Goal: Transaction & Acquisition: Purchase product/service

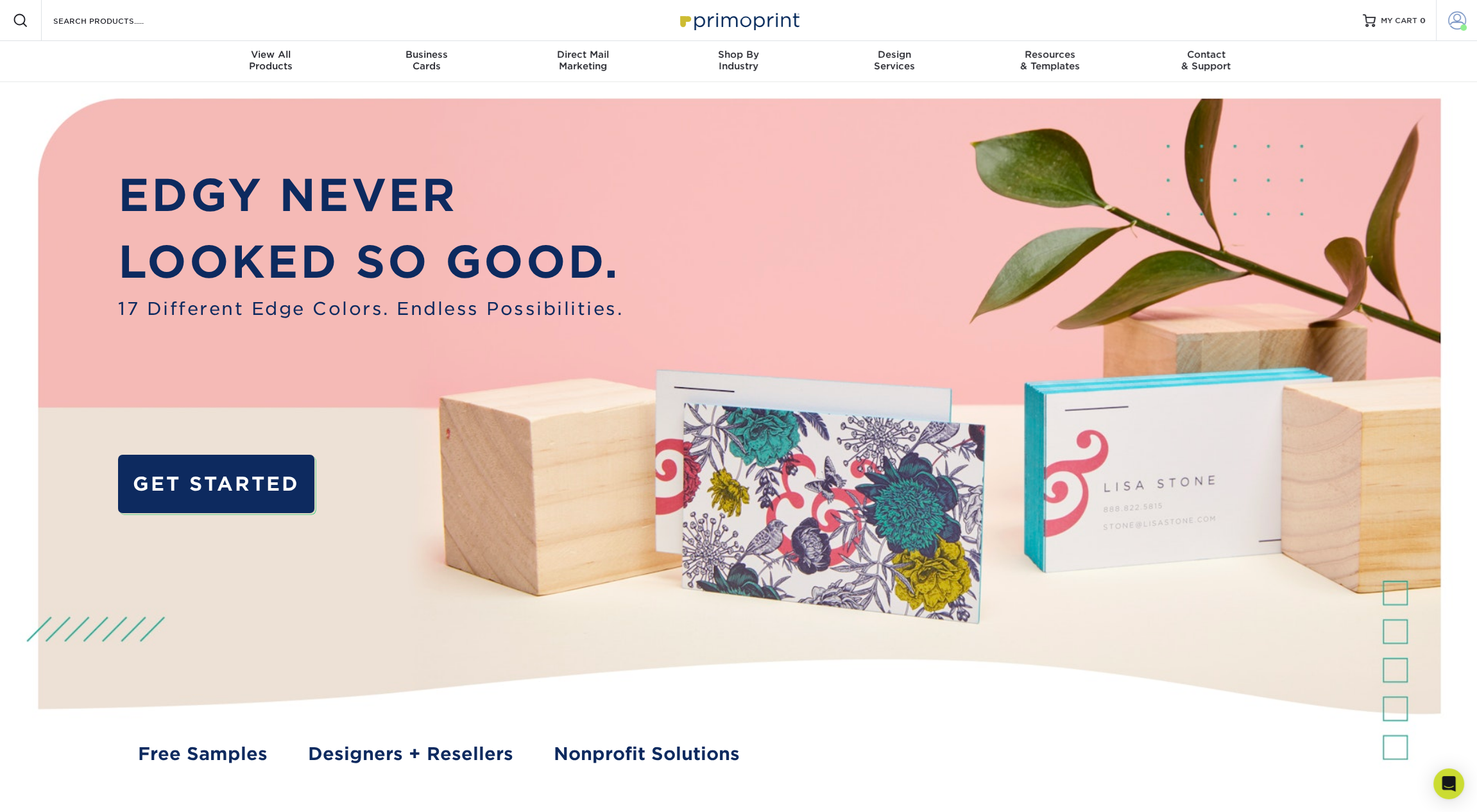
click at [1464, 21] on span at bounding box center [1457, 20] width 18 height 18
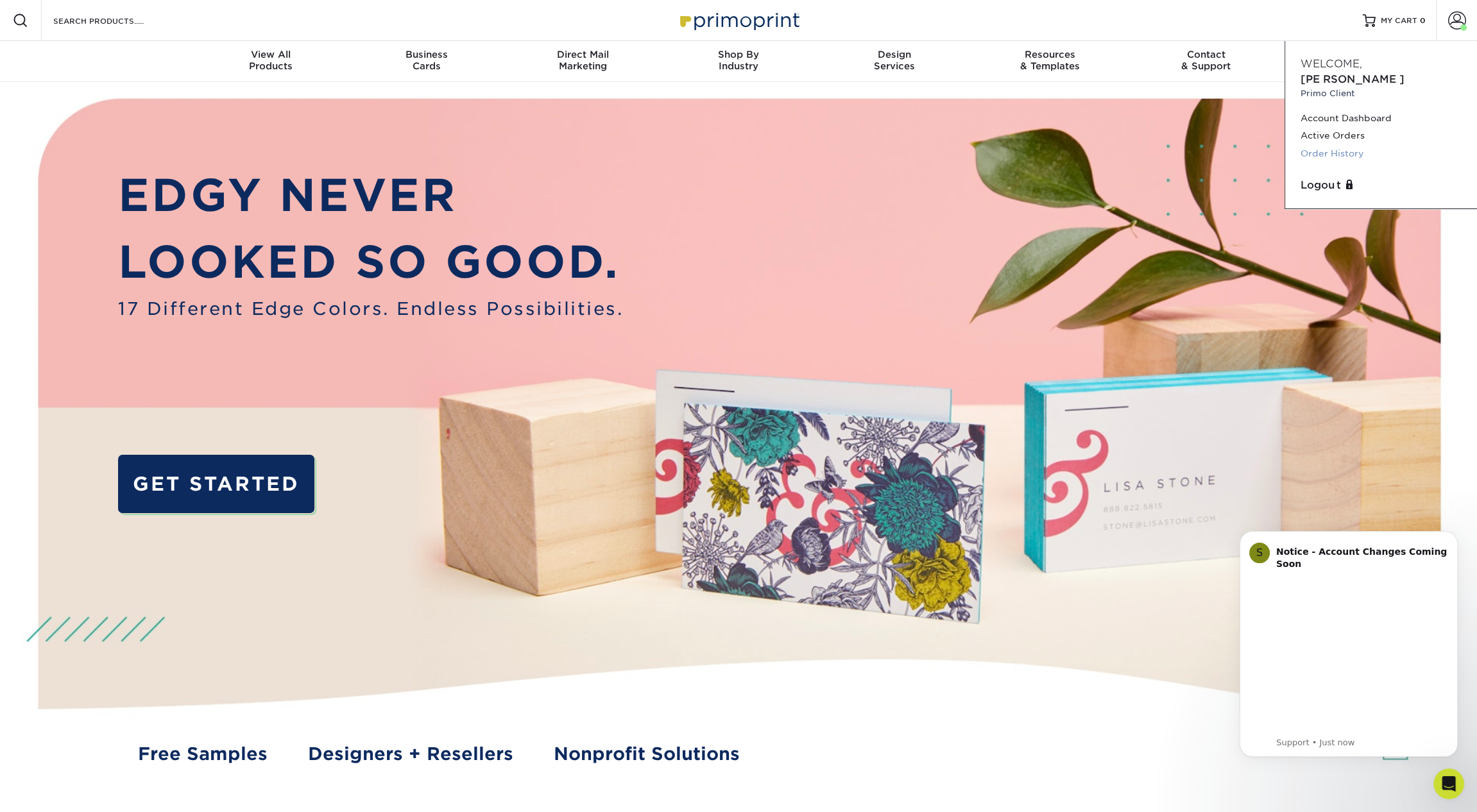
click at [1344, 145] on link "Order History" at bounding box center [1381, 153] width 161 height 18
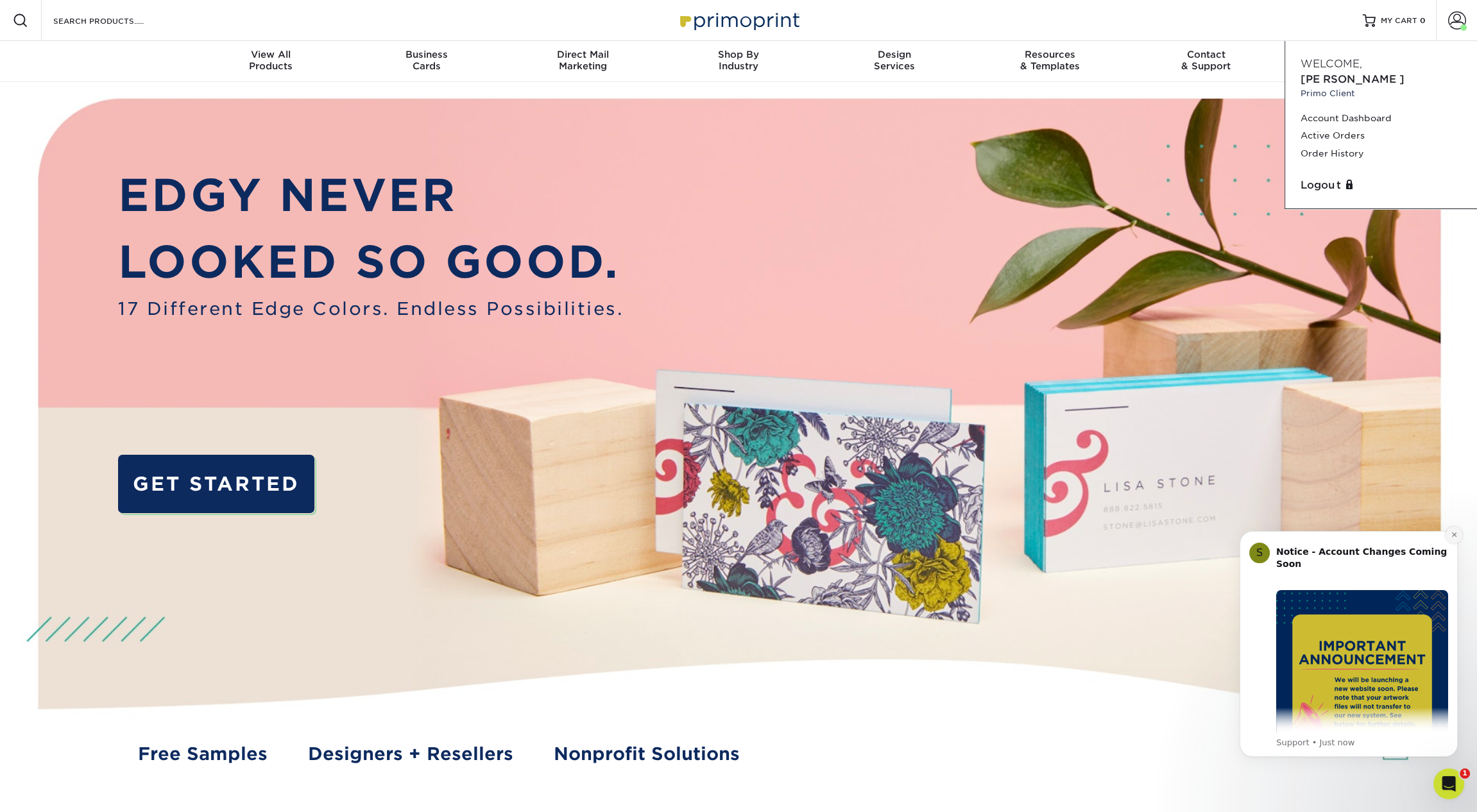
click at [1450, 536] on icon "Dismiss notification" at bounding box center [1454, 534] width 7 height 7
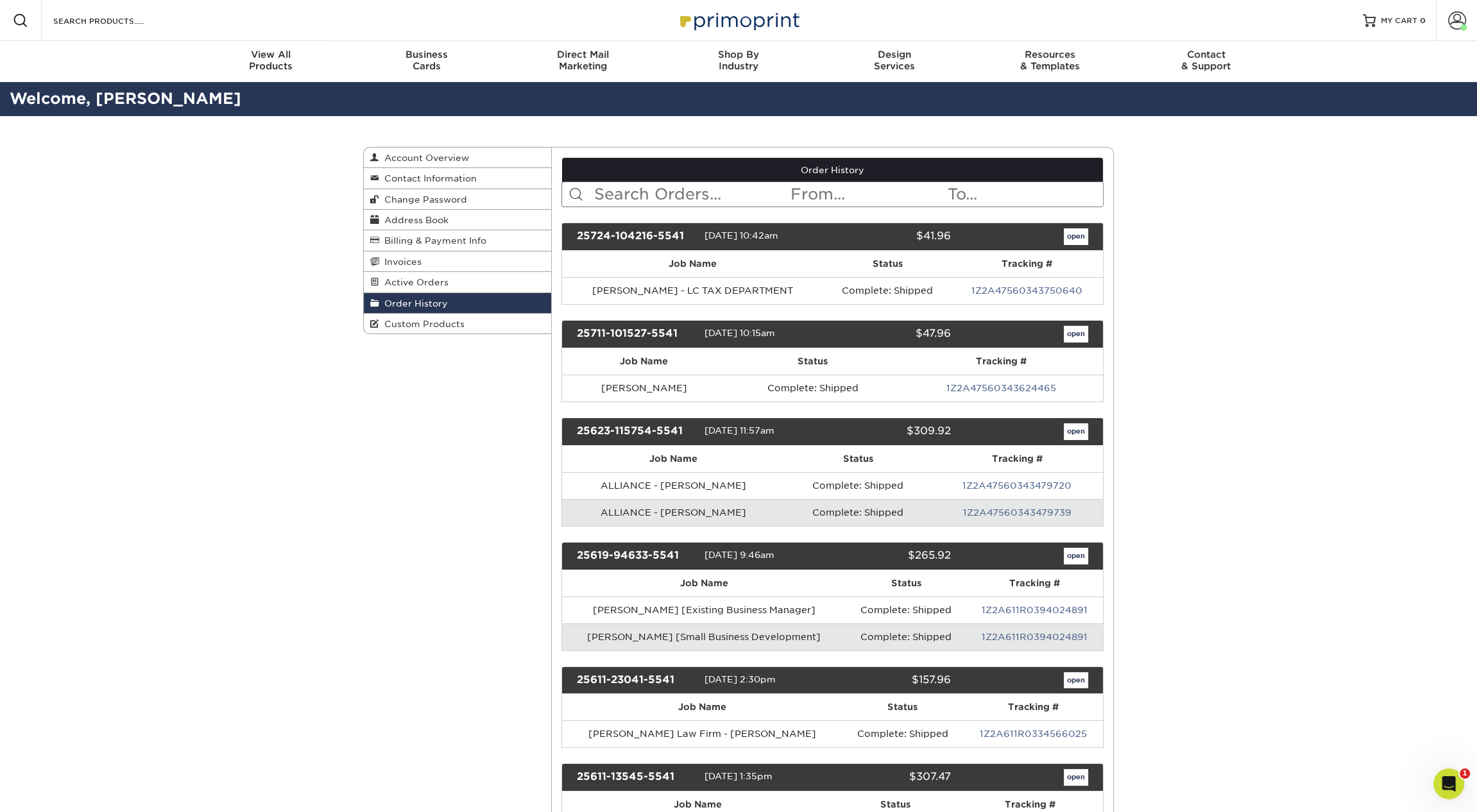
click at [679, 198] on input "text" at bounding box center [691, 194] width 197 height 24
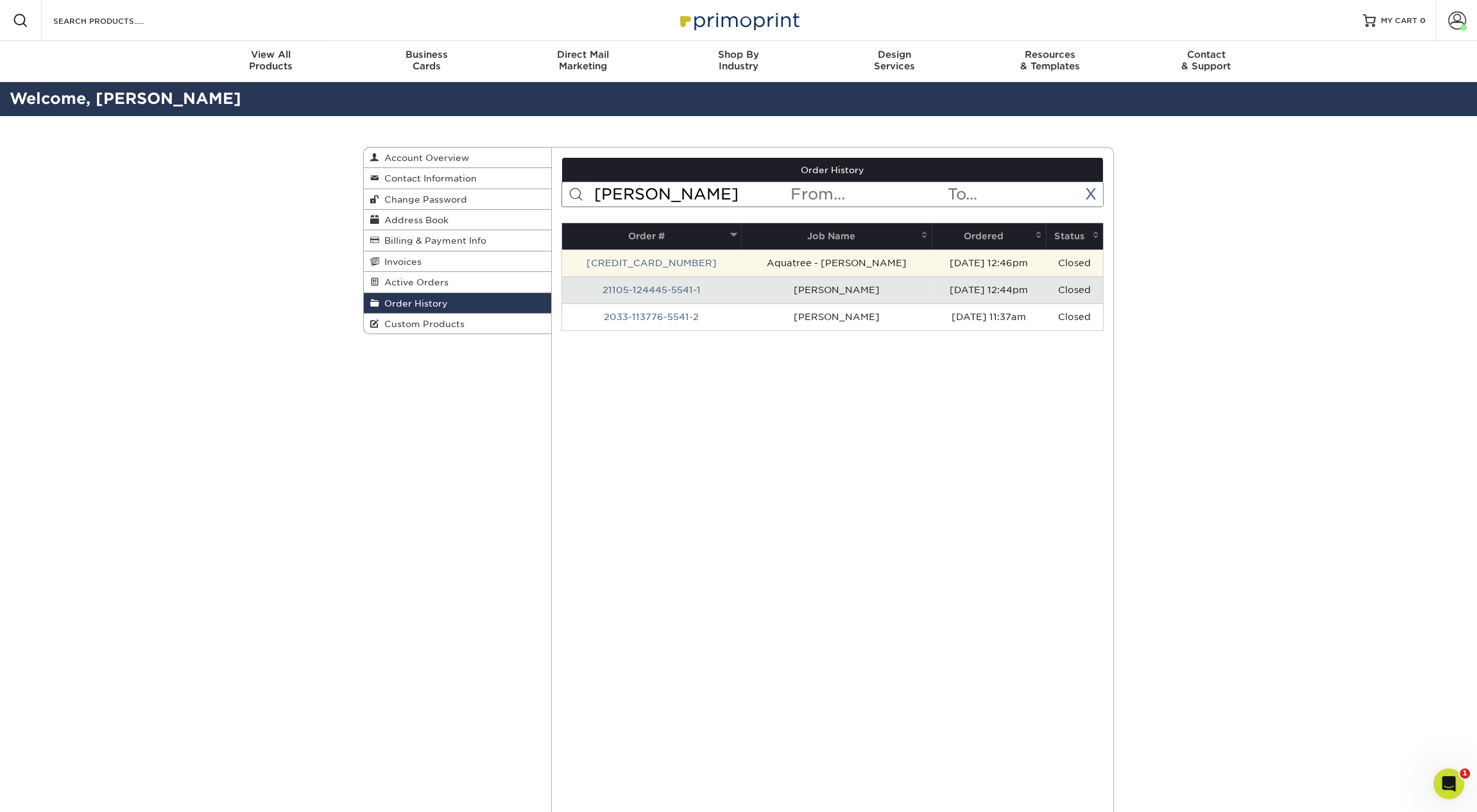
type input "andrew"
click at [741, 265] on td "Aquatree - Andrew Kellam" at bounding box center [837, 263] width 191 height 27
click at [645, 258] on link "24219-124625-5541-1" at bounding box center [652, 263] width 130 height 10
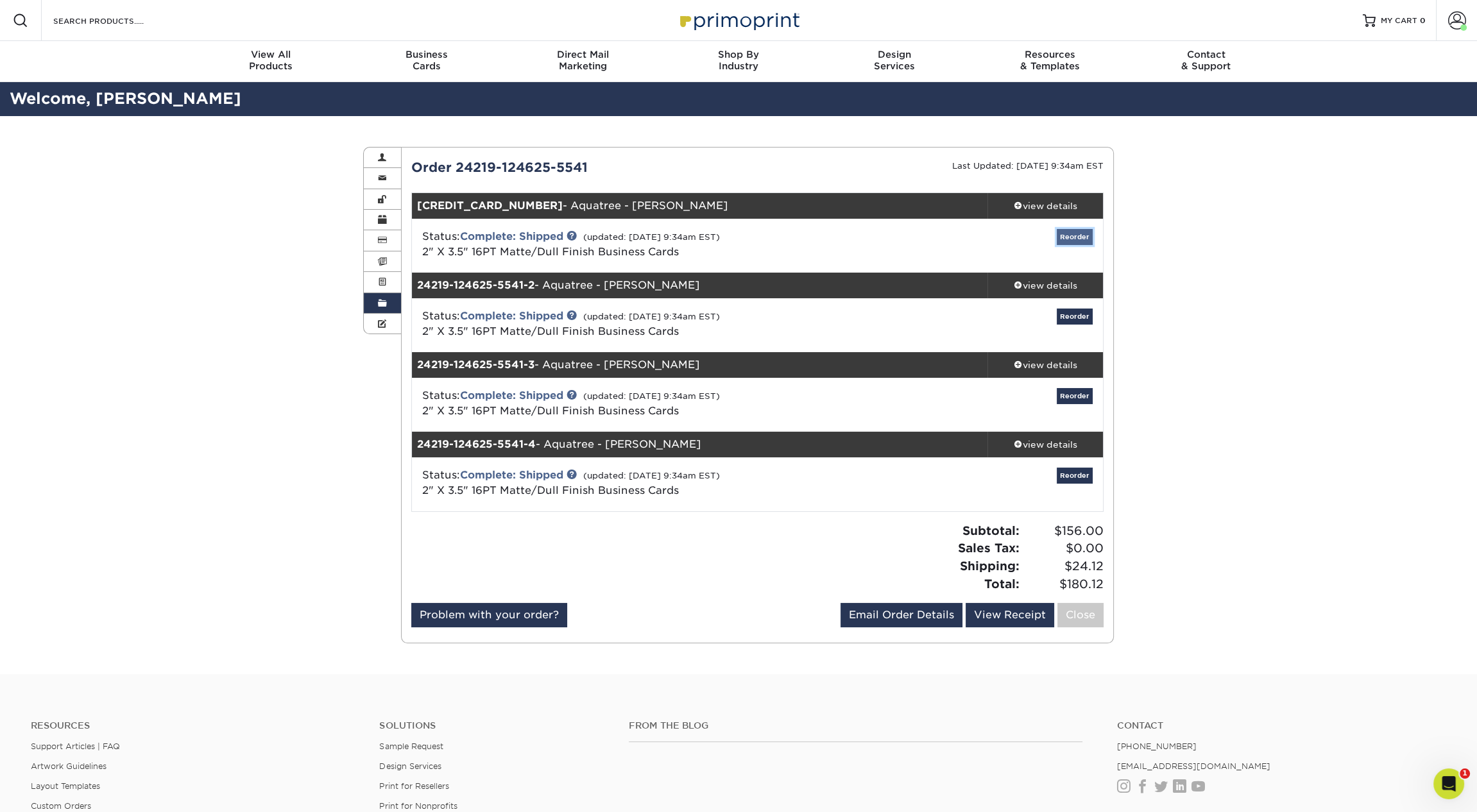
click at [1086, 239] on link "Reorder" at bounding box center [1074, 237] width 36 height 16
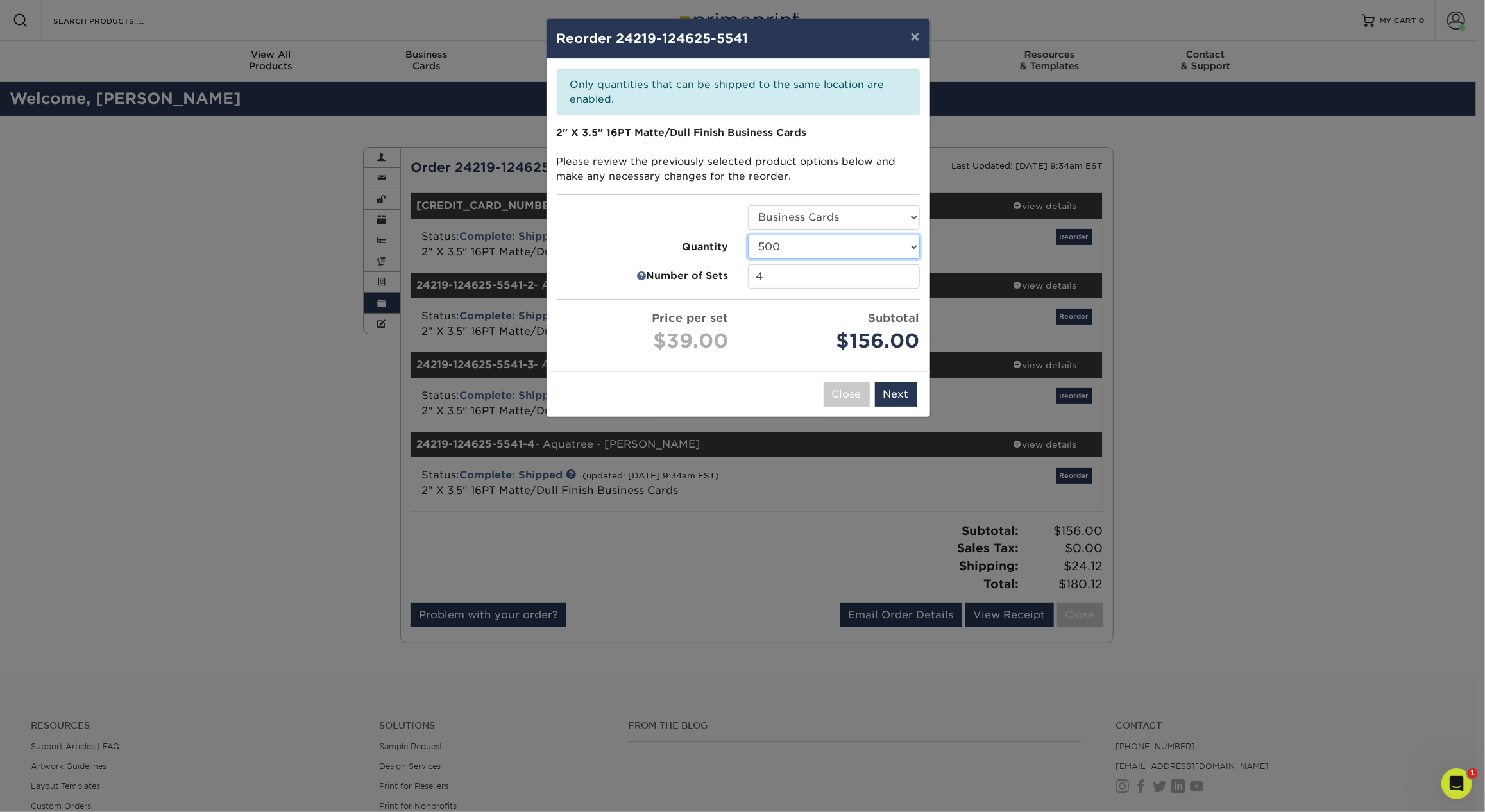
click at [826, 238] on select "100 250 500 1000 2500 5000" at bounding box center [834, 247] width 172 height 24
select select "6237a36b-b046-4ef6-8fed-6cb9c22a5ece"
click at [748, 235] on select "100 250 500 1000 2500 5000" at bounding box center [834, 247] width 172 height 24
click at [828, 284] on input "4" at bounding box center [834, 276] width 172 height 24
drag, startPoint x: 816, startPoint y: 279, endPoint x: 628, endPoint y: 269, distance: 188.3
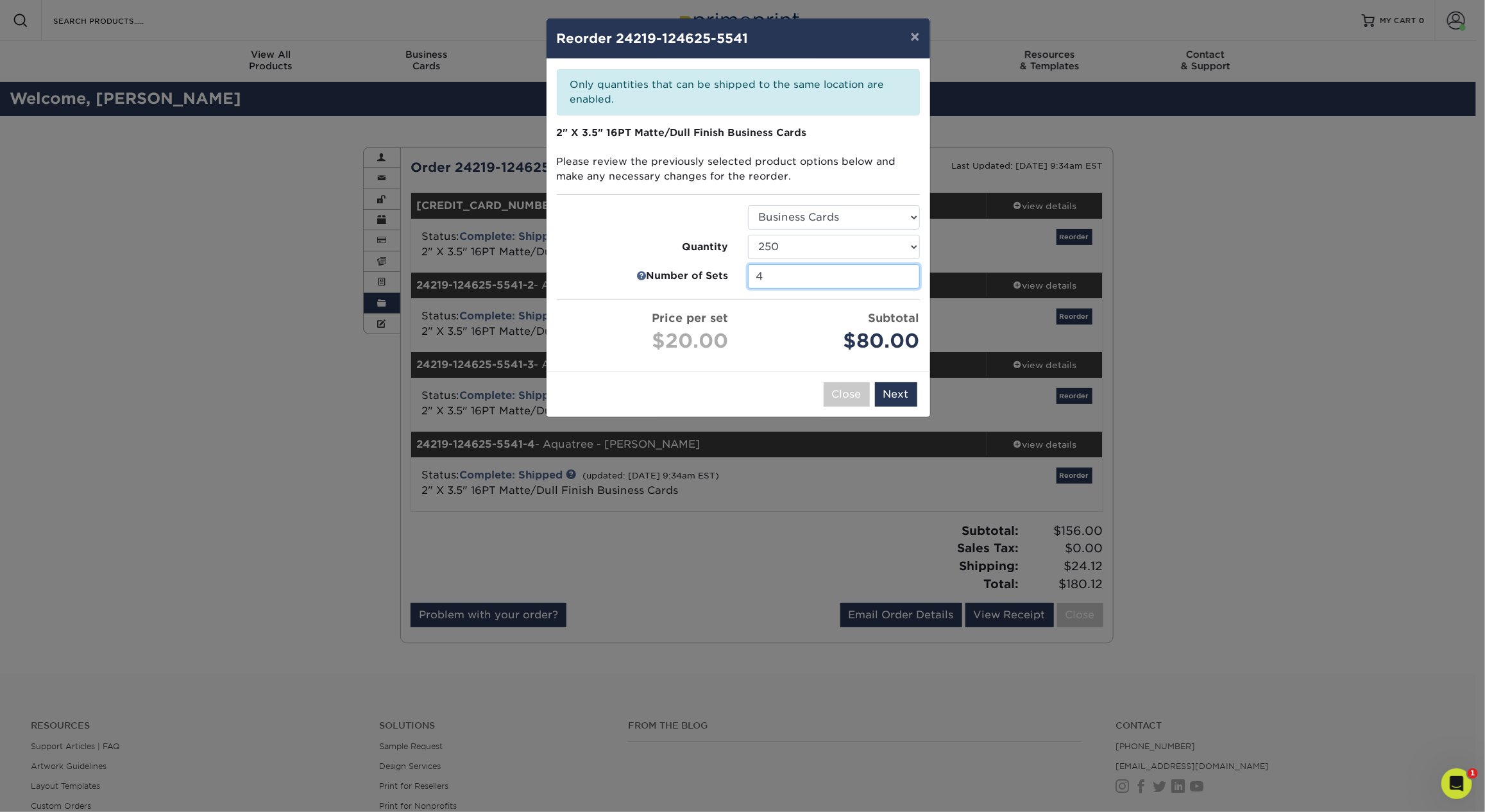
click at [628, 269] on li "Number of Sets 4" at bounding box center [738, 276] width 382 height 24
type input "1"
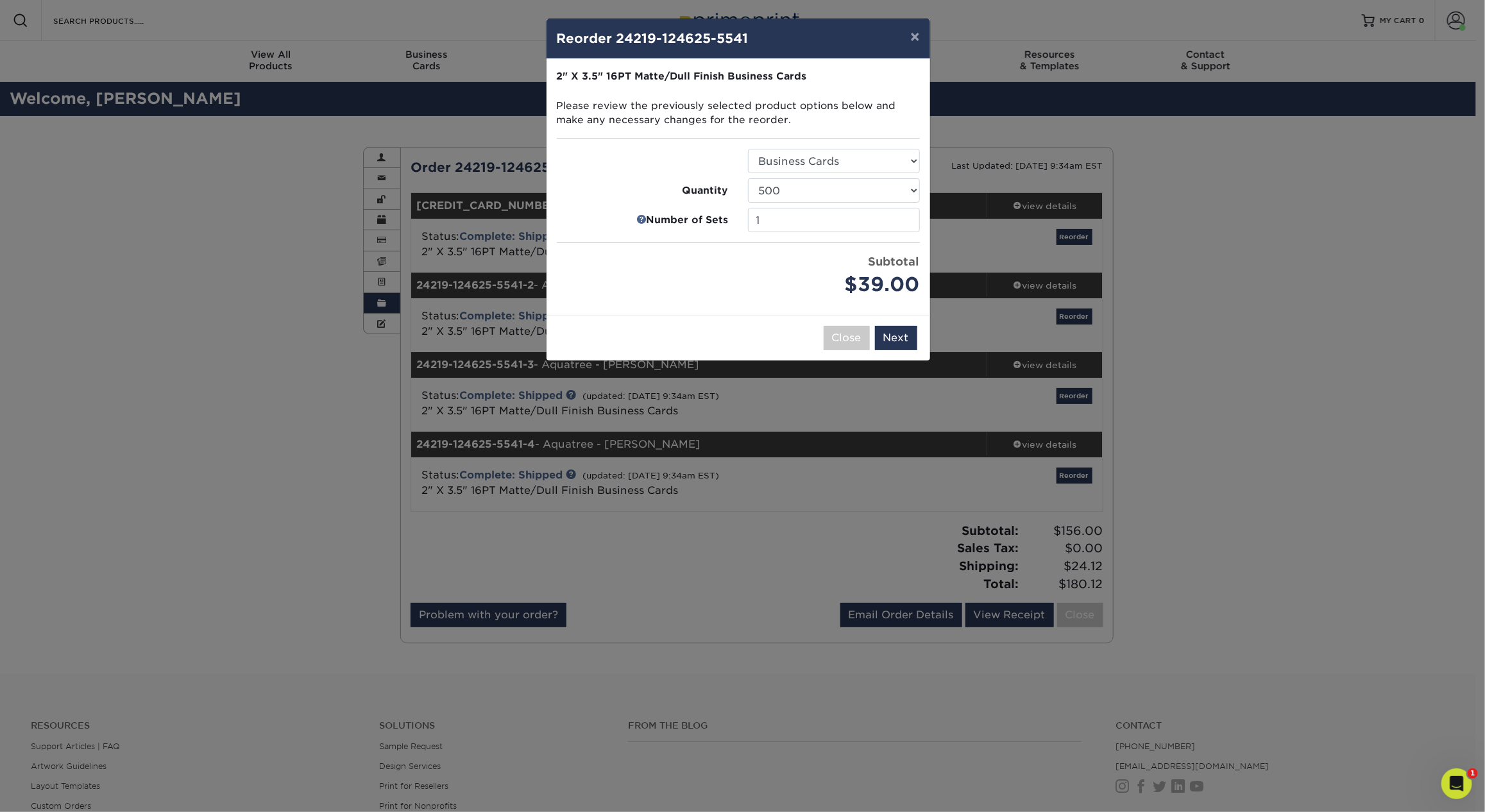
click at [804, 332] on div "× Reorder 24219-124625-5541 Please select all options to continue. Only quantit…" at bounding box center [738, 189] width 385 height 343
click at [853, 194] on select "100 250 500 1000 2500 5000 7500 10000 15000 20000 25000 30000 35000 40000 45000…" at bounding box center [834, 190] width 172 height 24
select select "6237a36b-b046-4ef6-8fed-6cb9c22a5ece"
click at [748, 178] on select "100 250 500 1000 2500 5000 7500 10000 15000 20000 25000 30000 35000 40000 45000…" at bounding box center [834, 190] width 172 height 24
click at [822, 253] on div "Subtotal $20.00" at bounding box center [834, 275] width 172 height 46
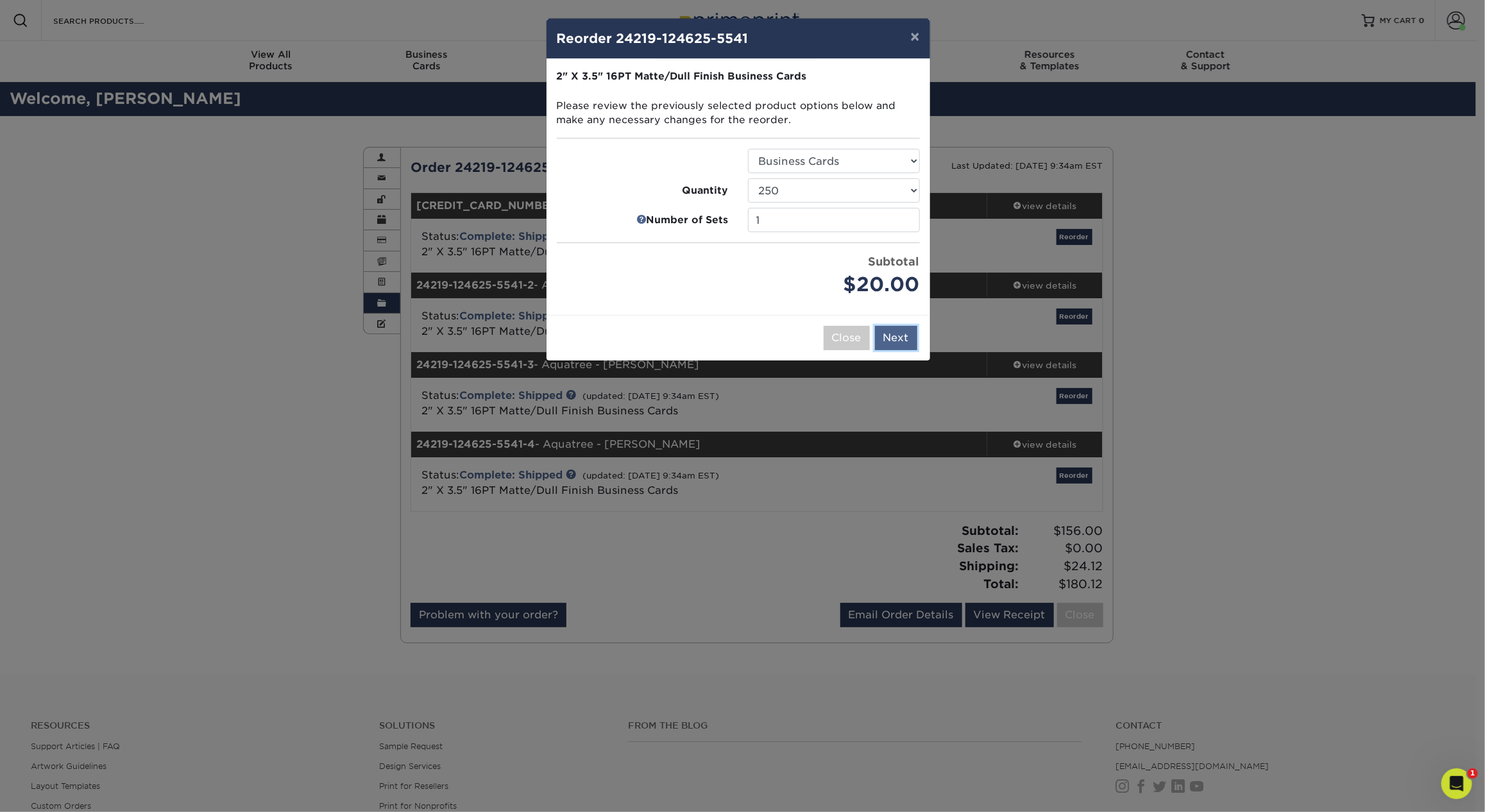
click at [901, 337] on button "Next" at bounding box center [896, 338] width 43 height 24
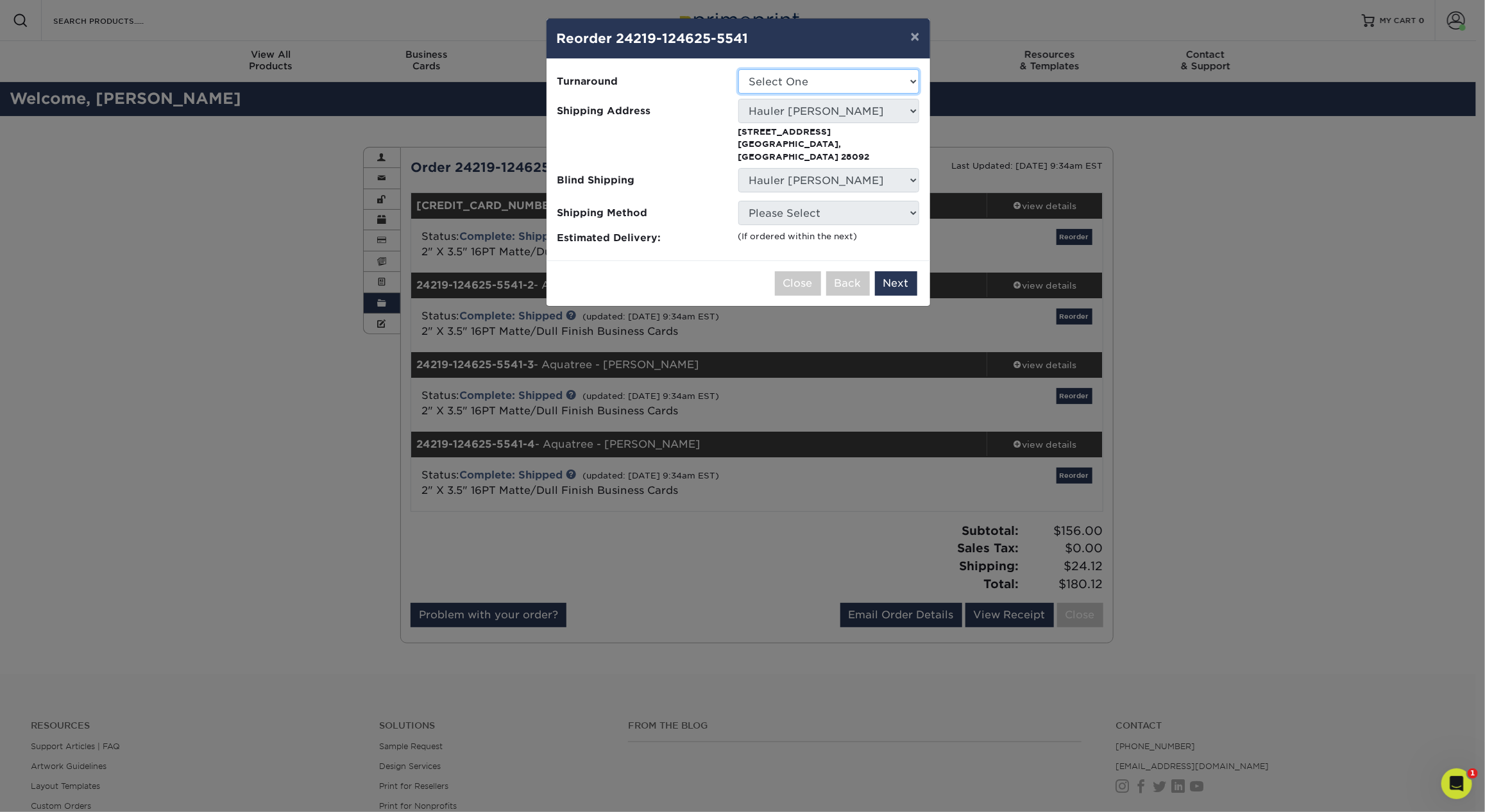
click at [809, 77] on select "Select One 2-4 Business Days 2 Day Next Business Day" at bounding box center [828, 81] width 181 height 24
select select "9fe09f74-13a8-4433-b0c6-7e0e9829344b"
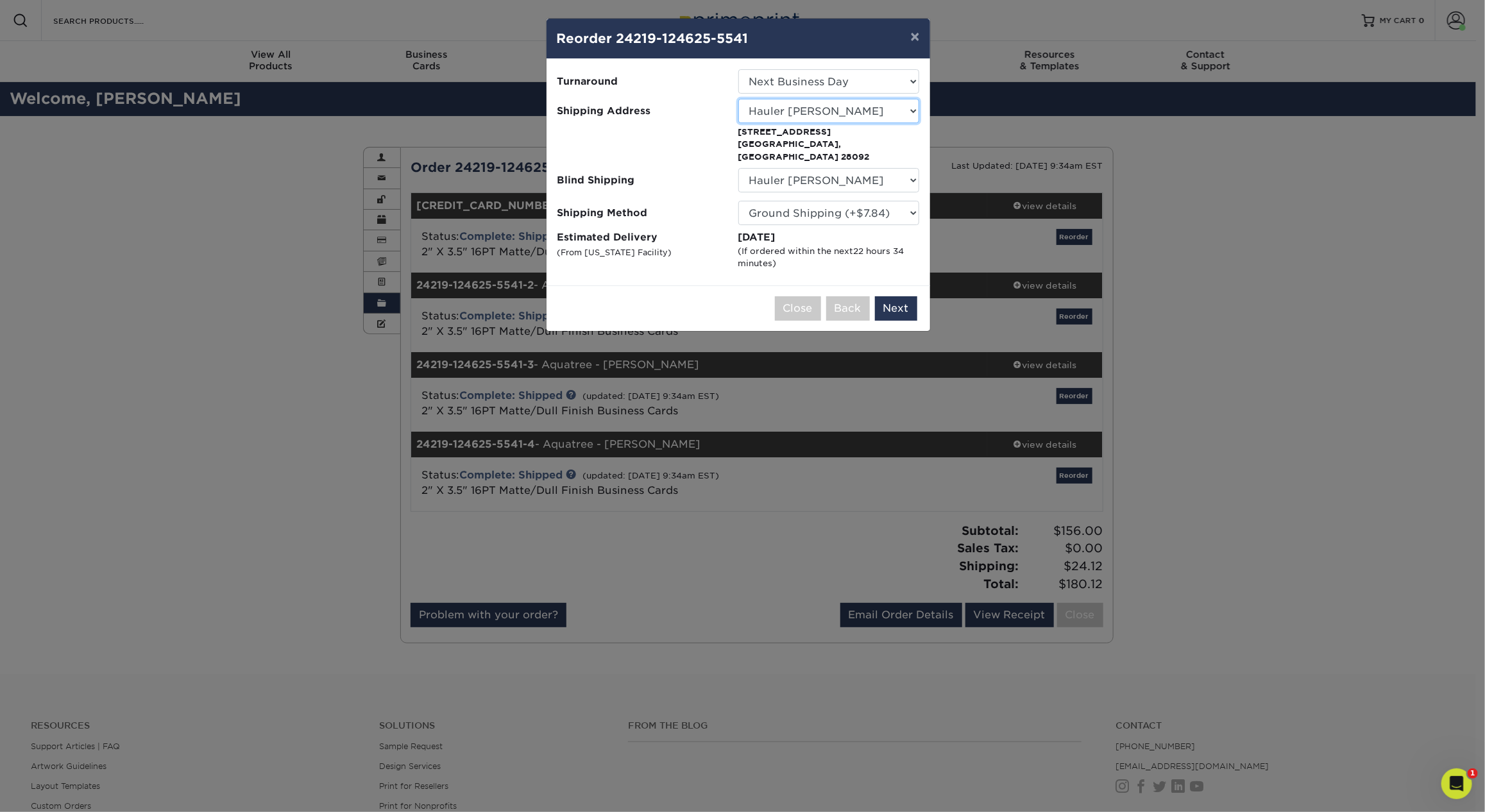
click at [787, 114] on select "Select One 1 2527 Cleaning 2527 CLEANING (HAMILTON CIRC) 360 Graphics 5812 Acco…" at bounding box center [828, 111] width 181 height 24
click at [771, 119] on select "Select One 1 2527 Cleaning 2527 CLEANING (HAMILTON CIRC) 360 Graphics 5812 Acco…" at bounding box center [828, 111] width 181 height 24
select select "277873"
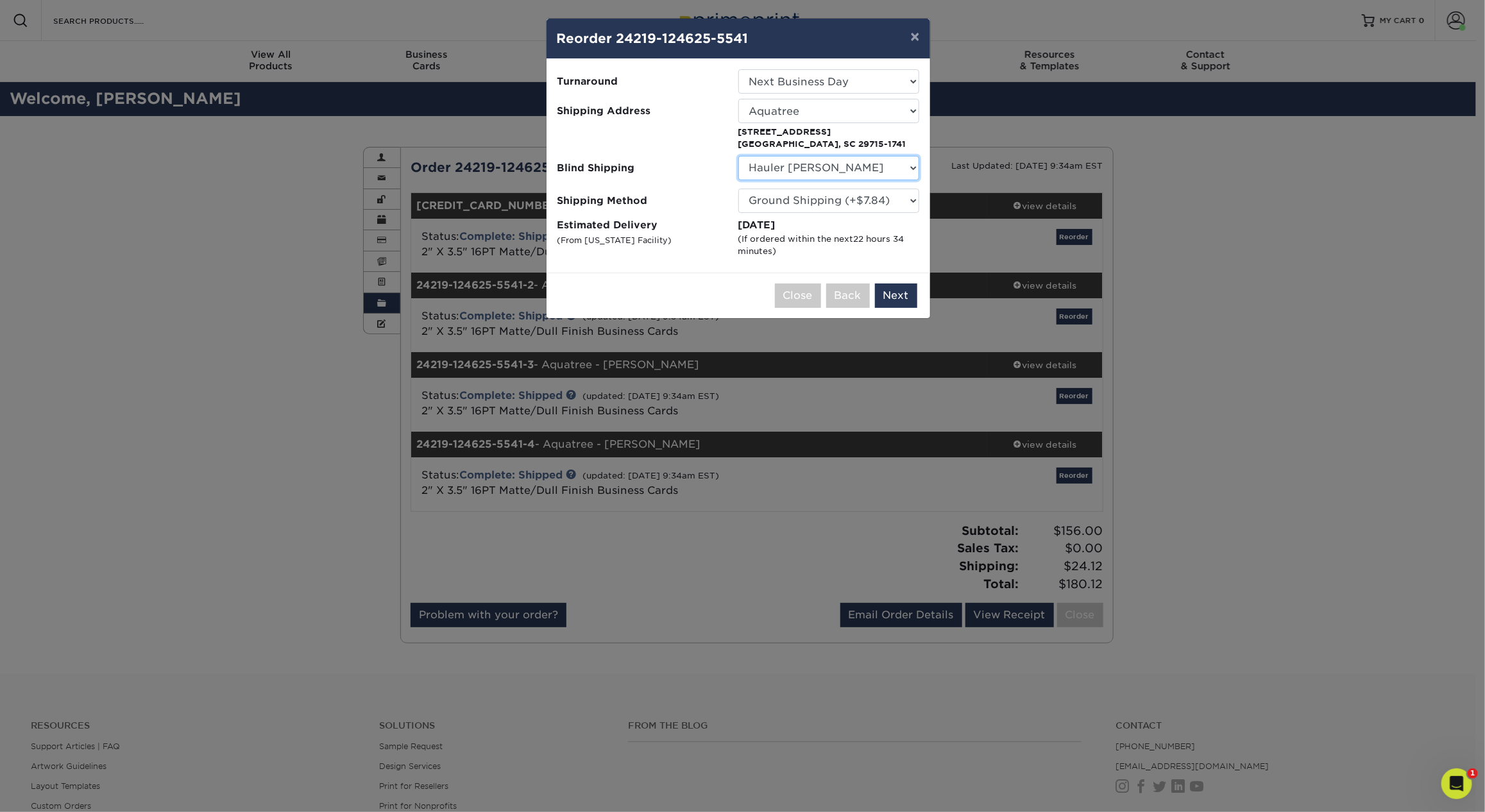
click at [780, 169] on select "No Blind Shipping 1 2527 Cleaning 2527 CLEANING (HAMILTON CIRC) 360 Graphics 58…" at bounding box center [828, 168] width 181 height 24
select select "211910"
click at [738, 156] on select "No Blind Shipping 1 2527 Cleaning 2527 CLEANING (HAMILTON CIRC) 360 Graphics 58…" at bounding box center [828, 168] width 181 height 24
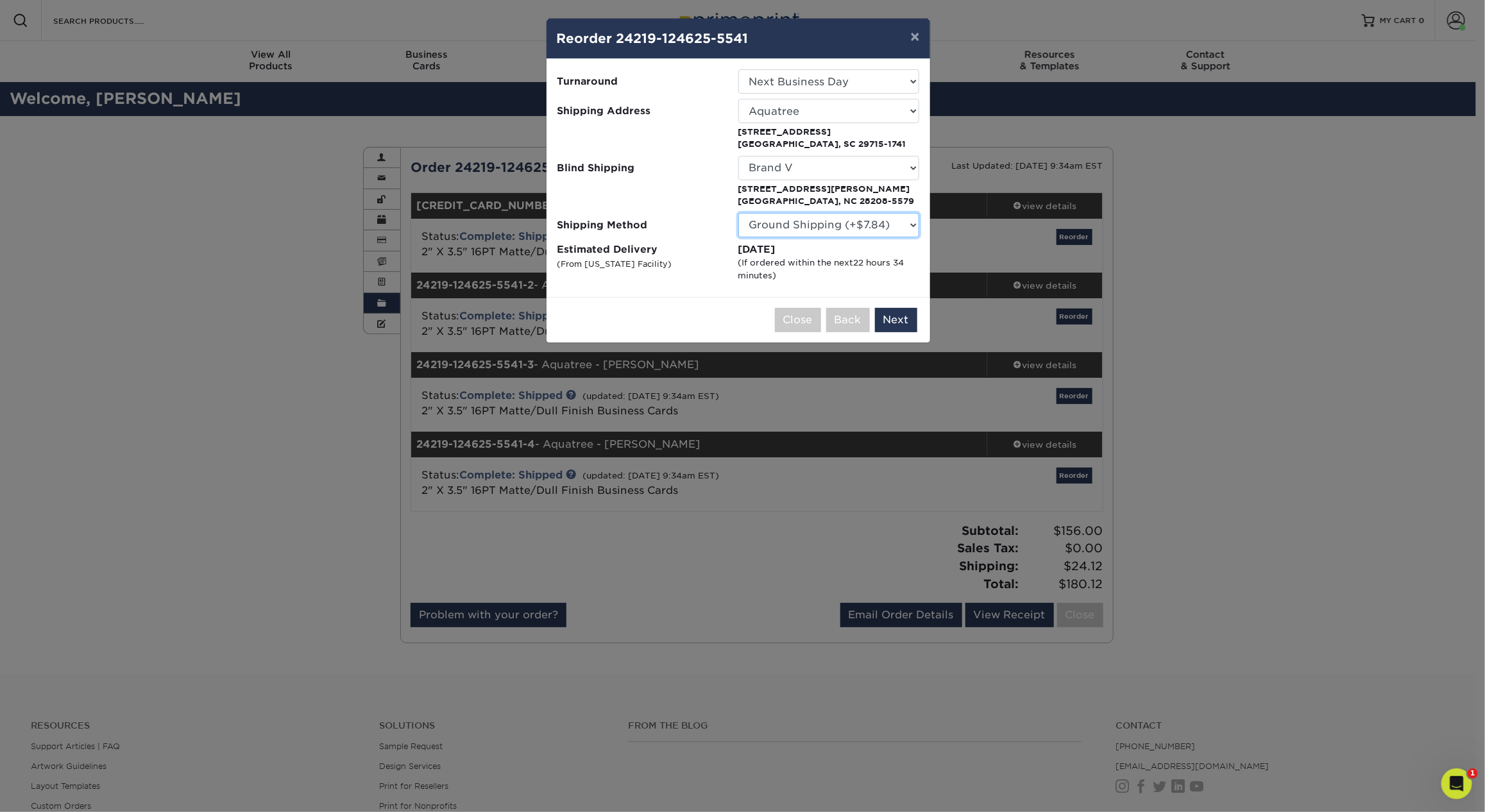
click at [785, 226] on select "Please Select Ground Shipping (+$7.84) 3 Day Shipping Service (+$15.34) 2 Day A…" at bounding box center [828, 225] width 181 height 24
click at [805, 220] on select "Please Select Ground Shipping (+$7.84) 3 Day Shipping Service (+$15.34) 2 Day A…" at bounding box center [828, 225] width 181 height 24
click at [738, 213] on select "Please Select Ground Shipping (+$7.84) 3 Day Shipping Service (+$15.34) 2 Day A…" at bounding box center [828, 225] width 181 height 24
click at [777, 259] on div "(If ordered within the next 22 hours 34 minutes )" at bounding box center [828, 268] width 181 height 25
click at [828, 223] on select "Please Select Ground Shipping (+$7.84) 3 Day Shipping Service (+$15.34) 2 Day A…" at bounding box center [828, 225] width 181 height 24
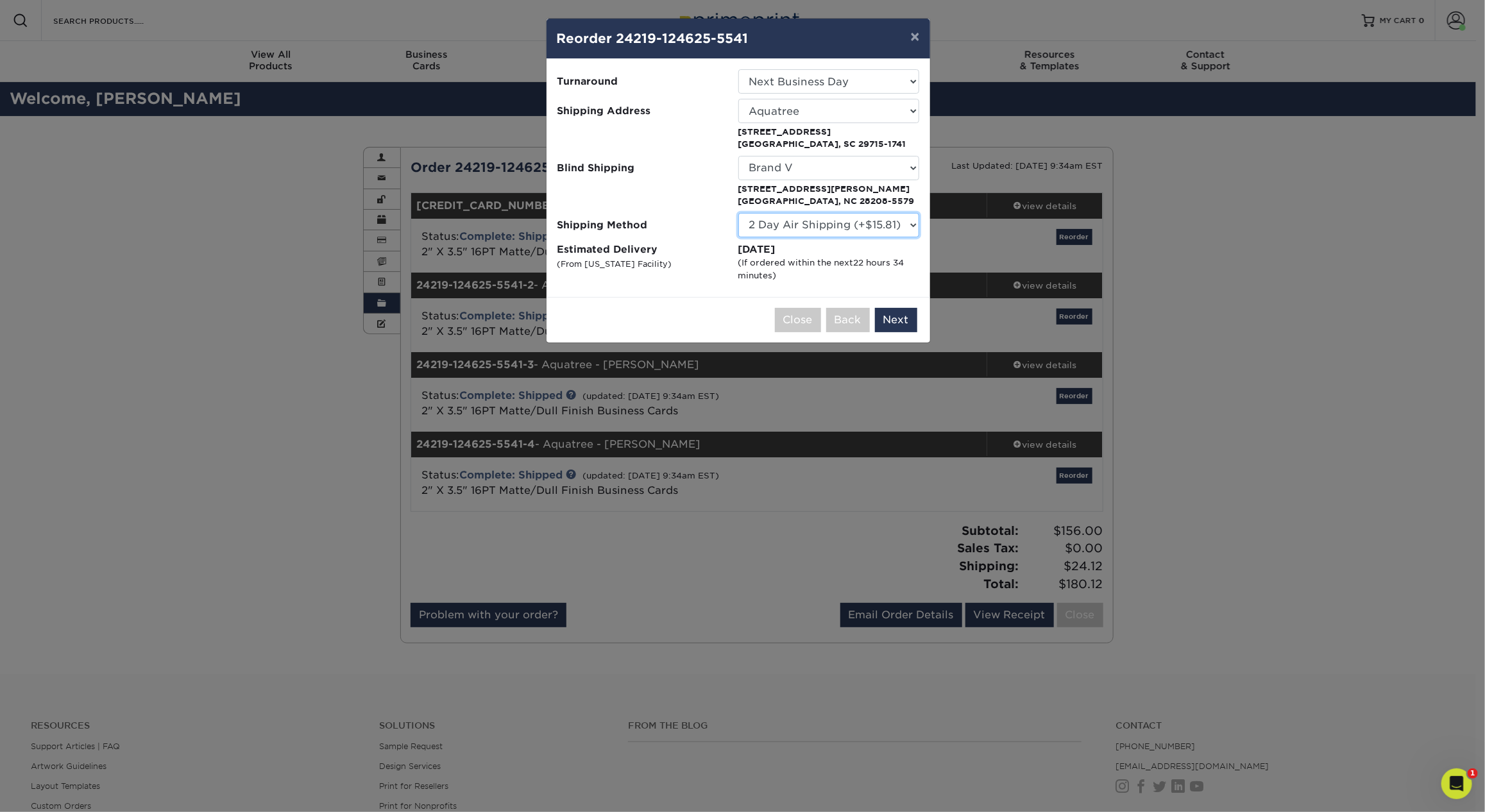
select select "13"
click at [738, 213] on select "Please Select Ground Shipping (+$7.84) 3 Day Shipping Service (+$15.34) 2 Day A…" at bounding box center [828, 225] width 181 height 24
click at [828, 263] on div "(If ordered within the next 22 hours 34 minutes )" at bounding box center [828, 268] width 181 height 25
click at [894, 321] on button "Next" at bounding box center [896, 320] width 43 height 24
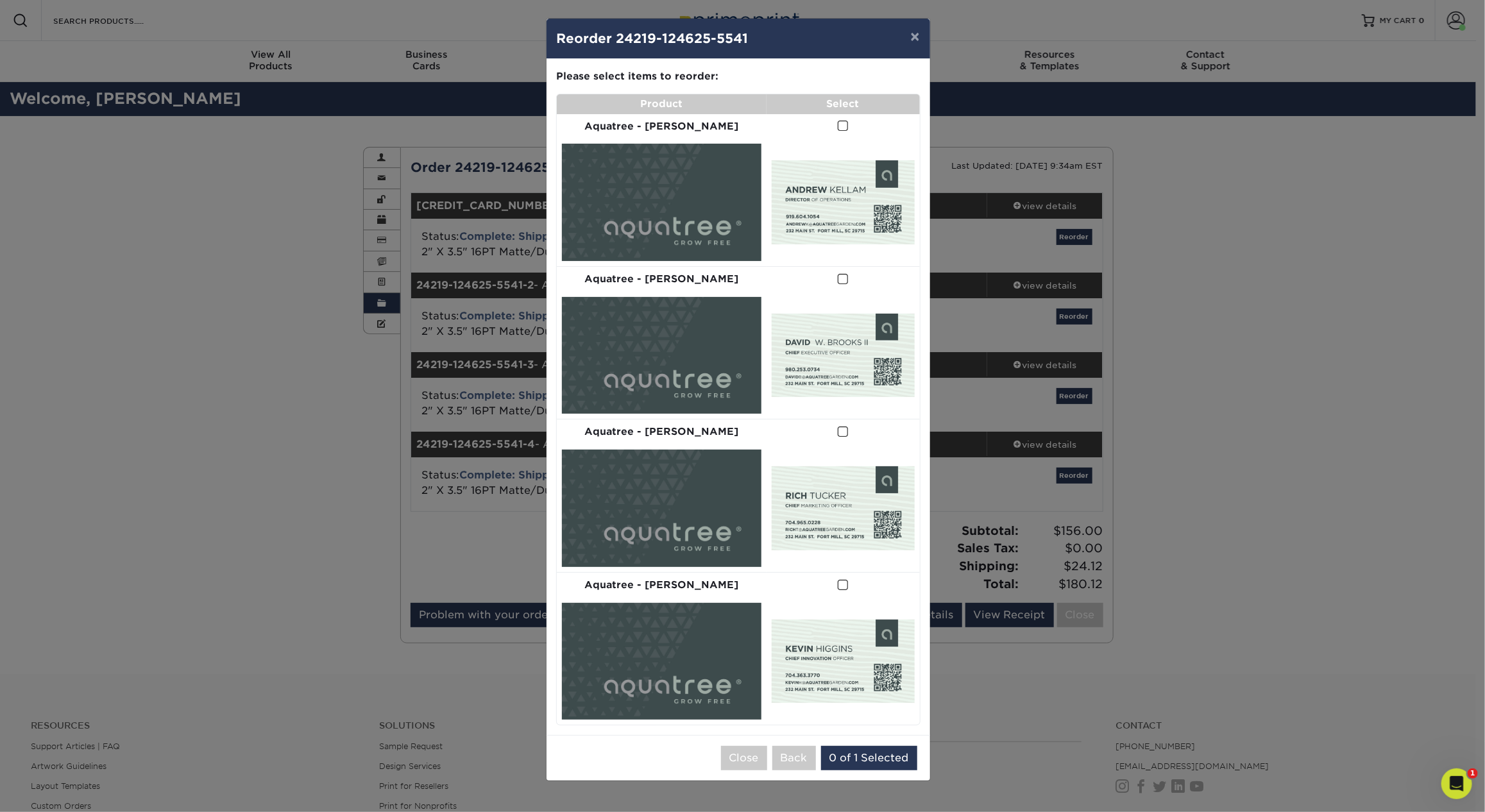
click at [838, 124] on span at bounding box center [844, 125] width 11 height 12
click at [0, 0] on input "checkbox" at bounding box center [0, 0] width 0 height 0
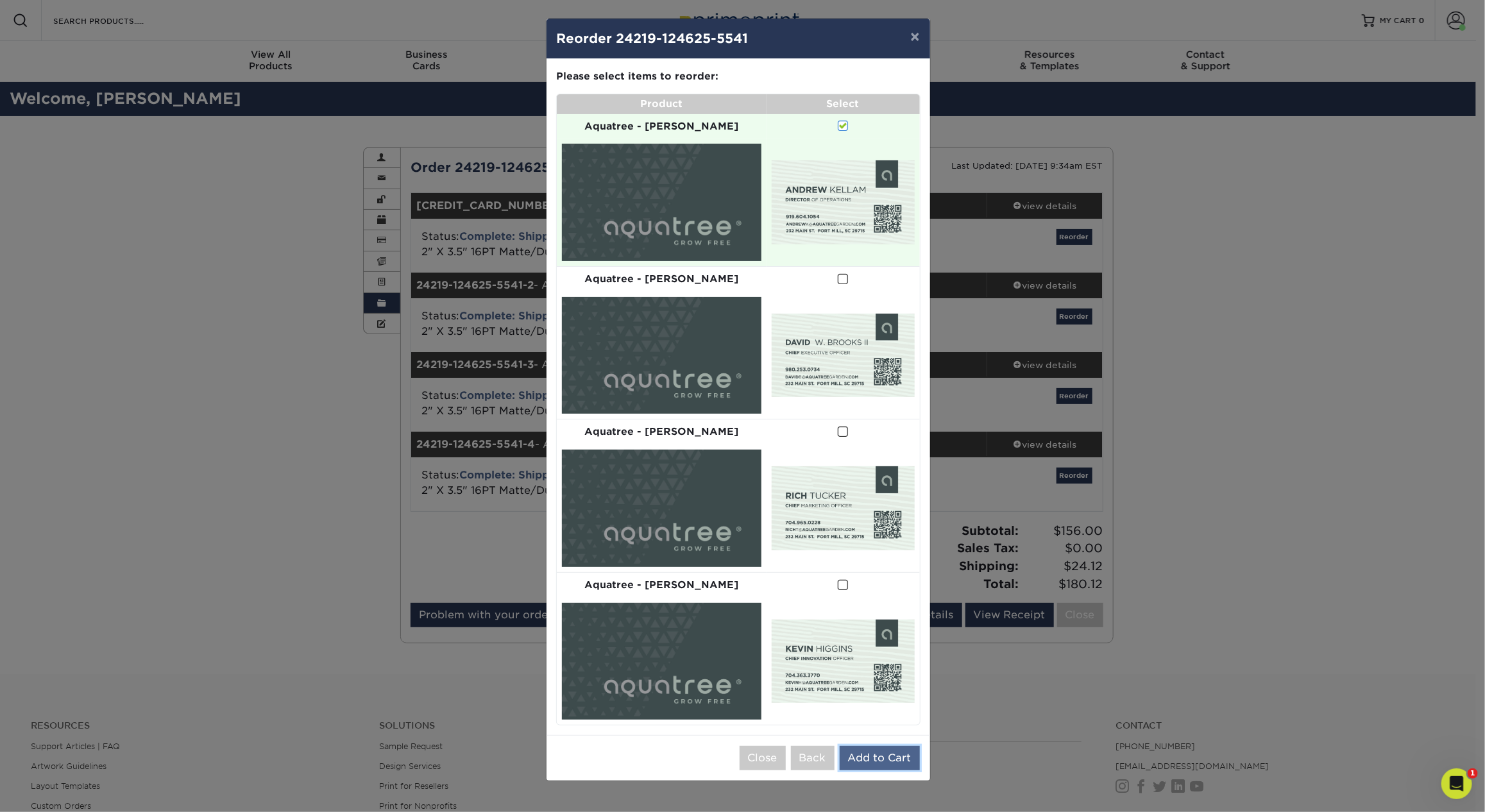
click at [898, 745] on button "Add to Cart" at bounding box center [880, 757] width 80 height 24
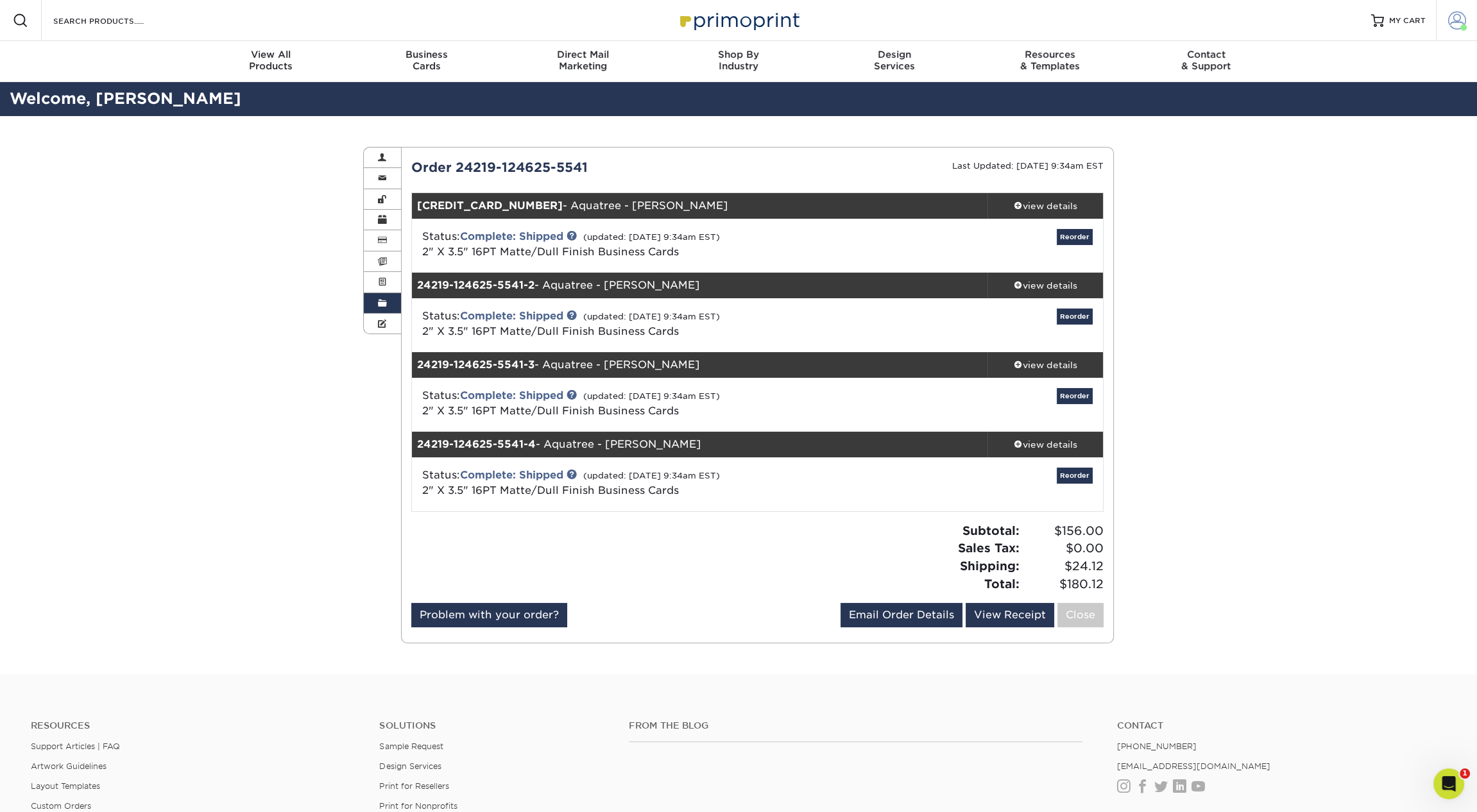
click at [1454, 28] on span at bounding box center [1457, 20] width 18 height 18
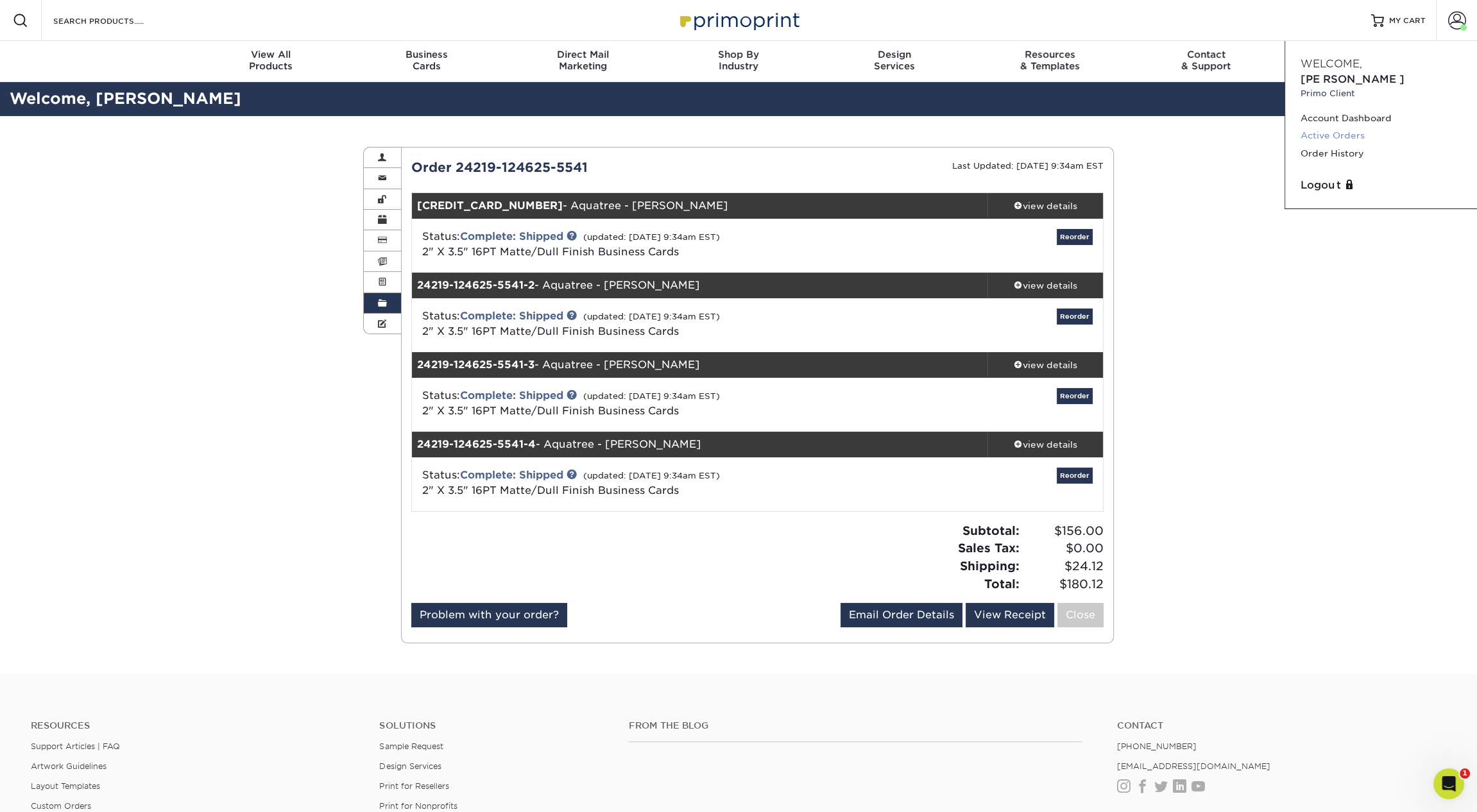
click at [1346, 127] on link "Active Orders" at bounding box center [1381, 136] width 161 height 18
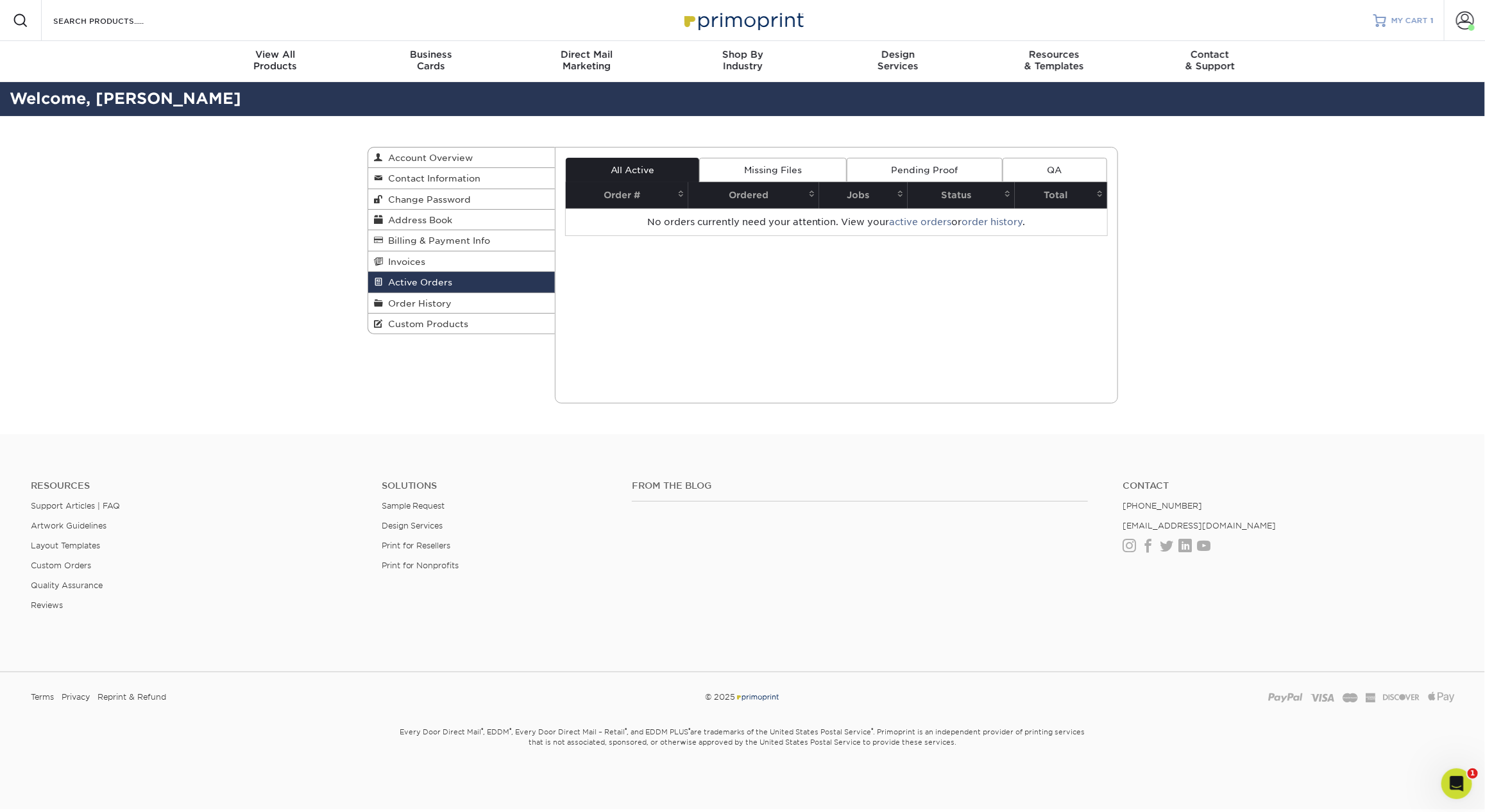
click at [1412, 18] on span "MY CART" at bounding box center [1409, 21] width 37 height 11
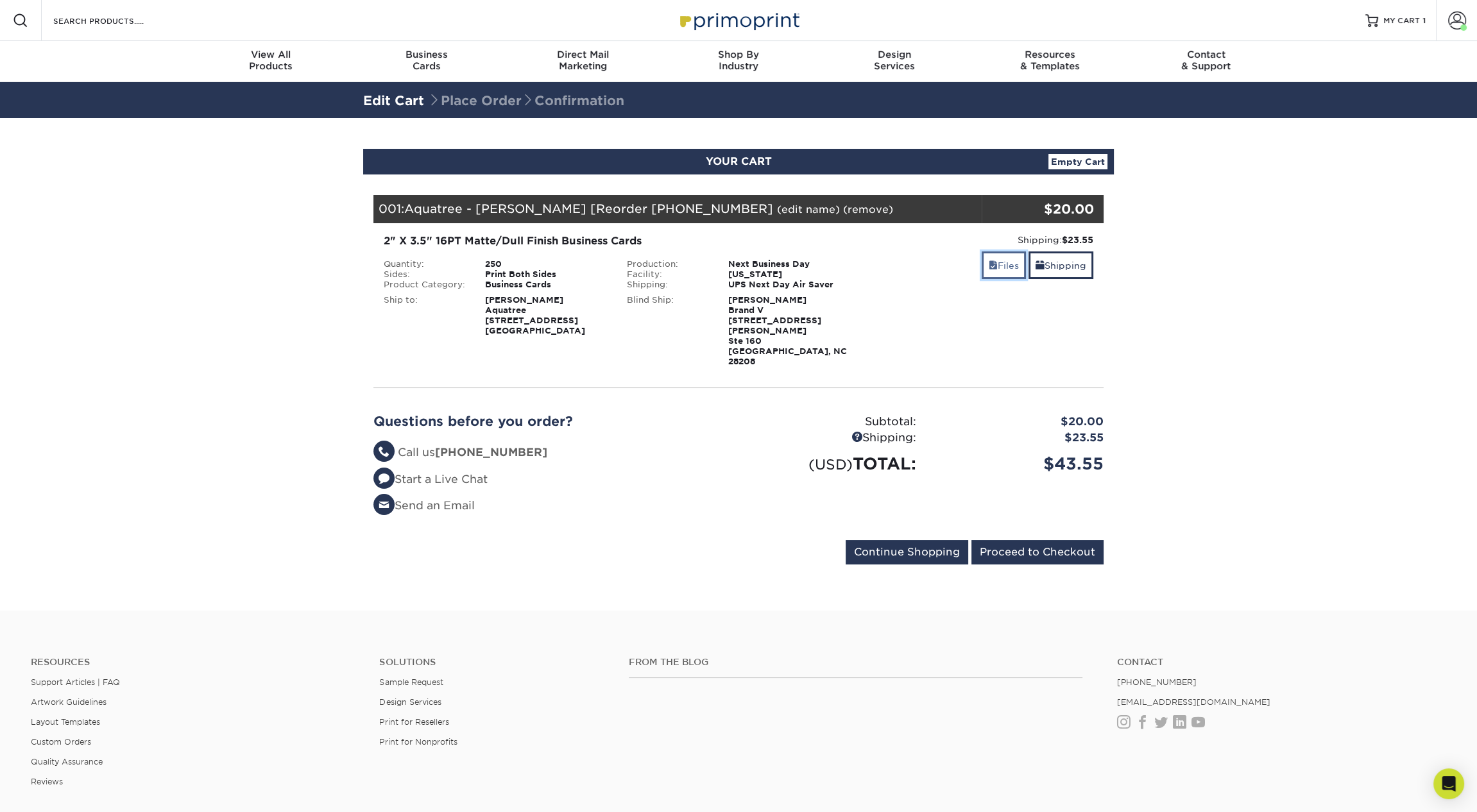
click at [993, 267] on link "Files" at bounding box center [1003, 265] width 44 height 27
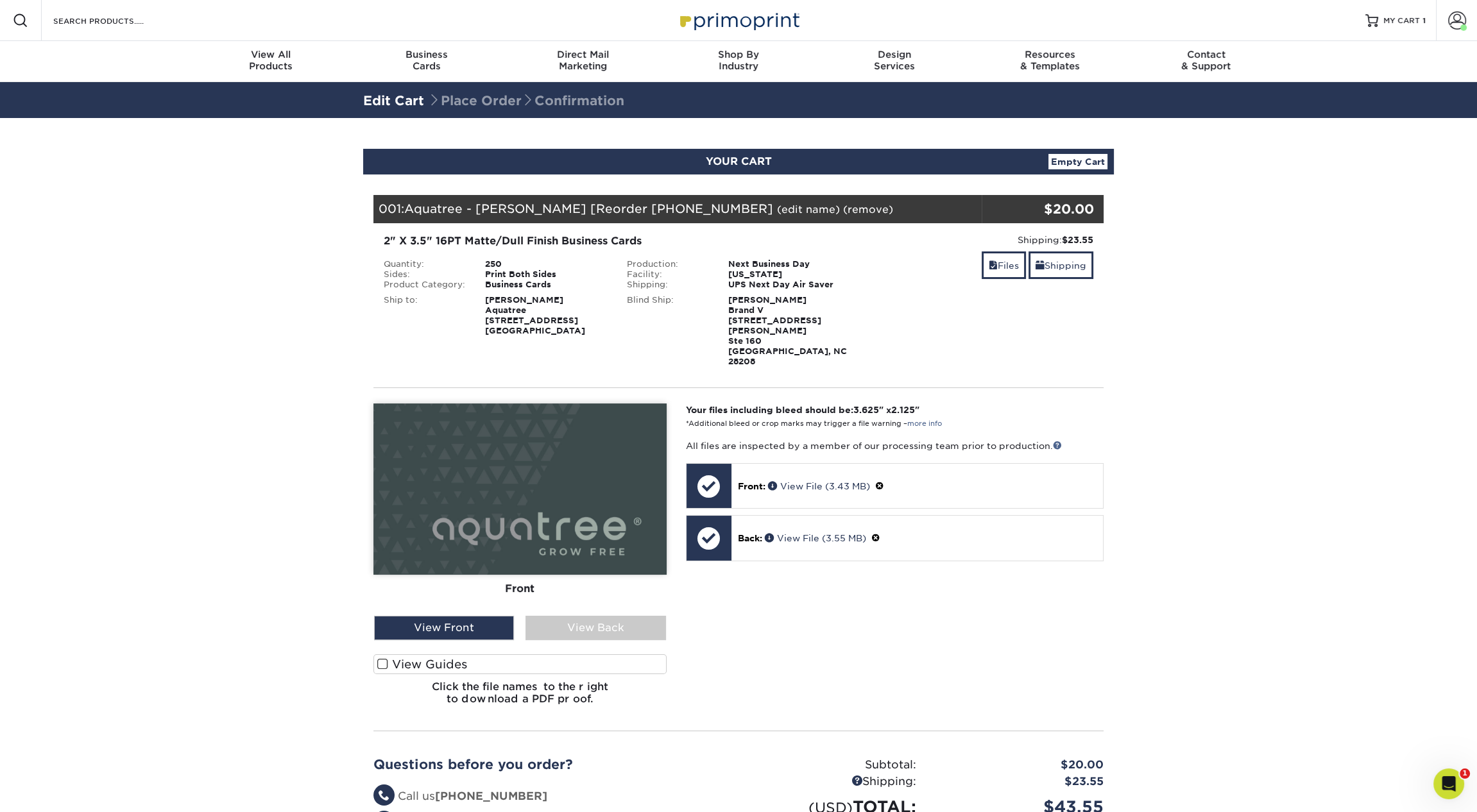
click at [794, 204] on link "(edit name)" at bounding box center [808, 209] width 63 height 12
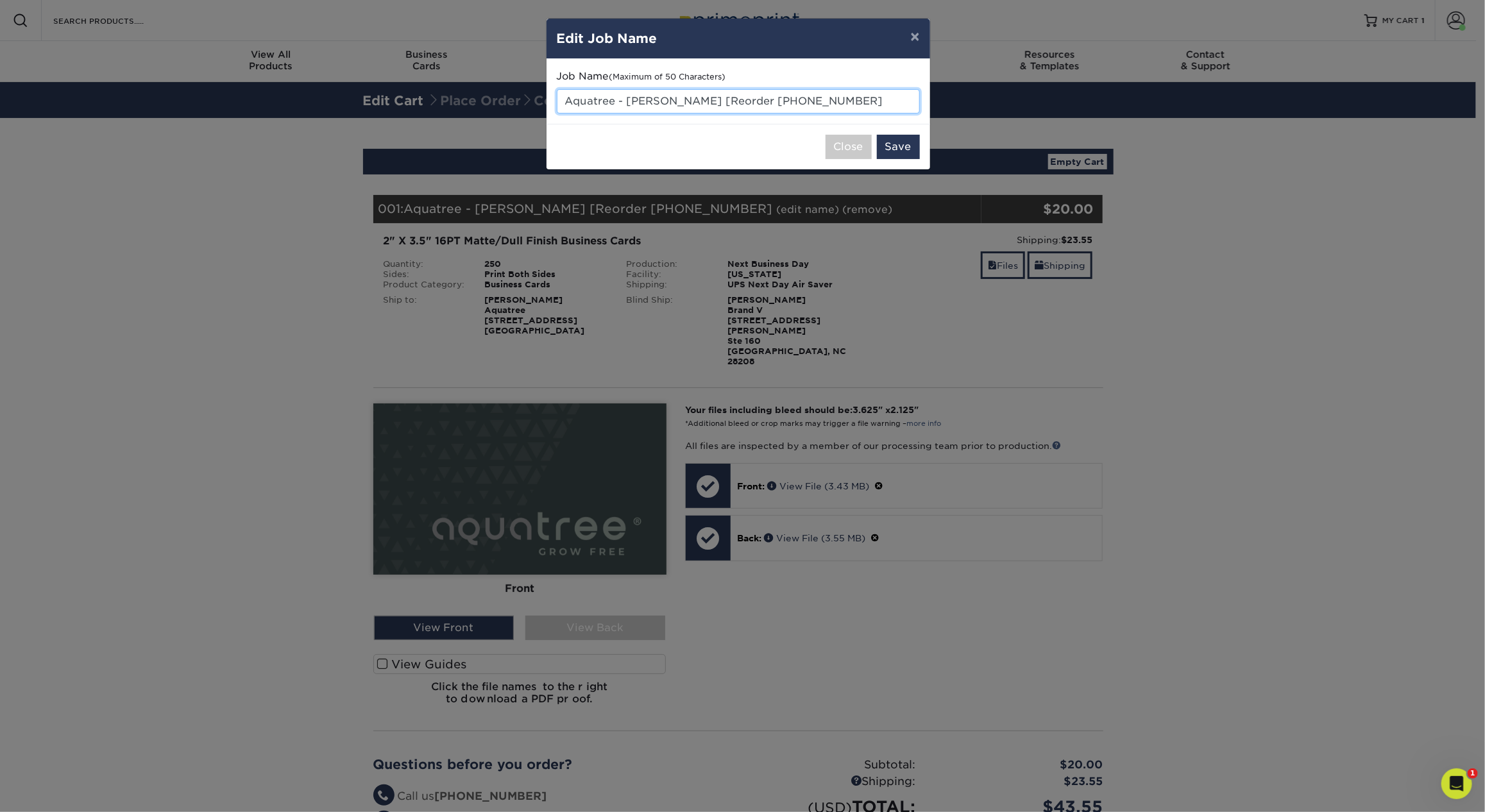
click at [876, 104] on input "Aquatree - Andrew Kellam [Reorder 24219-124625-554" at bounding box center [738, 101] width 363 height 24
drag, startPoint x: 902, startPoint y: 97, endPoint x: 628, endPoint y: 98, distance: 274.0
click at [628, 98] on input "Aquatree - Andrew Kellam [Reorder 24219-124625-554" at bounding box center [738, 101] width 363 height 24
click at [652, 100] on input "Aquatree - Gary miller" at bounding box center [738, 101] width 363 height 24
type input "Aquatree - Gary Miller"
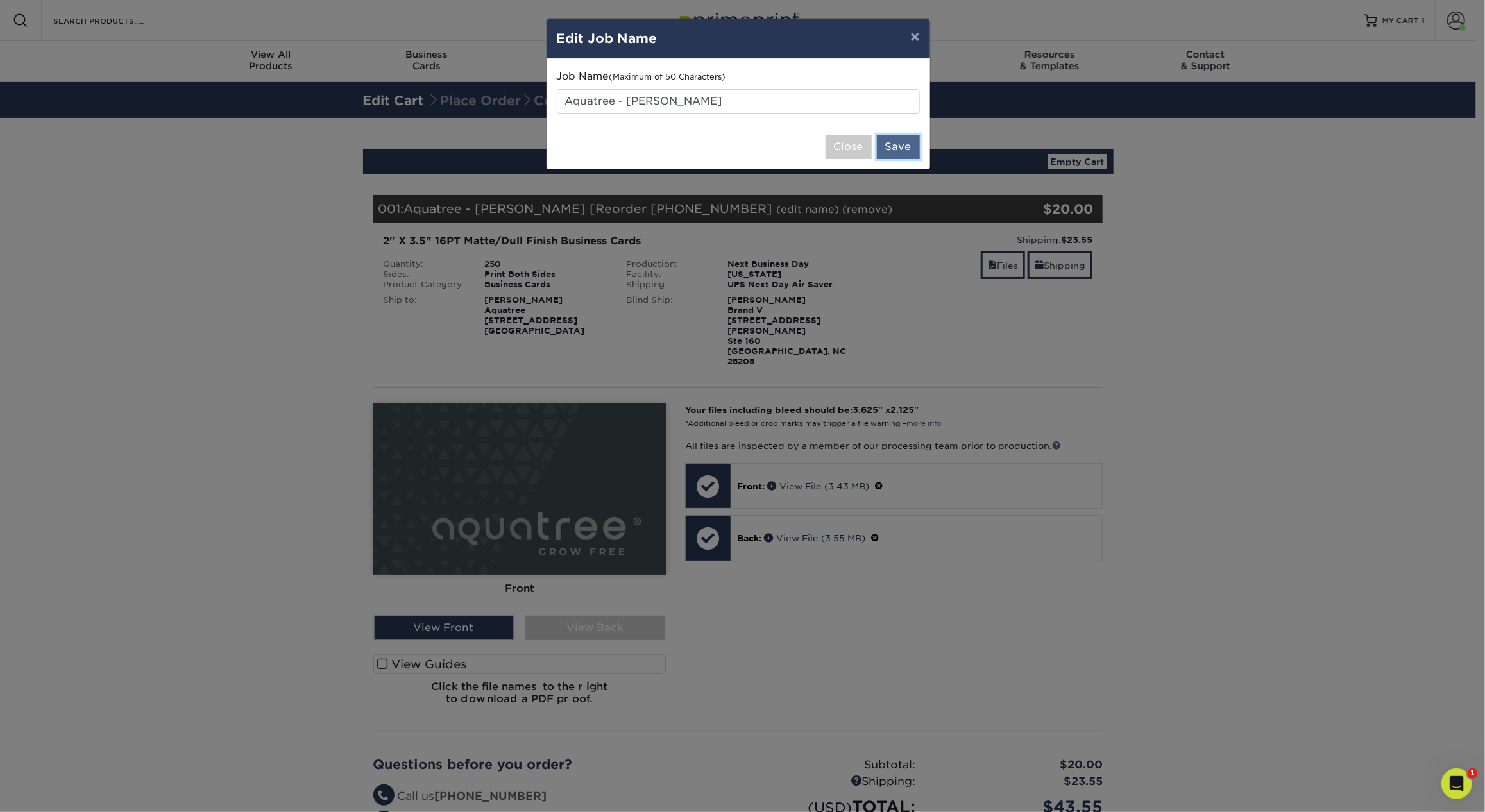
click at [897, 151] on button "Save" at bounding box center [898, 147] width 43 height 24
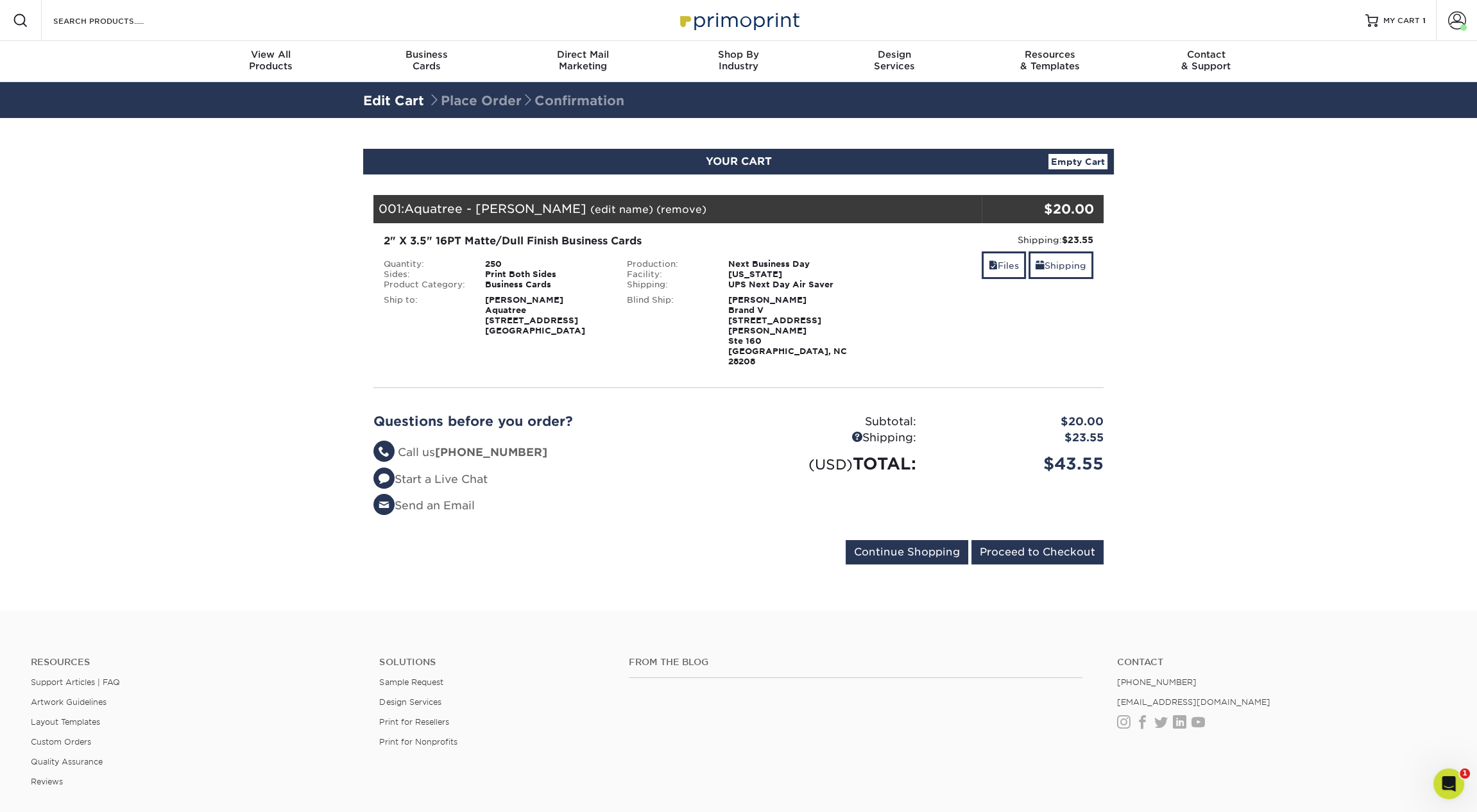
click at [590, 213] on link "(edit name)" at bounding box center [621, 209] width 63 height 12
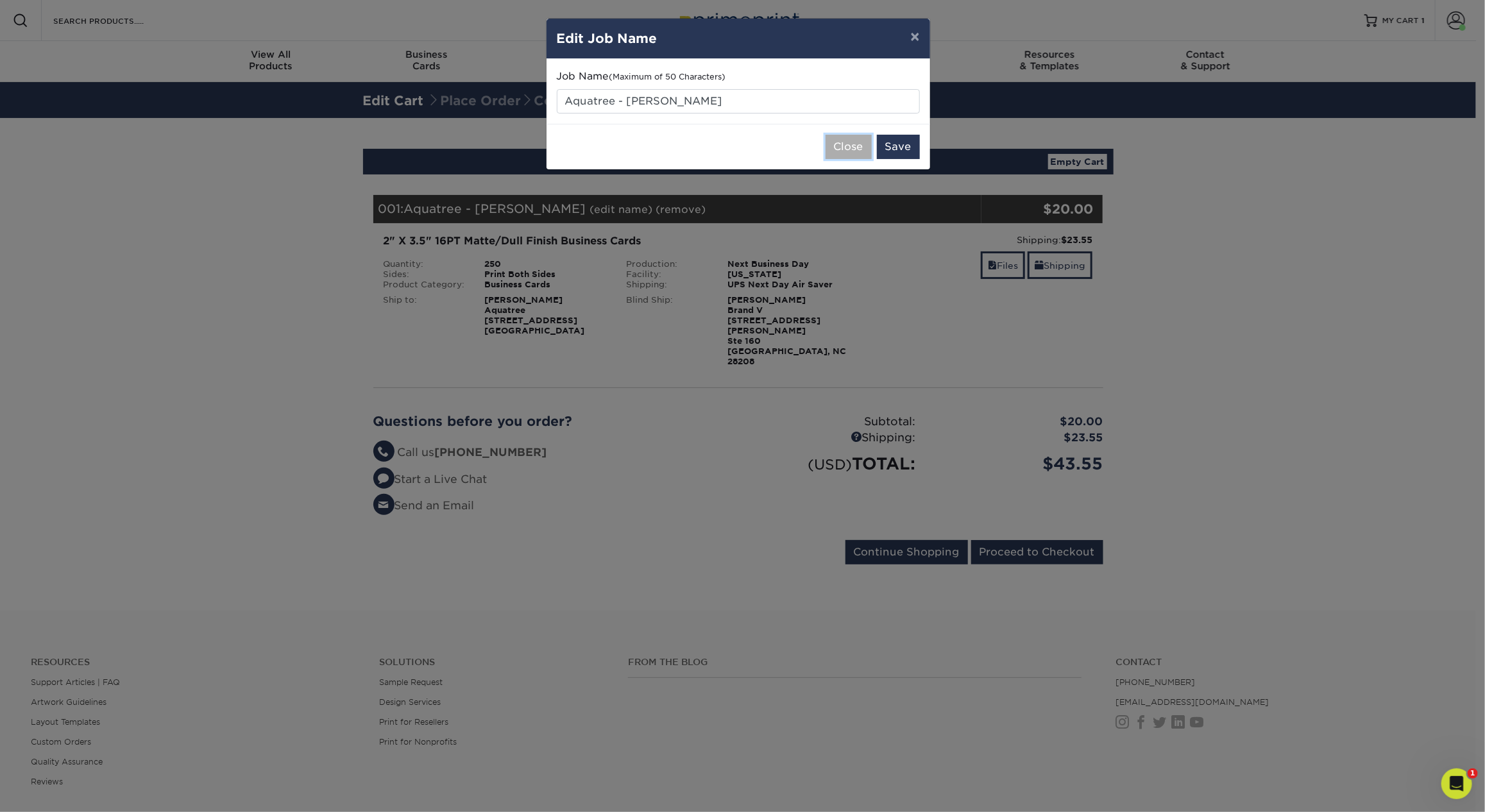
click at [863, 145] on button "Close" at bounding box center [848, 147] width 46 height 24
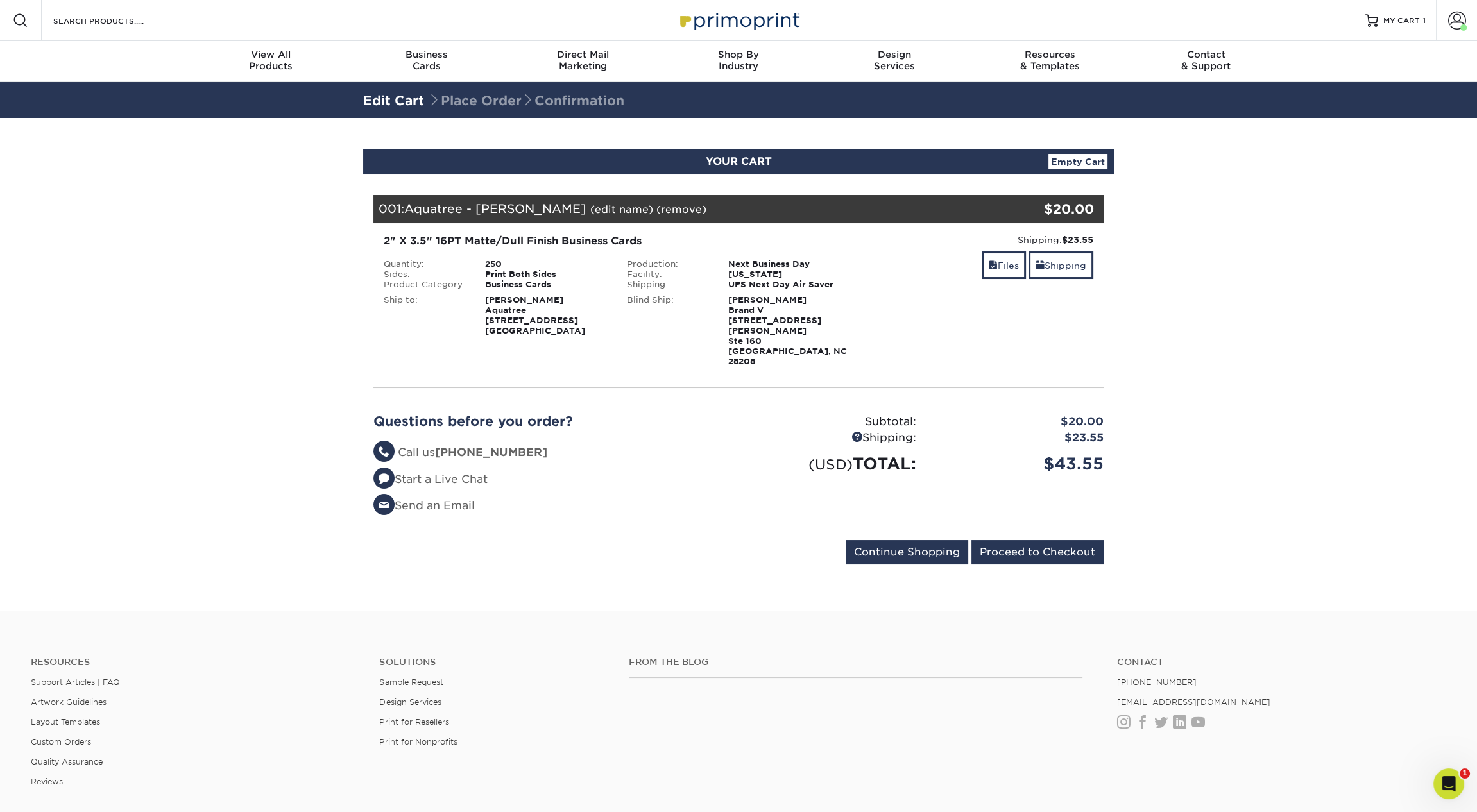
click at [939, 226] on div "2" X 3.5" 16PT Matte/Dull Finish Business Cards Quantity: 250 Sides: Print Both…" at bounding box center [738, 300] width 749 height 154
click at [511, 255] on div "2" X 3.5" 16PT Matte/Dull Finish Business Cards Quantity: 250 Sides: Print Both…" at bounding box center [616, 300] width 485 height 133
drag, startPoint x: 481, startPoint y: 208, endPoint x: 546, endPoint y: 211, distance: 65.1
click at [546, 211] on div "001: Aquatree - [PERSON_NAME] (edit name) (remove) Are you sure you want to rem…" at bounding box center [677, 209] width 608 height 28
copy span "[PERSON_NAME]"
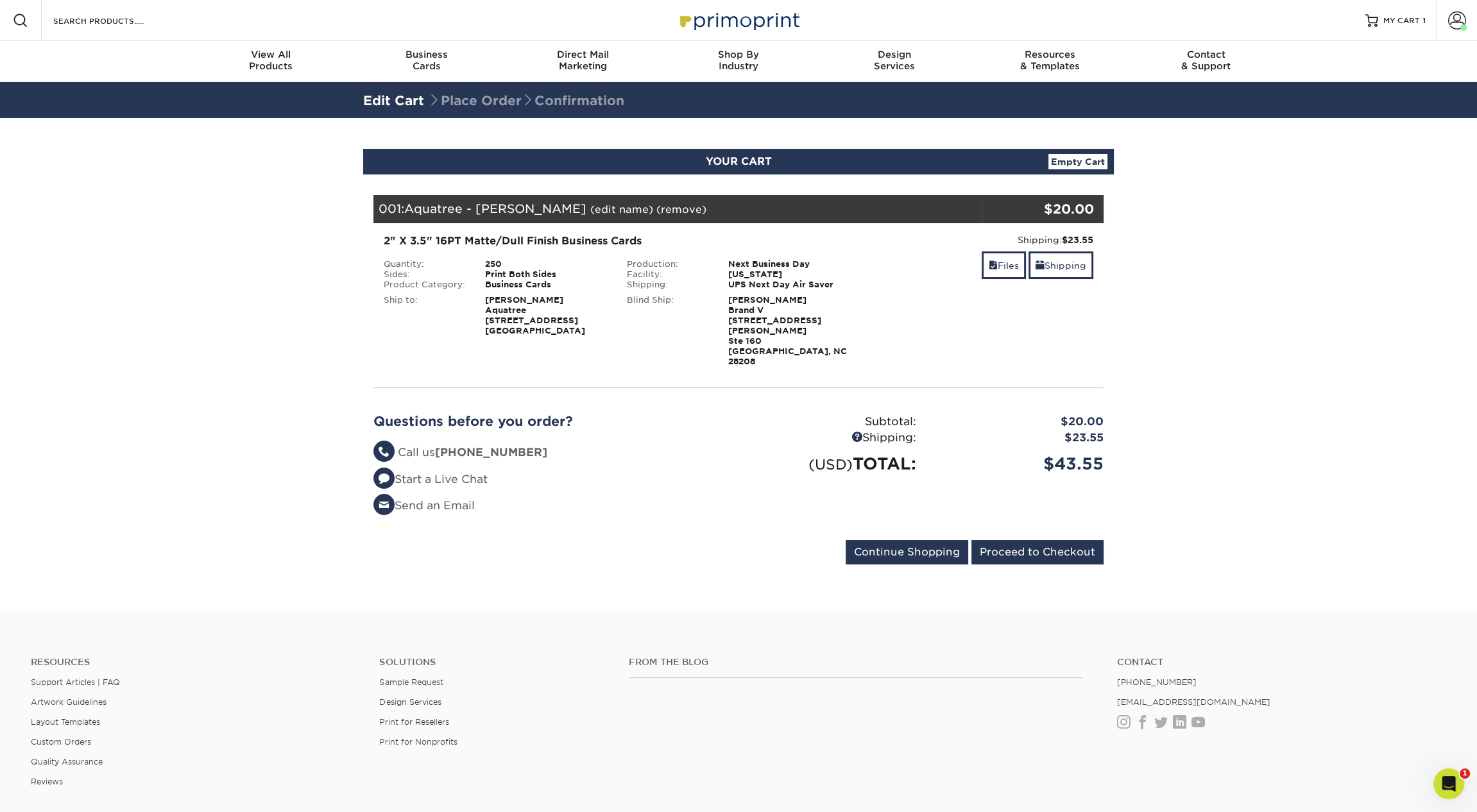
click at [1181, 198] on section "YOUR CART Empty Cart Your Cart is Empty View Account Active Orders Order Histor…" at bounding box center [738, 364] width 1477 height 492
click at [988, 265] on span at bounding box center [992, 265] width 9 height 10
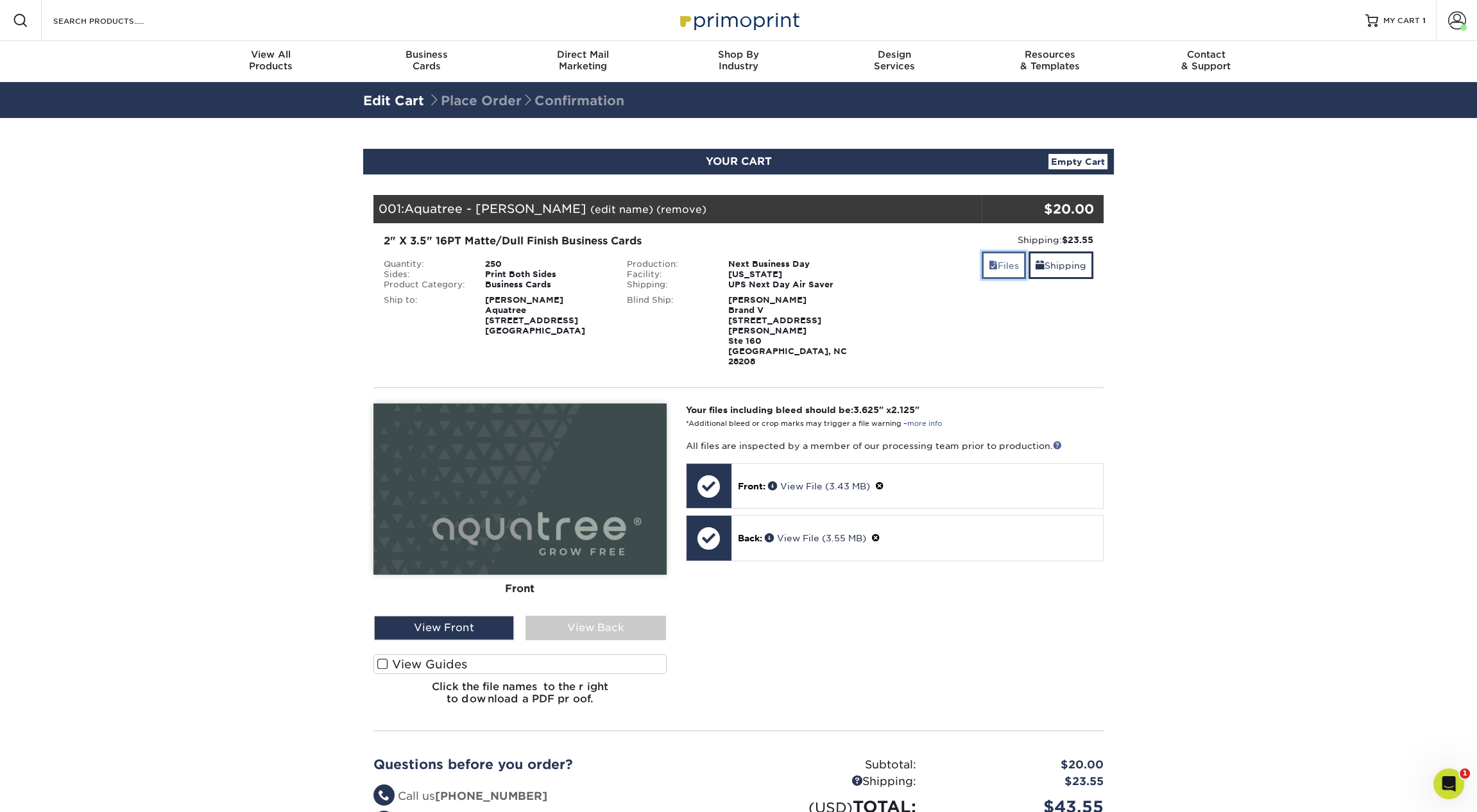
click at [992, 267] on span at bounding box center [992, 265] width 9 height 10
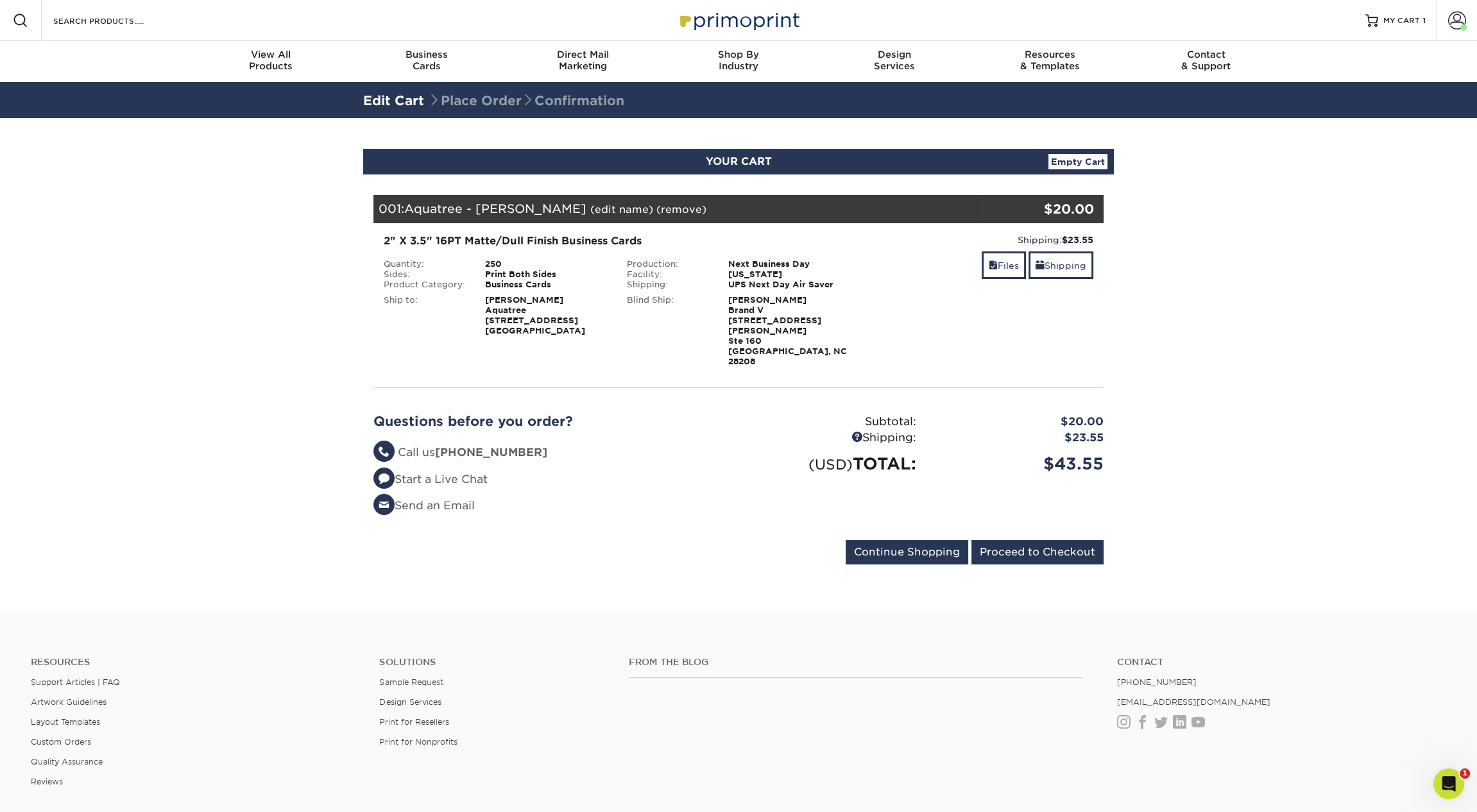
click at [417, 240] on div "2" X 3.5" 16PT Matte/Dull Finish Business Cards" at bounding box center [616, 241] width 466 height 15
click at [1464, 18] on span at bounding box center [1457, 20] width 18 height 18
click at [1330, 145] on link "Order History" at bounding box center [1381, 153] width 161 height 18
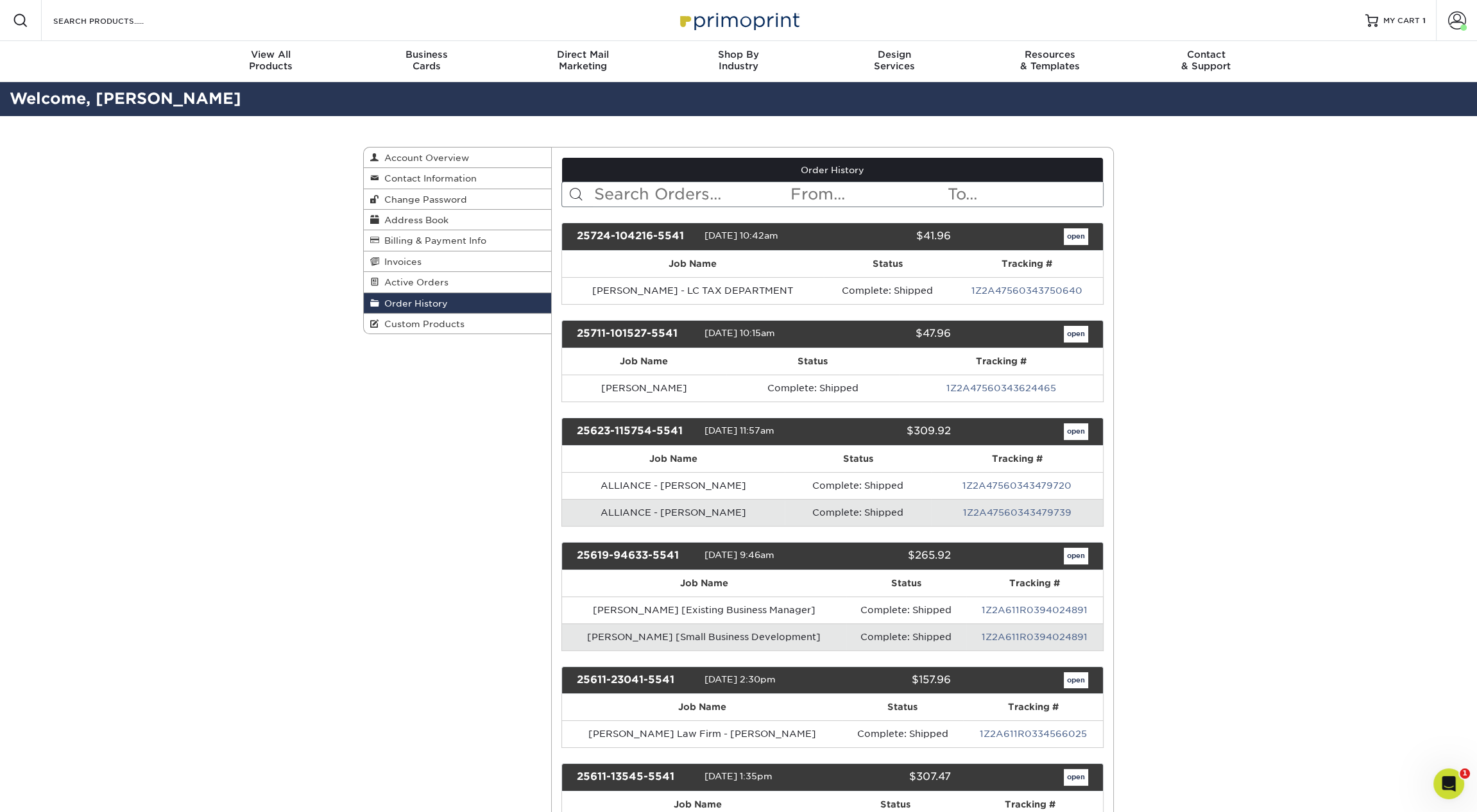
click at [669, 196] on input "text" at bounding box center [691, 194] width 197 height 24
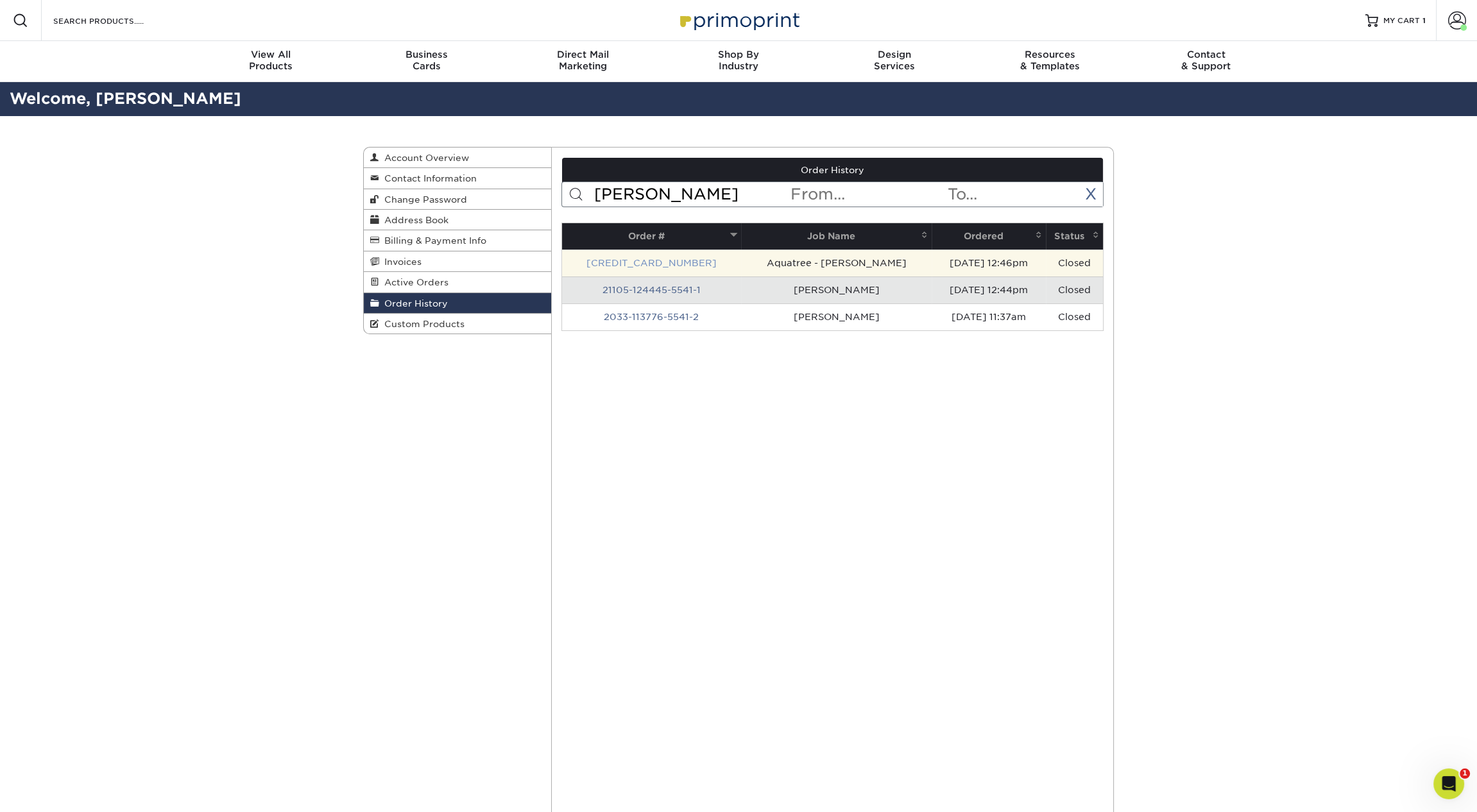
type input "andrew"
click at [677, 263] on link "24219-124625-5541-1" at bounding box center [652, 263] width 130 height 10
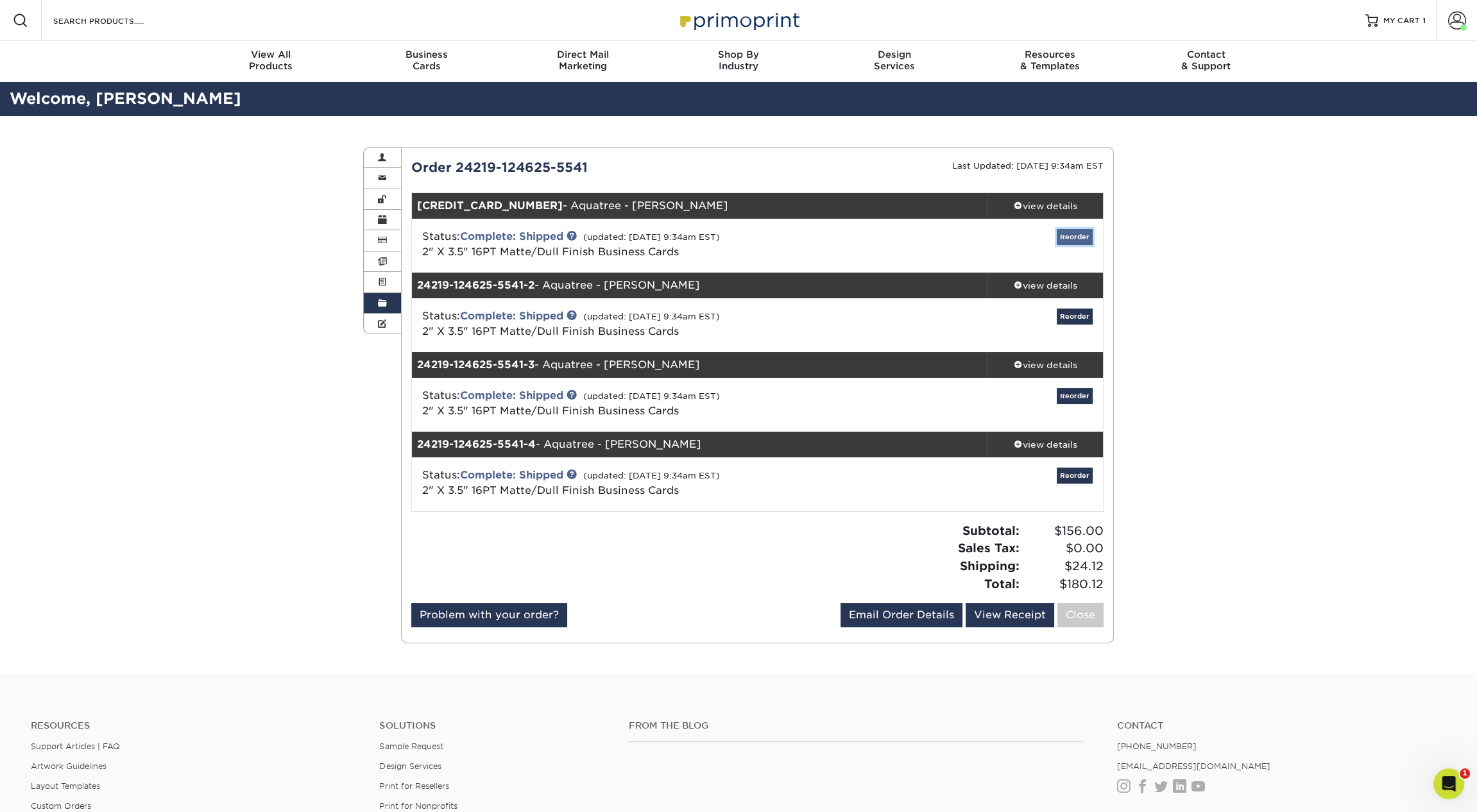
click at [1073, 235] on link "Reorder" at bounding box center [1074, 237] width 36 height 16
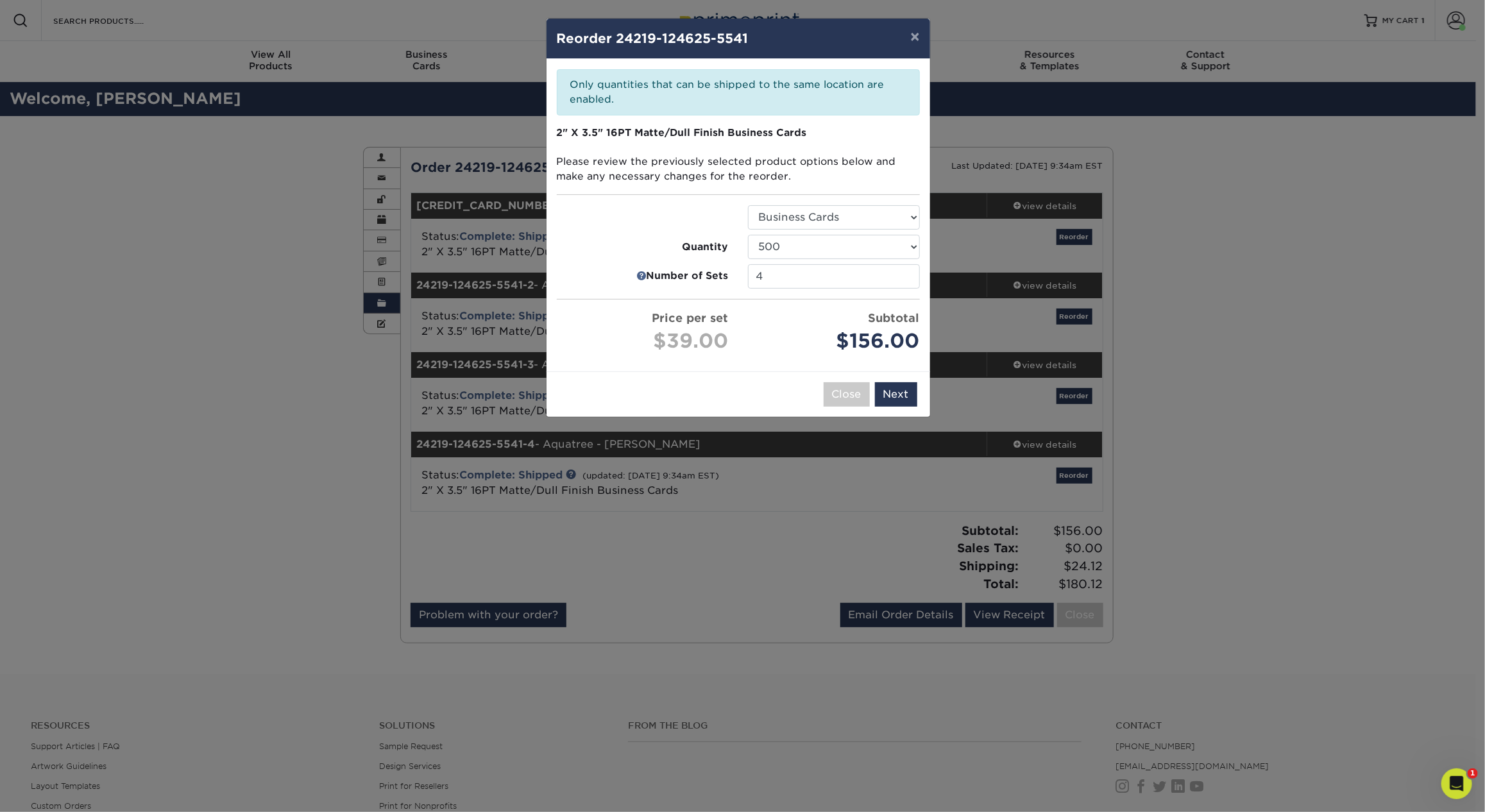
click at [792, 259] on ul "Select Option Business Cards Quantity 100 250 500 1000 2500 5000 4" at bounding box center [738, 280] width 363 height 151
click at [783, 273] on input "4" at bounding box center [834, 276] width 172 height 24
drag, startPoint x: 775, startPoint y: 275, endPoint x: 716, endPoint y: 275, distance: 59.0
click at [716, 275] on li "Number of Sets 4" at bounding box center [738, 276] width 382 height 24
type input "1"
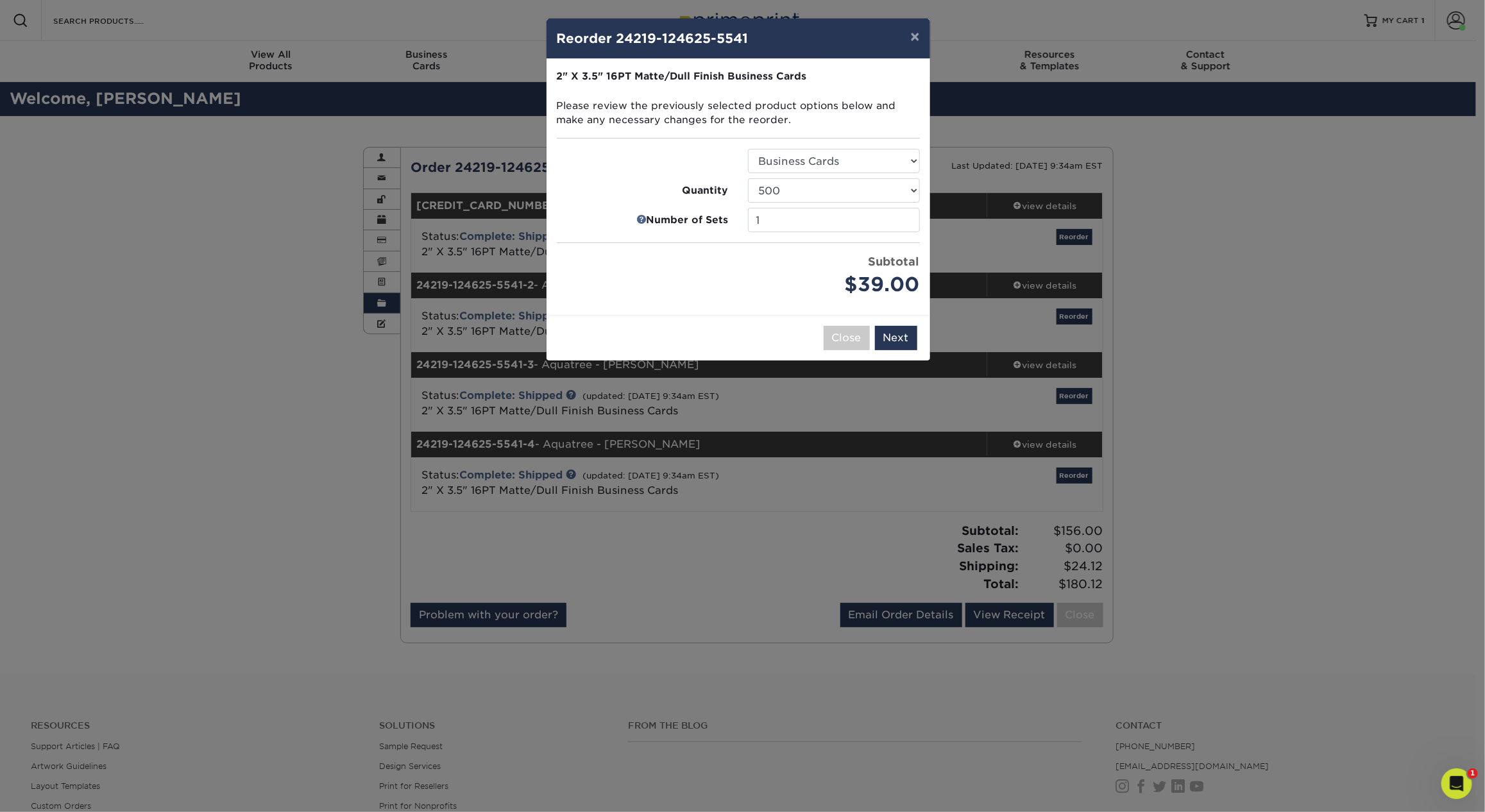
click at [832, 295] on ul "Select Option Business Cards Quantity 100 250 500 1000 2500 5000 7500" at bounding box center [738, 224] width 363 height 151
click at [894, 333] on button "Next" at bounding box center [896, 338] width 43 height 24
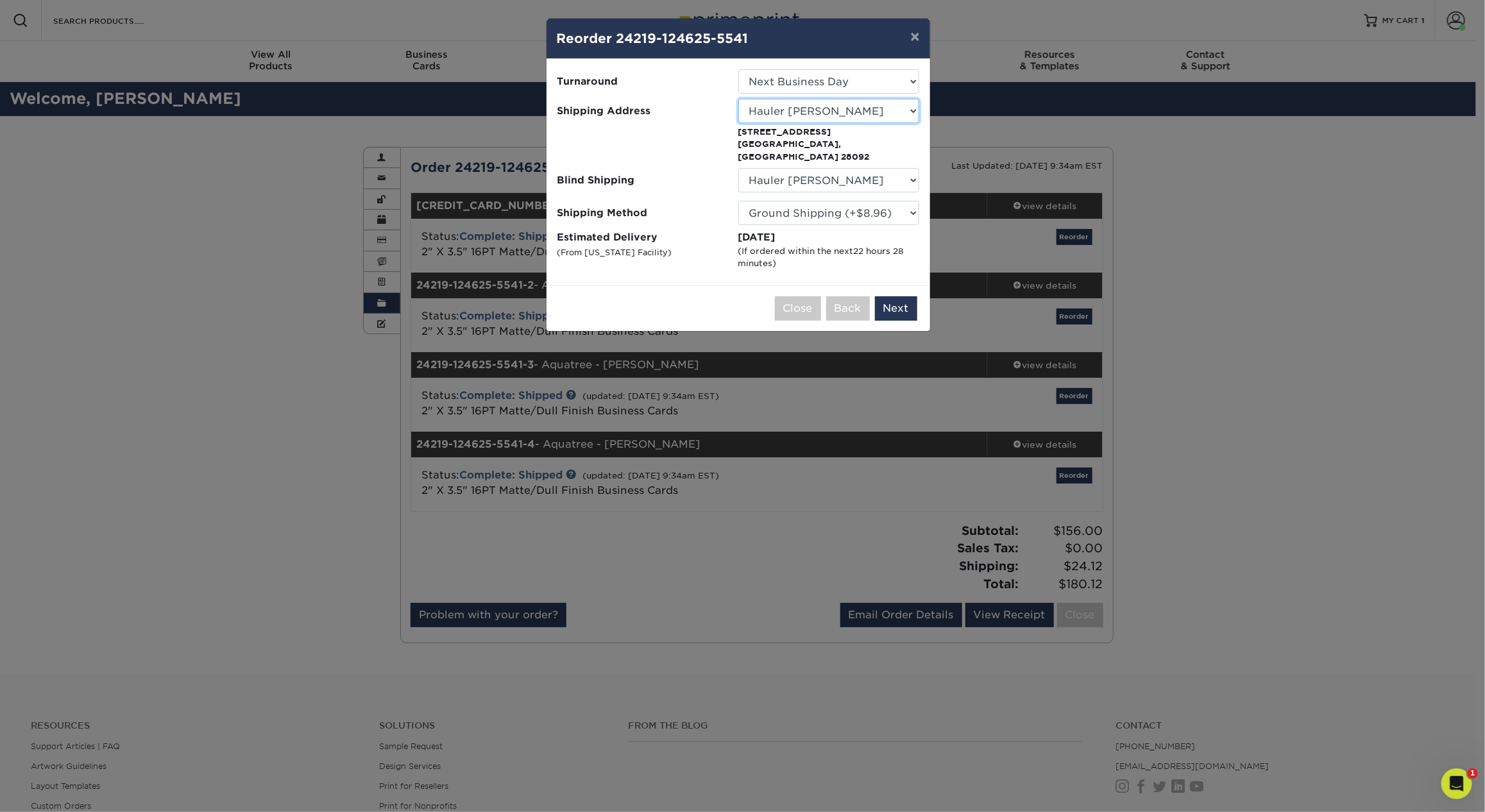
click at [846, 112] on select "Select One 1 2527 Cleaning 2527 CLEANING (HAMILTON CIRC) 360 Graphics 5812 Acco…" at bounding box center [828, 111] width 181 height 24
select select "277873"
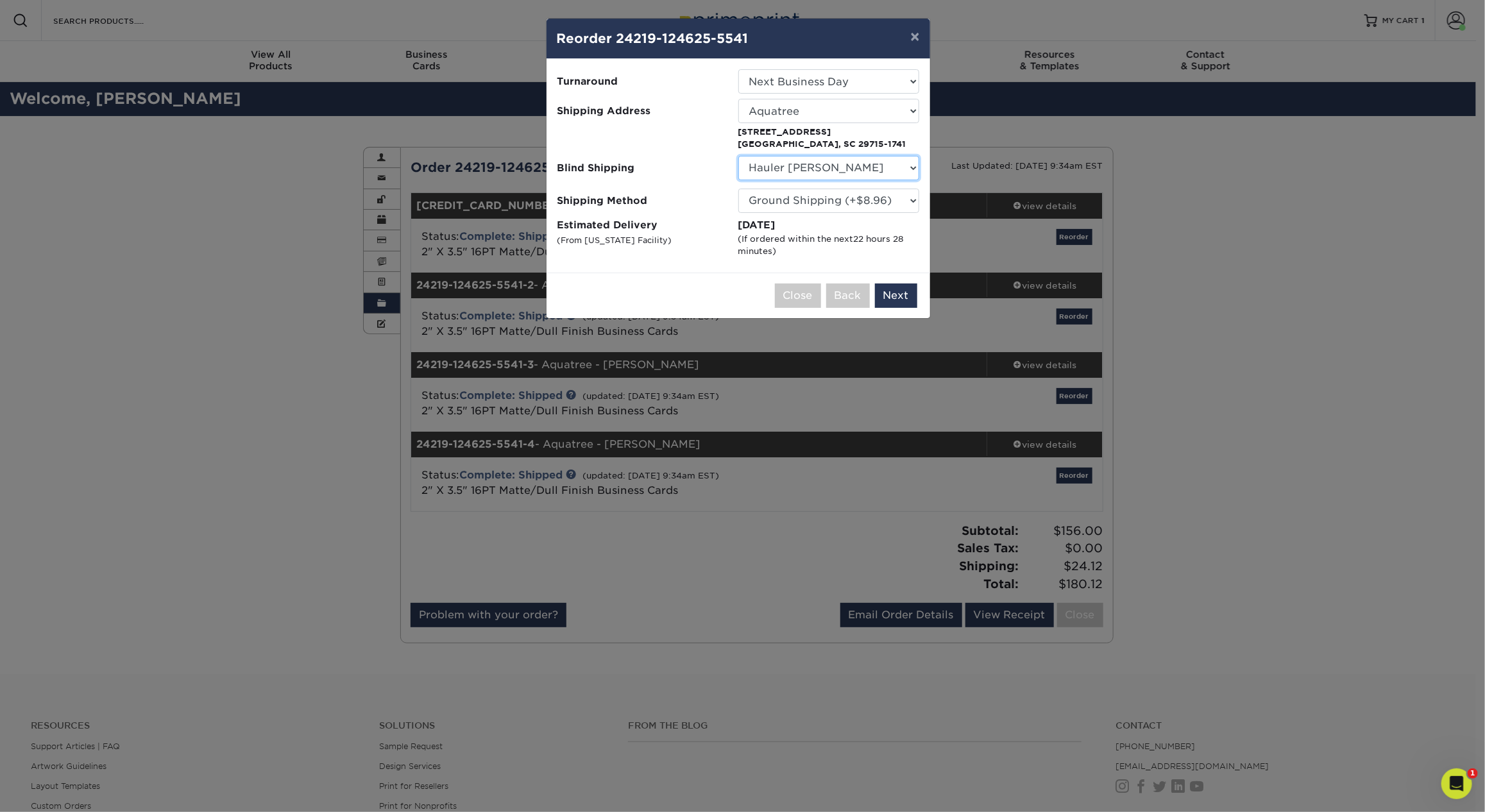
click at [838, 163] on select "No Blind Shipping 1 2527 Cleaning 2527 CLEANING (HAMILTON CIRC) 360 Graphics 58…" at bounding box center [828, 168] width 181 height 24
select select "211910"
click at [738, 156] on select "No Blind Shipping 1 2527 Cleaning 2527 CLEANING (HAMILTON CIRC) 360 Graphics 58…" at bounding box center [828, 168] width 181 height 24
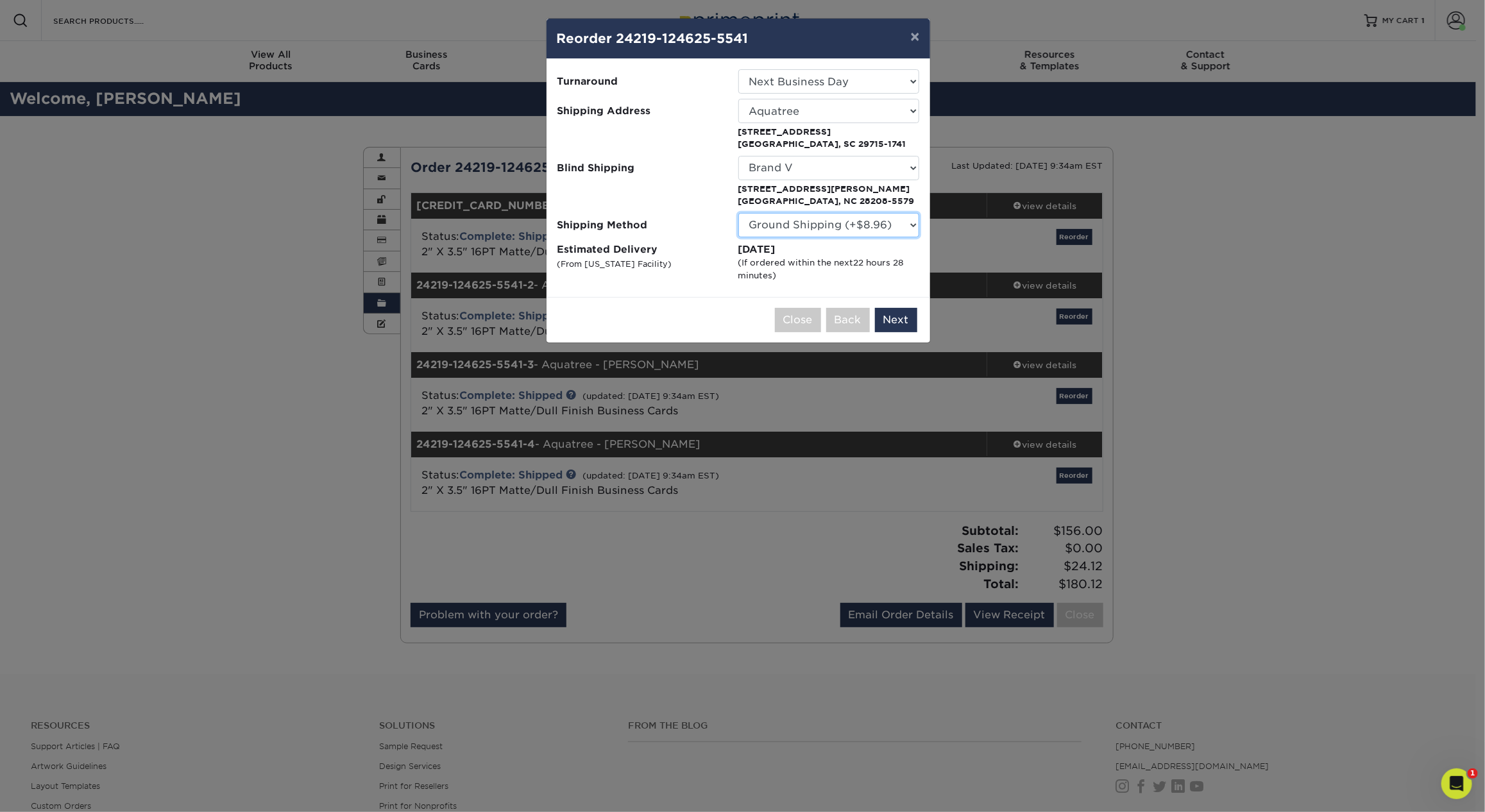
click at [857, 219] on select "Please Select Ground Shipping (+$8.96) 3 Day Shipping Service (+$15.33) 2 Day A…" at bounding box center [828, 225] width 181 height 24
select select "13"
click at [738, 213] on select "Please Select Ground Shipping (+$8.96) 3 Day Shipping Service (+$15.33) 2 Day A…" at bounding box center [828, 225] width 181 height 24
click at [558, 249] on label "Estimated Delivery (From Florida Facility)" at bounding box center [648, 262] width 181 height 39
drag, startPoint x: 555, startPoint y: 244, endPoint x: 845, endPoint y: 244, distance: 290.0
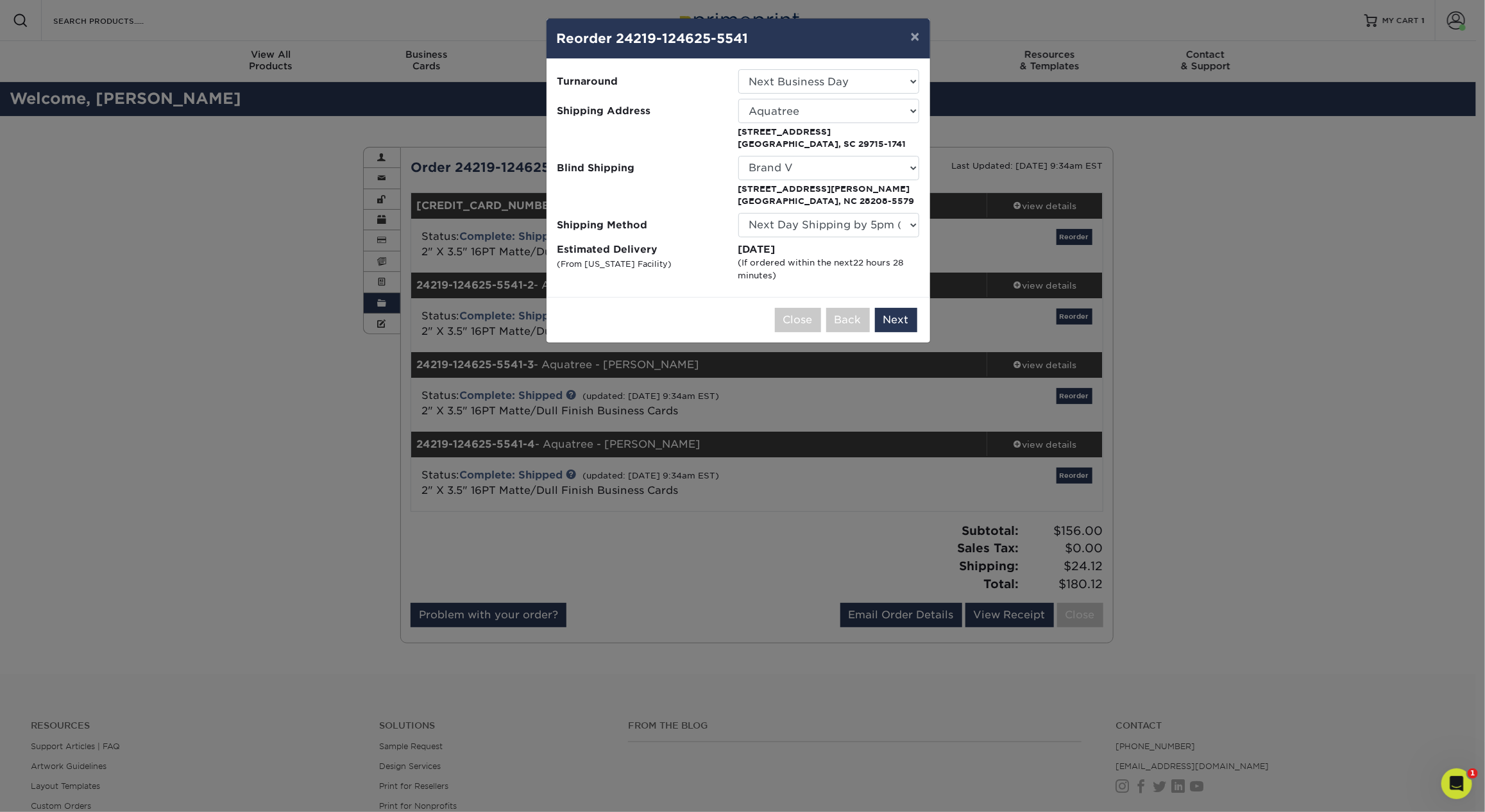
click at [845, 244] on li "Estimated Delivery (From Florida Facility) Friday, Aug 29th (If ordered within …" at bounding box center [738, 262] width 382 height 39
click at [800, 249] on div "Friday, Aug 29th" at bounding box center [828, 250] width 181 height 14
click at [898, 313] on button "Next" at bounding box center [896, 320] width 43 height 24
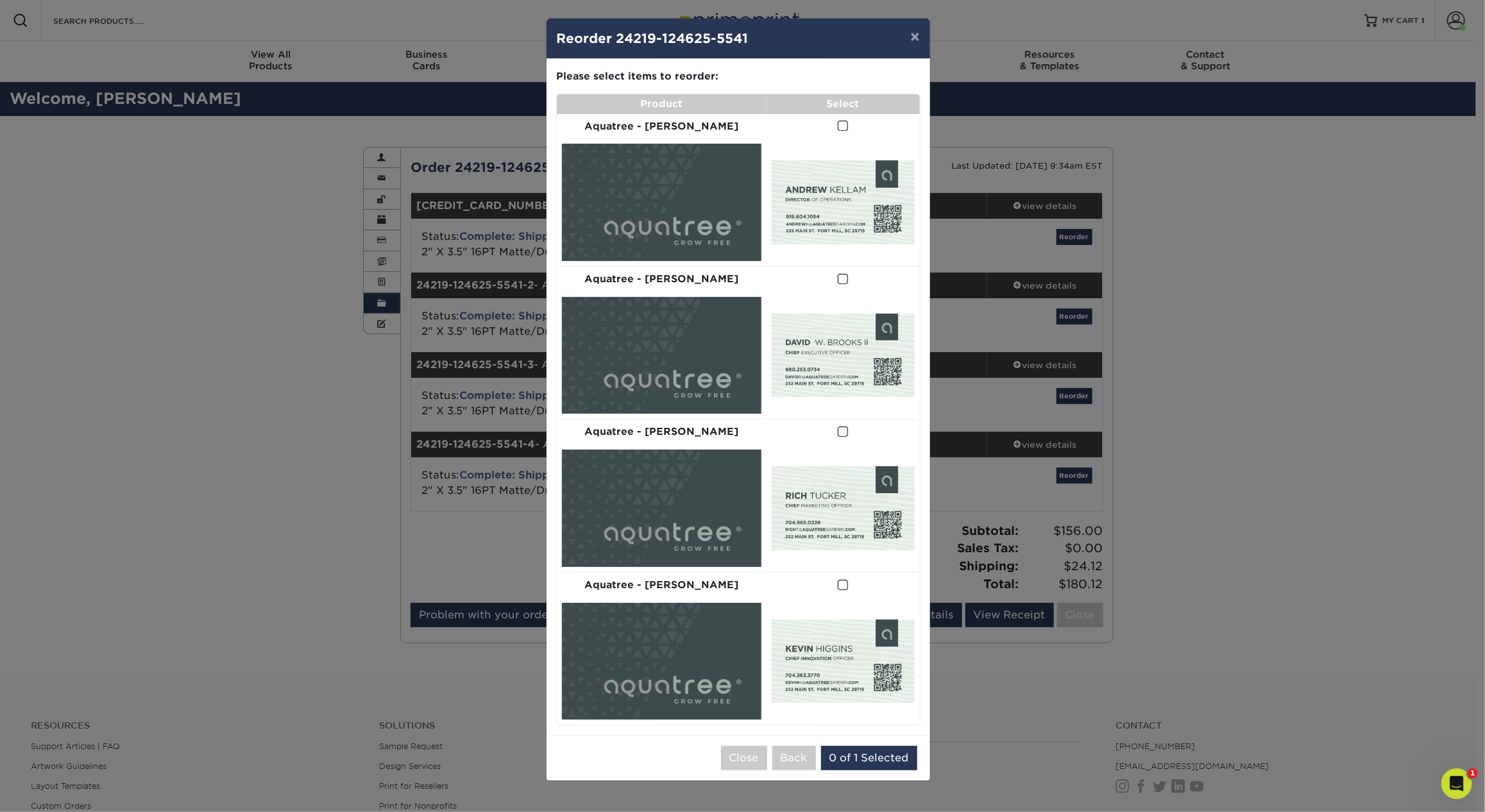
click at [840, 122] on td at bounding box center [843, 126] width 153 height 25
click at [838, 125] on span at bounding box center [844, 125] width 11 height 12
click at [0, 0] on input "checkbox" at bounding box center [0, 0] width 0 height 0
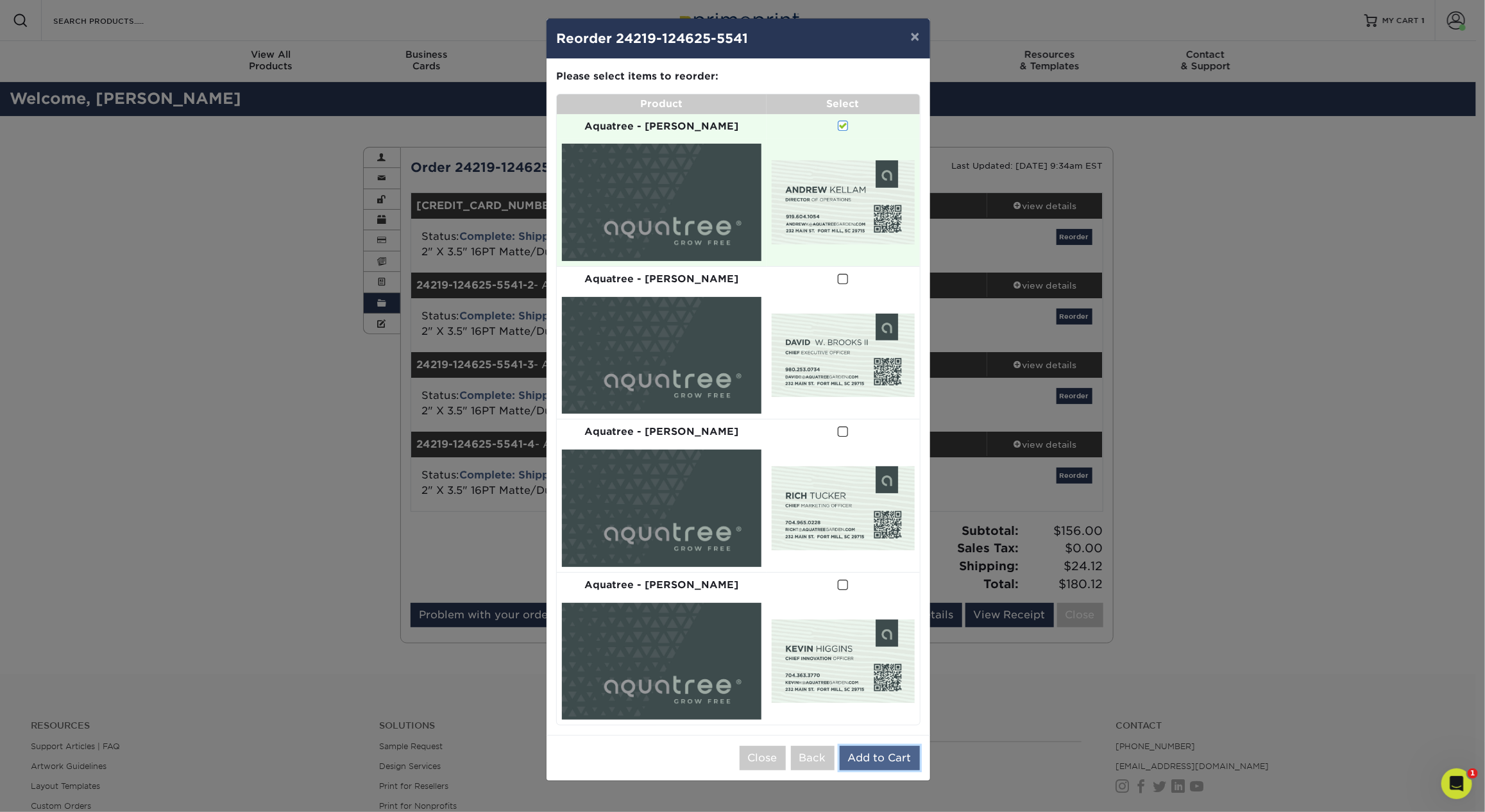
click at [887, 745] on button "Add to Cart" at bounding box center [880, 757] width 80 height 24
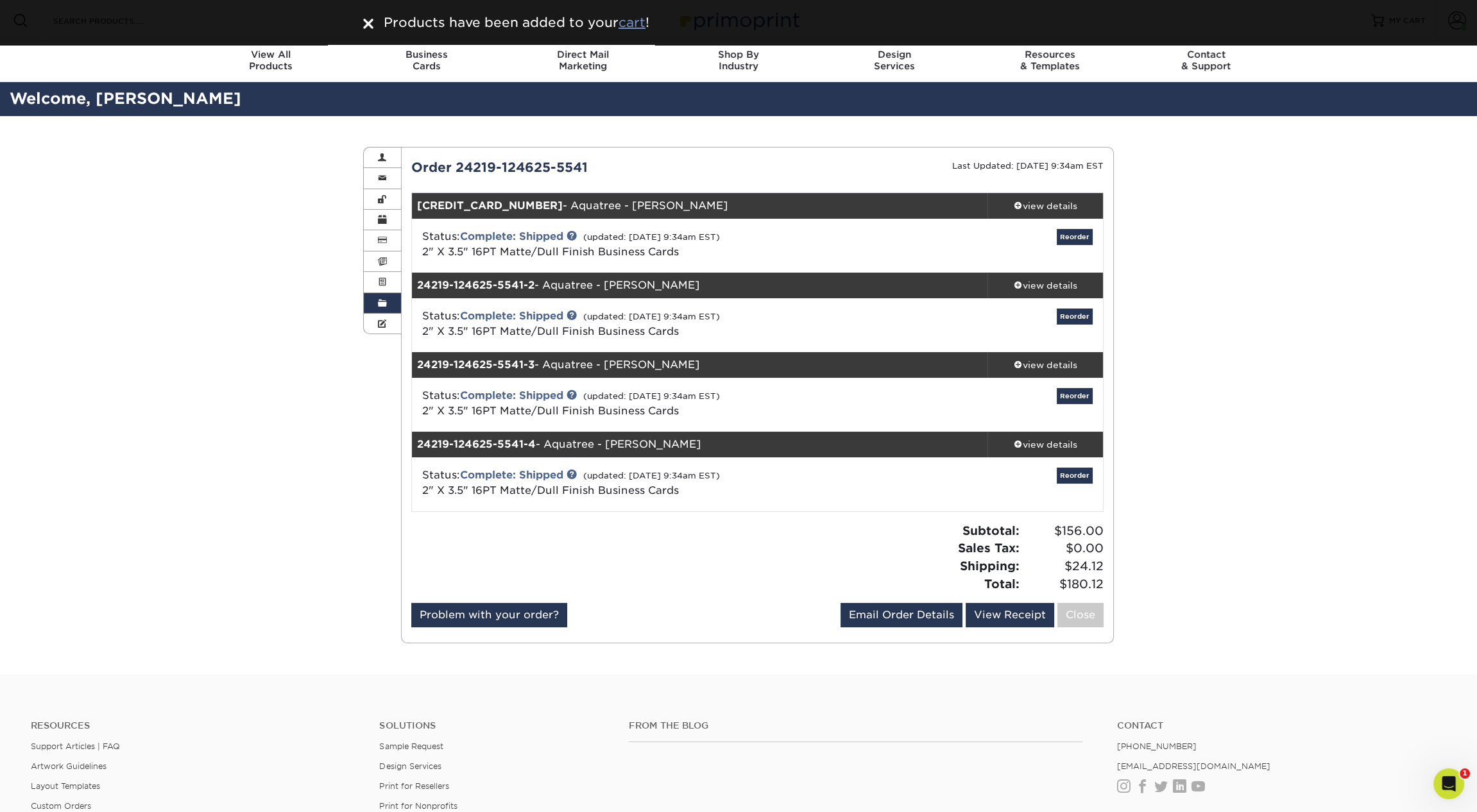
click at [635, 23] on u "cart" at bounding box center [632, 22] width 27 height 15
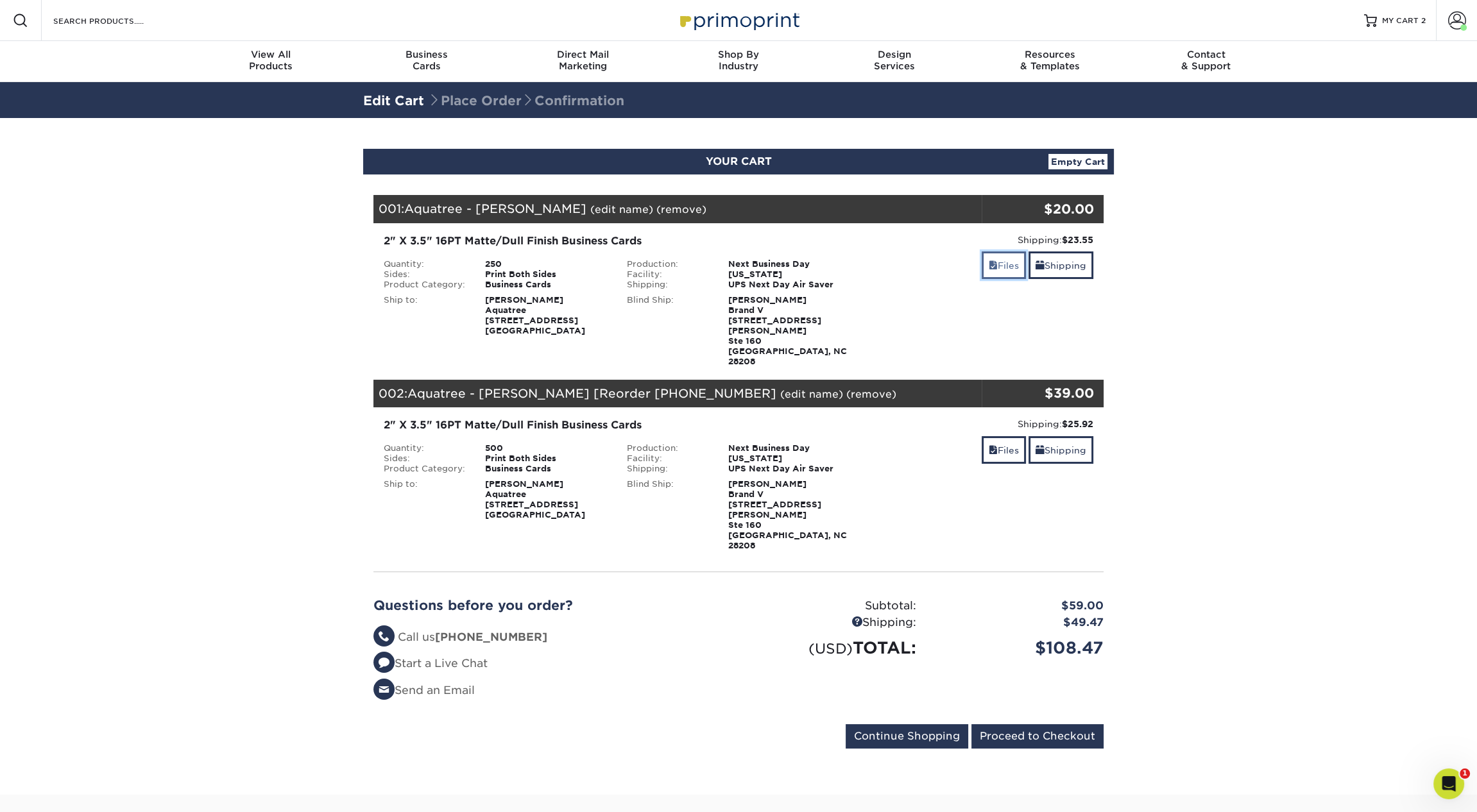
click at [1003, 261] on link "Files" at bounding box center [1003, 265] width 44 height 27
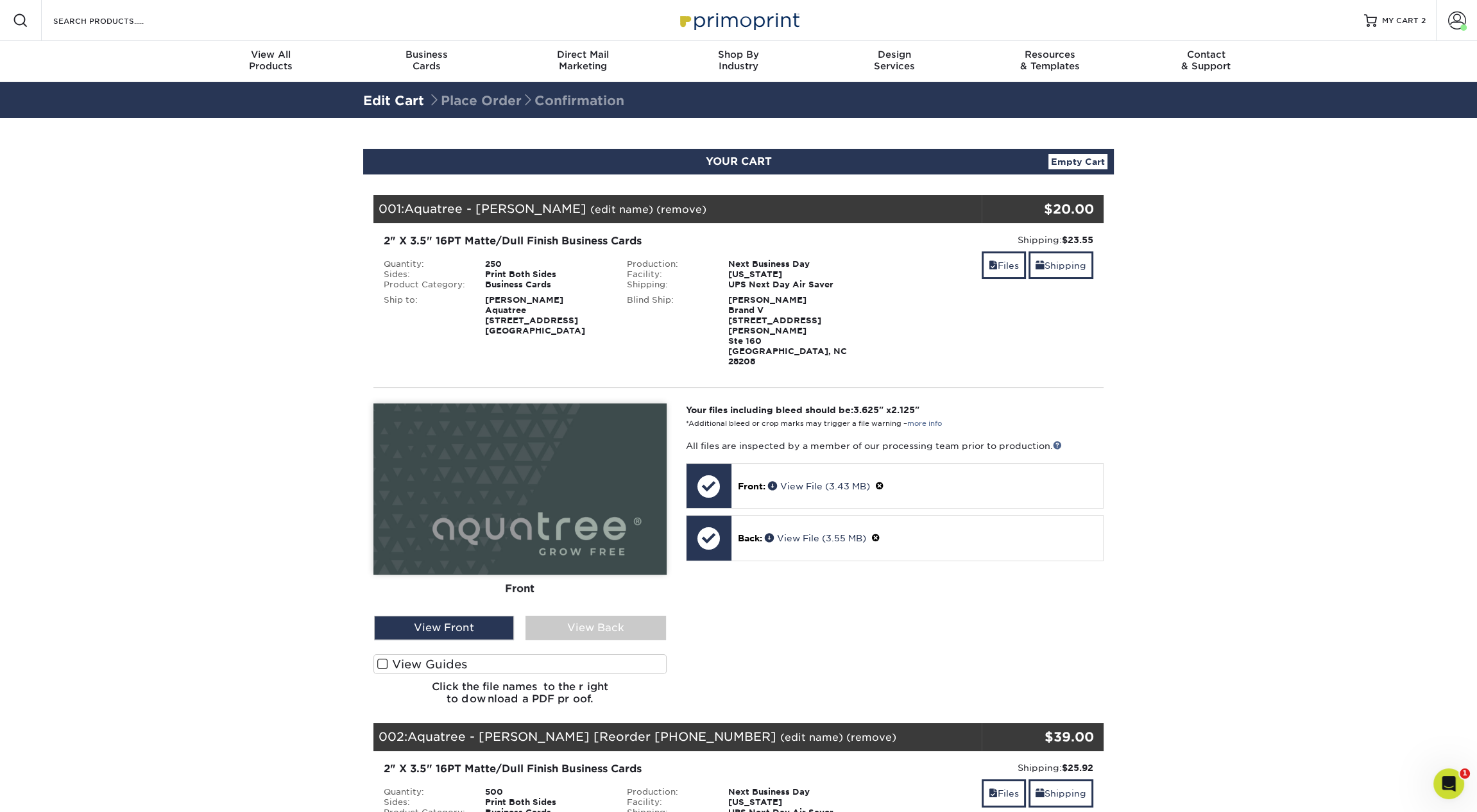
click at [657, 209] on link "(remove)" at bounding box center [681, 209] width 50 height 12
click at [910, 211] on link "Yes" at bounding box center [919, 209] width 18 height 12
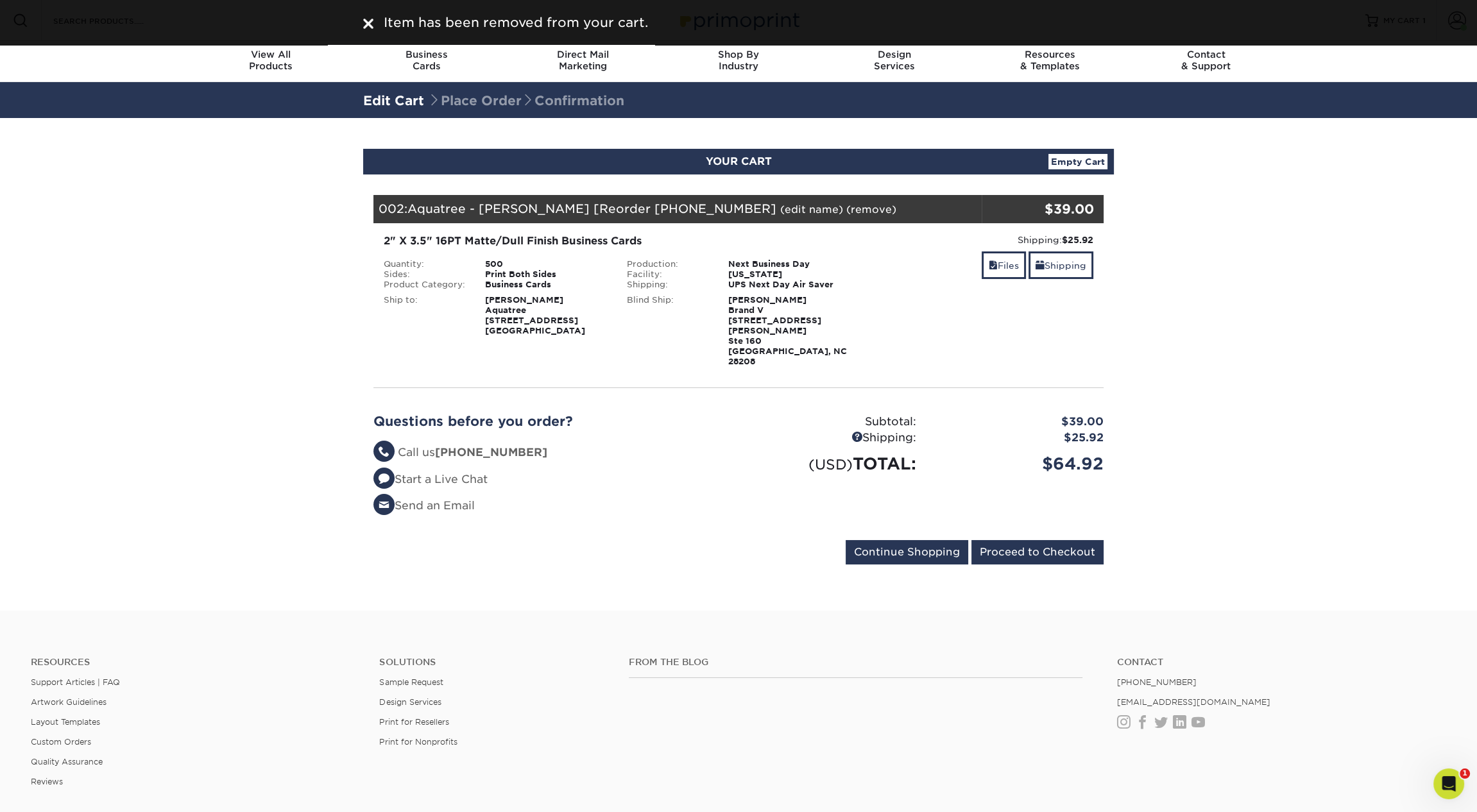
click at [790, 209] on link "(edit name)" at bounding box center [812, 209] width 63 height 12
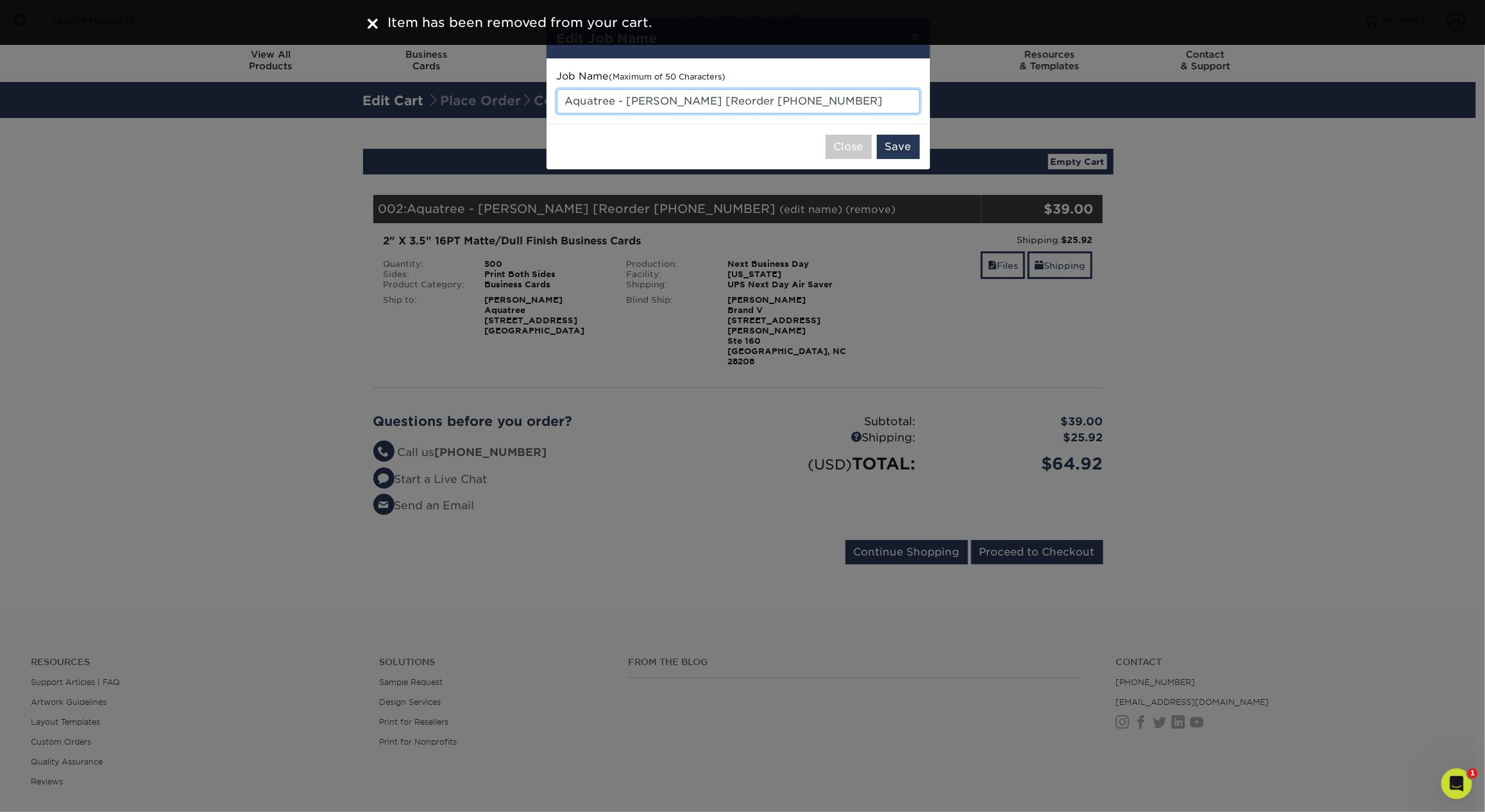
click at [695, 107] on input "Aquatree - [PERSON_NAME] [Reorder [PHONE_NUMBER]" at bounding box center [738, 101] width 363 height 24
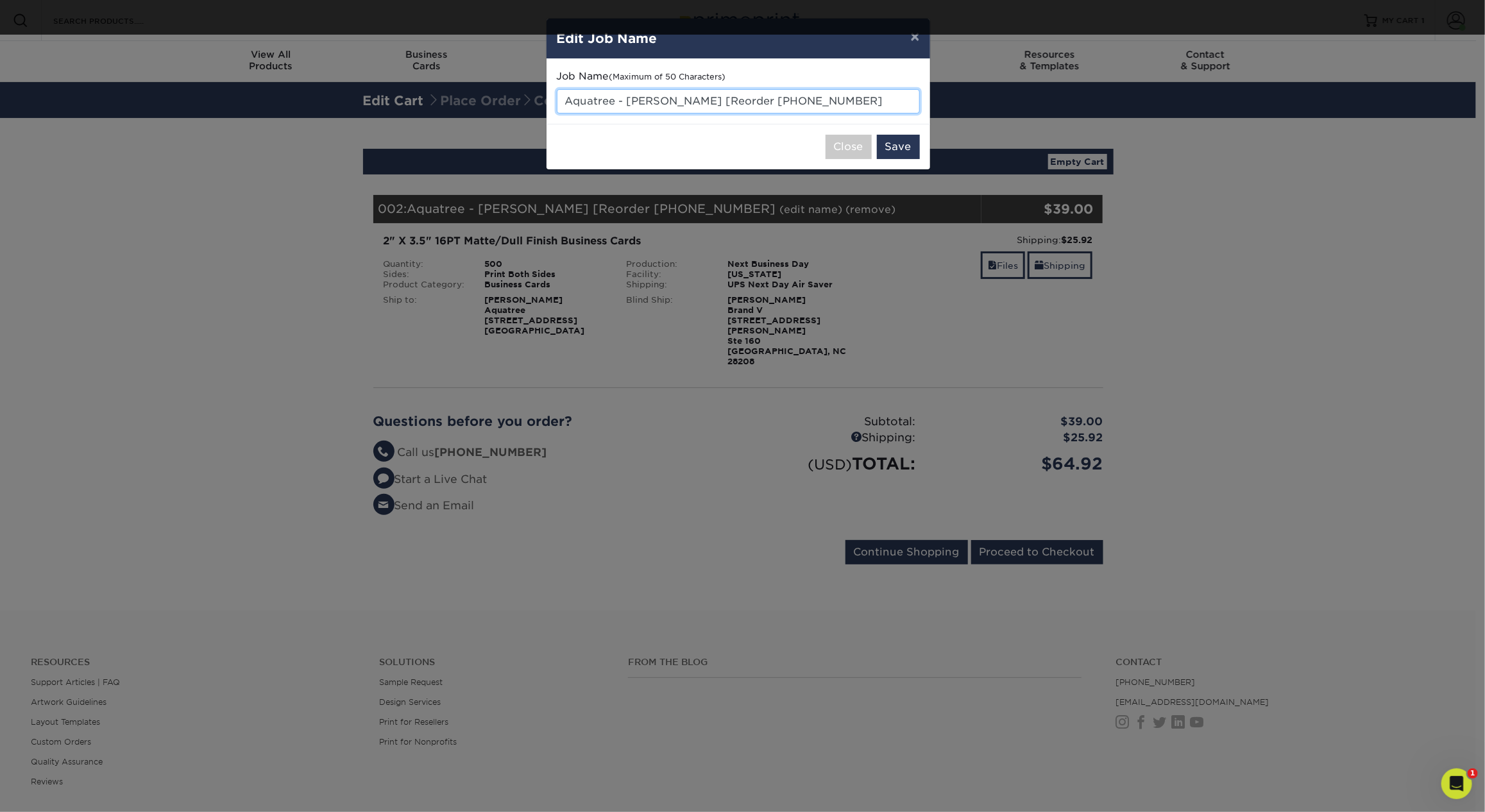
click at [695, 107] on input "Aquatree - [PERSON_NAME] [Reorder [PHONE_NUMBER]" at bounding box center [738, 101] width 363 height 24
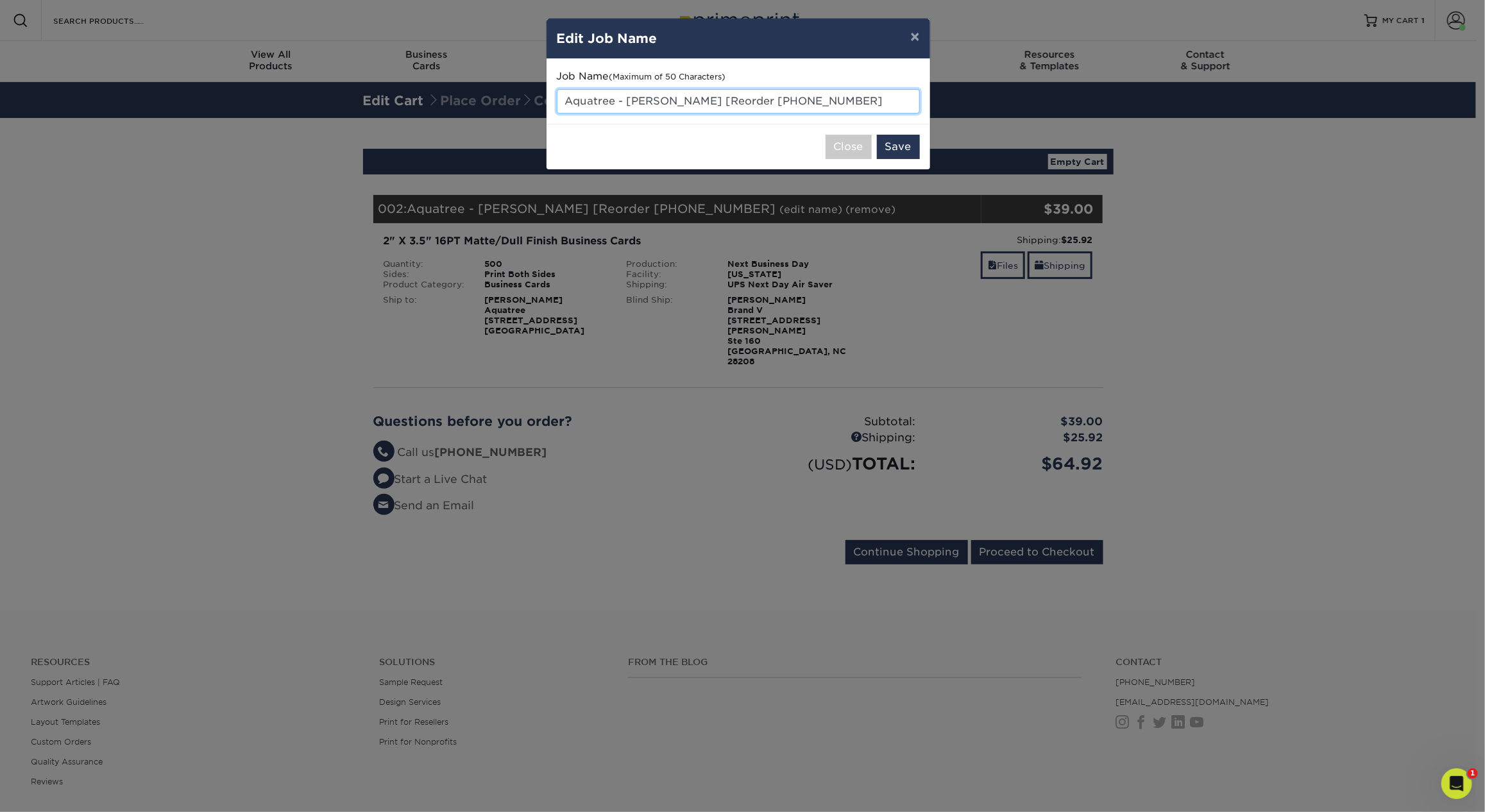
type input "v"
paste input "[PERSON_NAME]"
type input "[PERSON_NAME]"
click at [914, 145] on button "Save" at bounding box center [898, 147] width 43 height 24
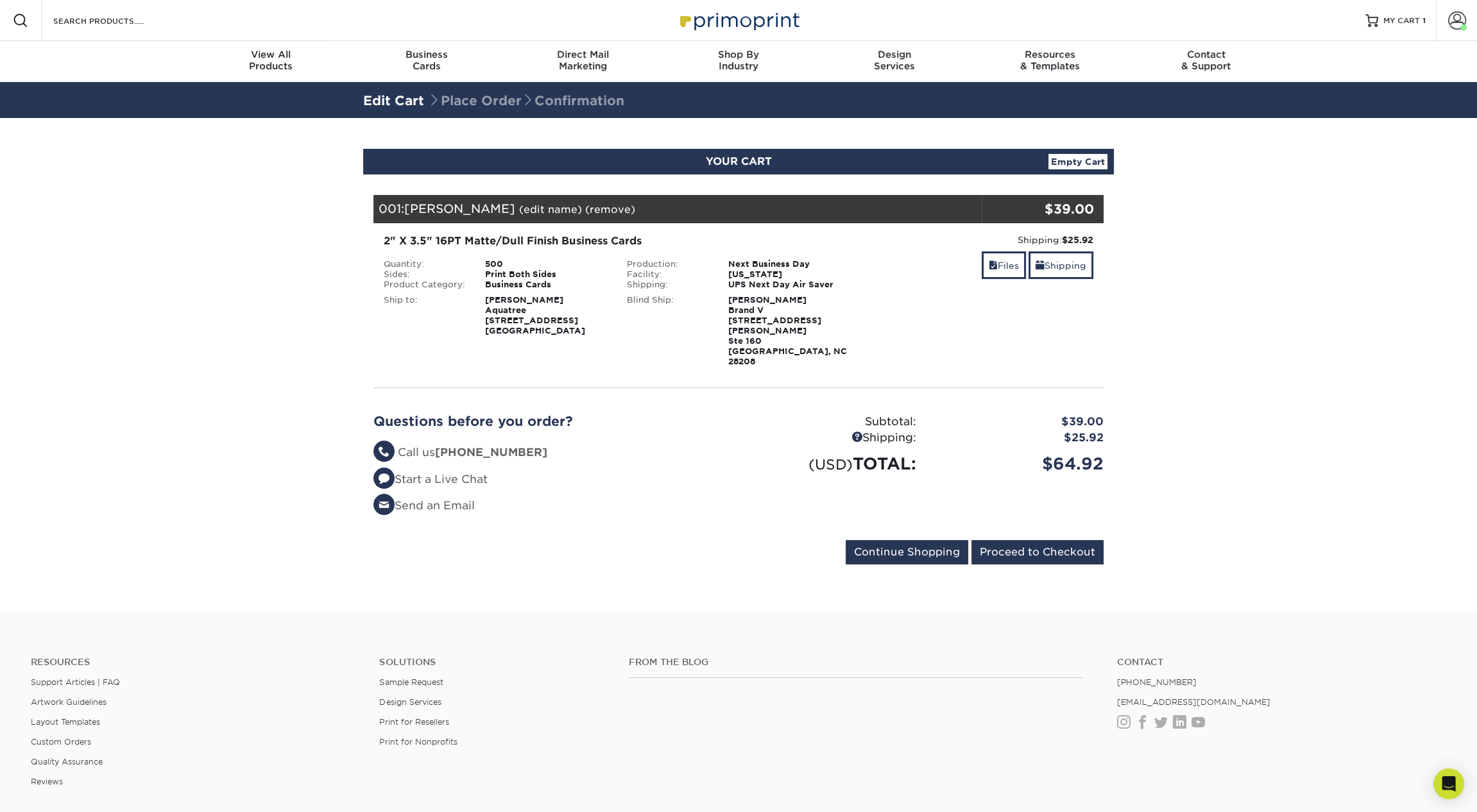
click at [1220, 179] on section "YOUR CART Empty Cart Your Cart is Empty View Account Active Orders Order Histor…" at bounding box center [738, 364] width 1477 height 492
click at [512, 240] on div "2" X 3.5" 16PT Matte/Dull Finish Business Cards" at bounding box center [616, 241] width 466 height 15
copy div "2" X 3.5" 16PT Matte/Dull Finish Business Cards"
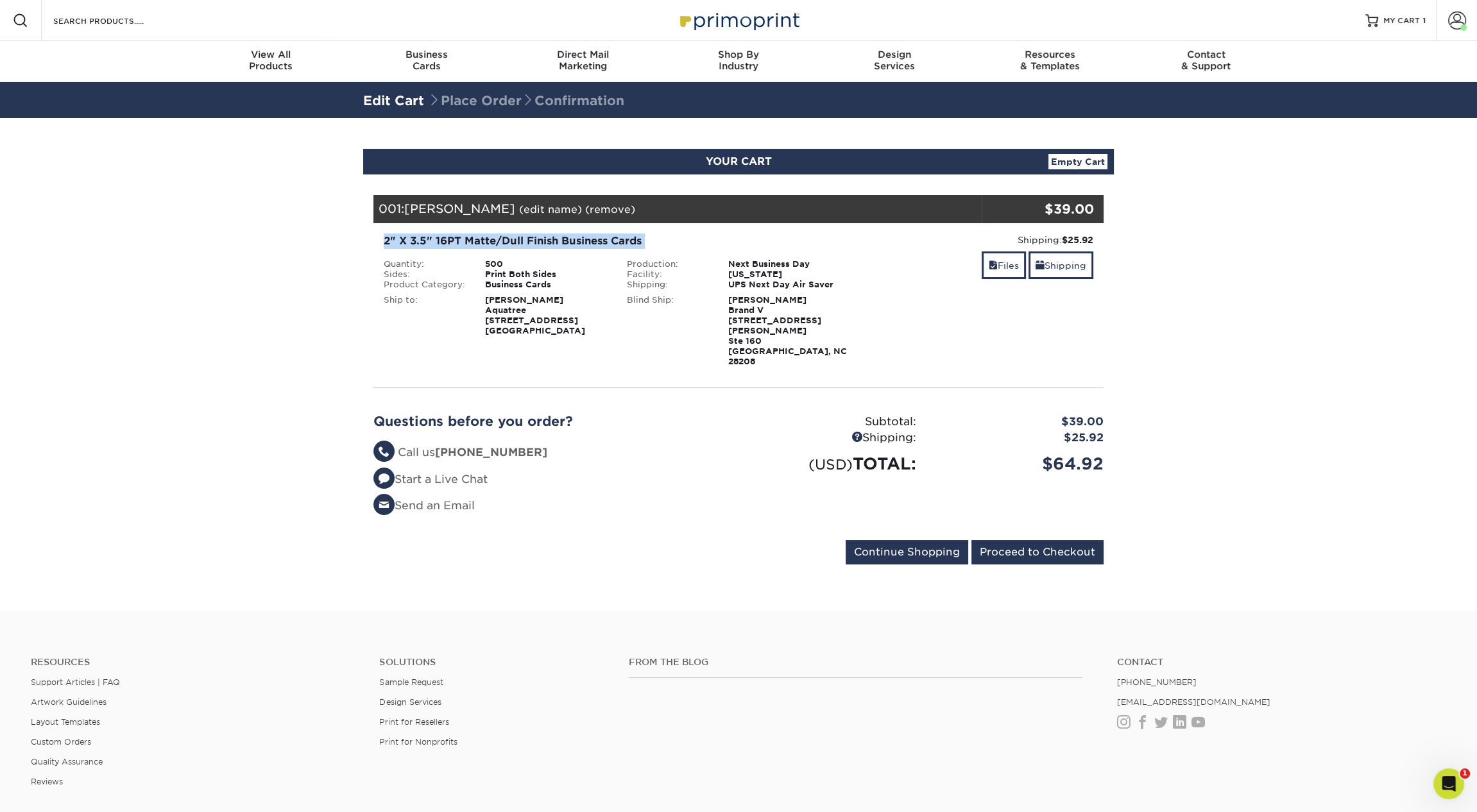
click at [770, 241] on div "2" X 3.5" 16PT Matte/Dull Finish Business Cards" at bounding box center [616, 241] width 466 height 15
drag, startPoint x: 483, startPoint y: 319, endPoint x: 593, endPoint y: 324, distance: 110.1
click at [593, 324] on div "[PERSON_NAME] Aquatree [STREET_ADDRESS]" at bounding box center [546, 315] width 141 height 41
click at [575, 313] on div "[PERSON_NAME] Aquatree [STREET_ADDRESS]" at bounding box center [546, 315] width 141 height 41
drag, startPoint x: 485, startPoint y: 309, endPoint x: 571, endPoint y: 329, distance: 88.3
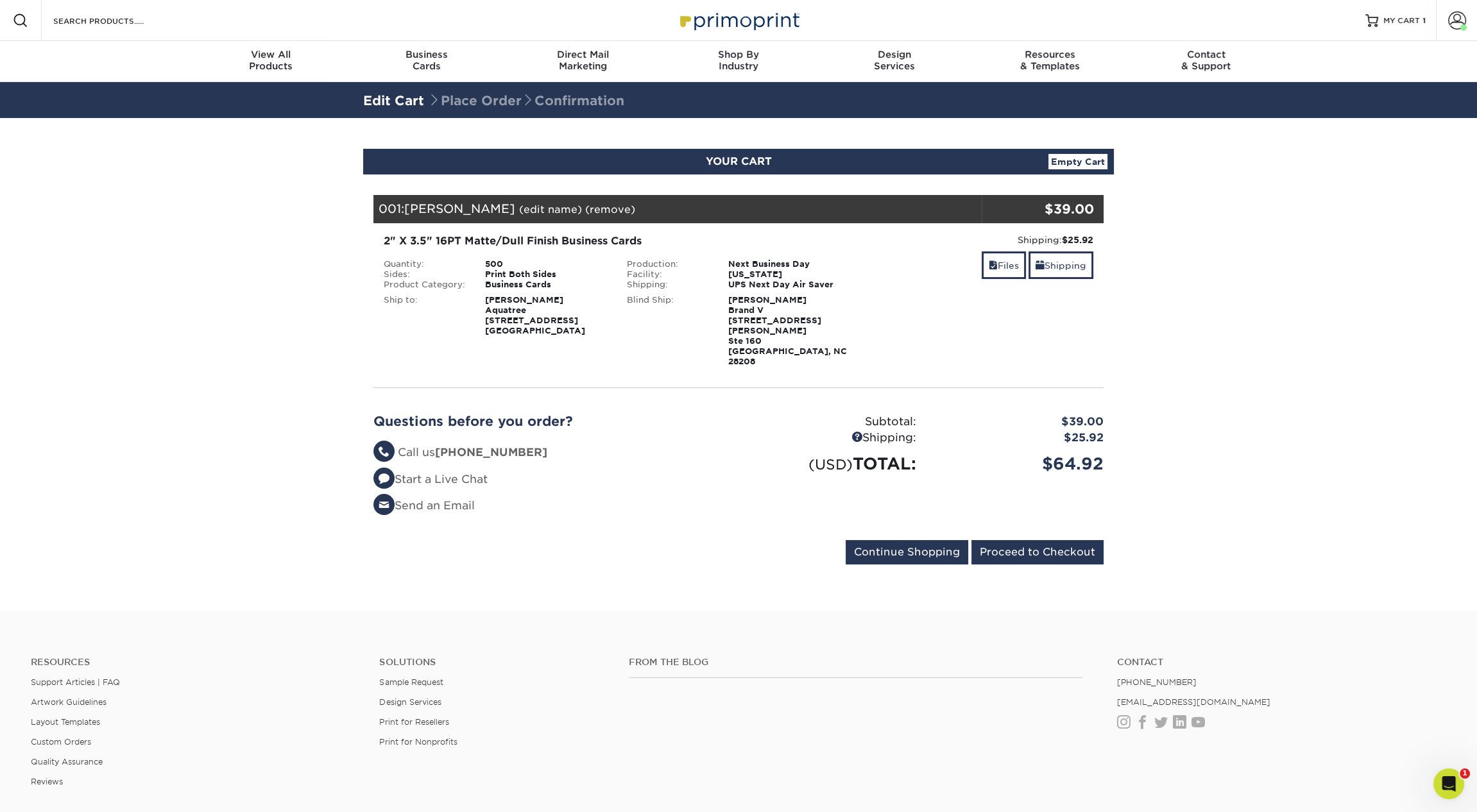
click at [571, 329] on div "[PERSON_NAME] Aquatree [STREET_ADDRESS]" at bounding box center [546, 315] width 141 height 41
copy strong "Aquatree [STREET_ADDRESS]"
click at [648, 354] on div "2" X 3.5" 16PT Matte/Dull Finish Business Cards Quantity: 500 Sides: Print Both…" at bounding box center [738, 300] width 749 height 154
click at [1054, 268] on link "Shipping" at bounding box center [1061, 265] width 65 height 27
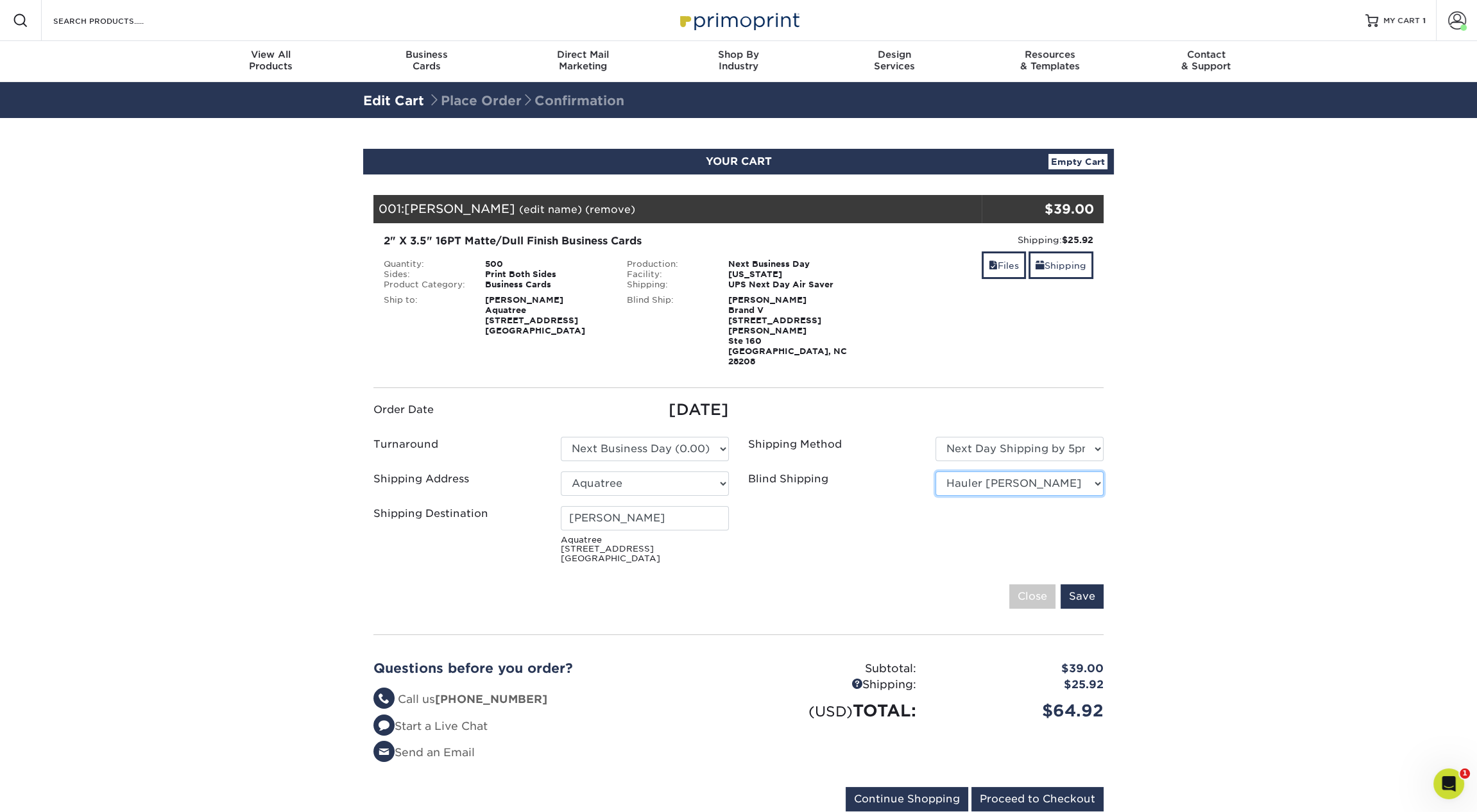
click at [982, 471] on select "No Blind Shipping 1 2527 Cleaning 2527 CLEANING ([PERSON_NAME] CIRC) 360 Graphi…" at bounding box center [1019, 484] width 168 height 24
select select "211910"
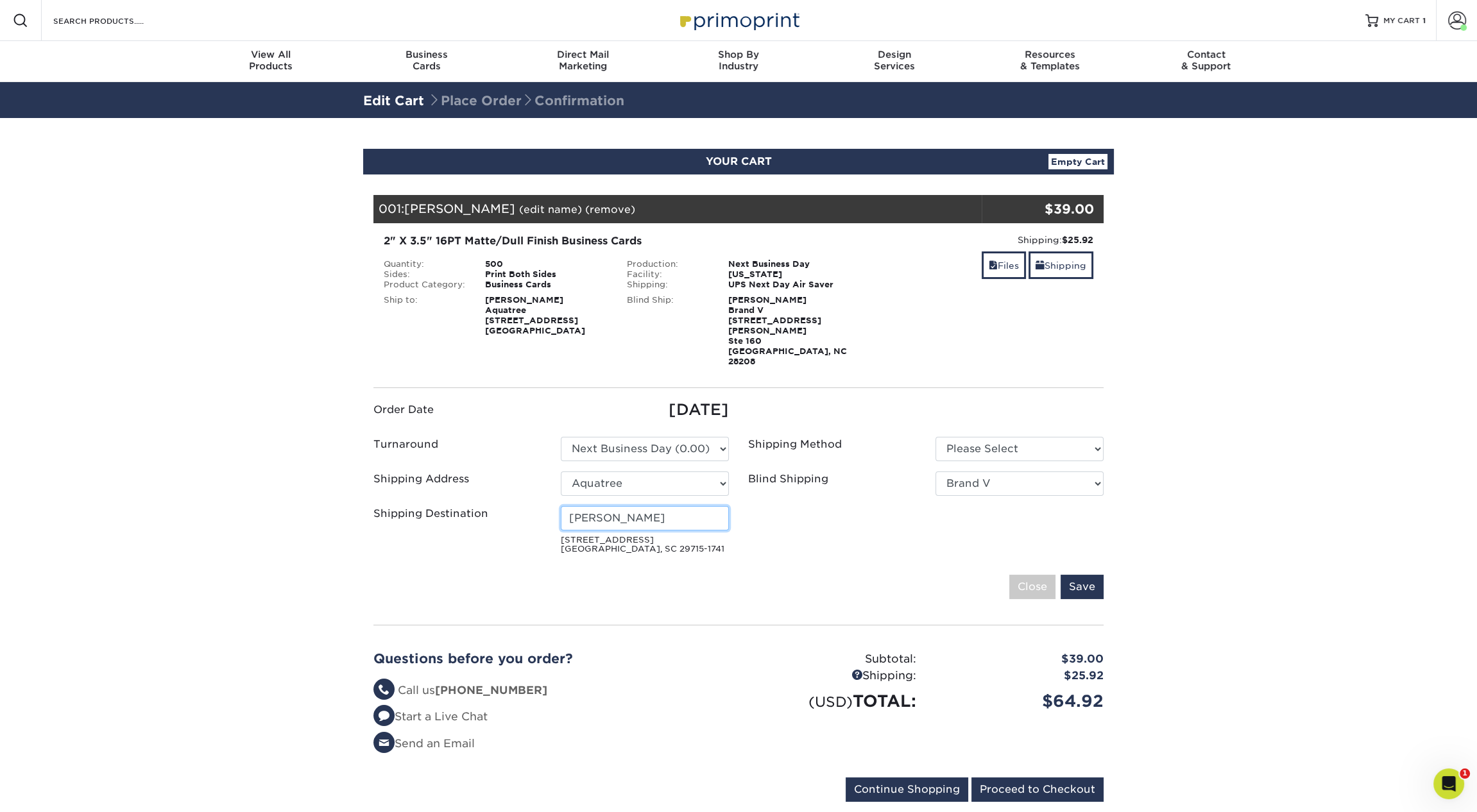
click at [642, 506] on input "[PERSON_NAME]" at bounding box center [644, 518] width 168 height 24
click at [627, 506] on input "[PERSON_NAME]" at bounding box center [644, 518] width 168 height 24
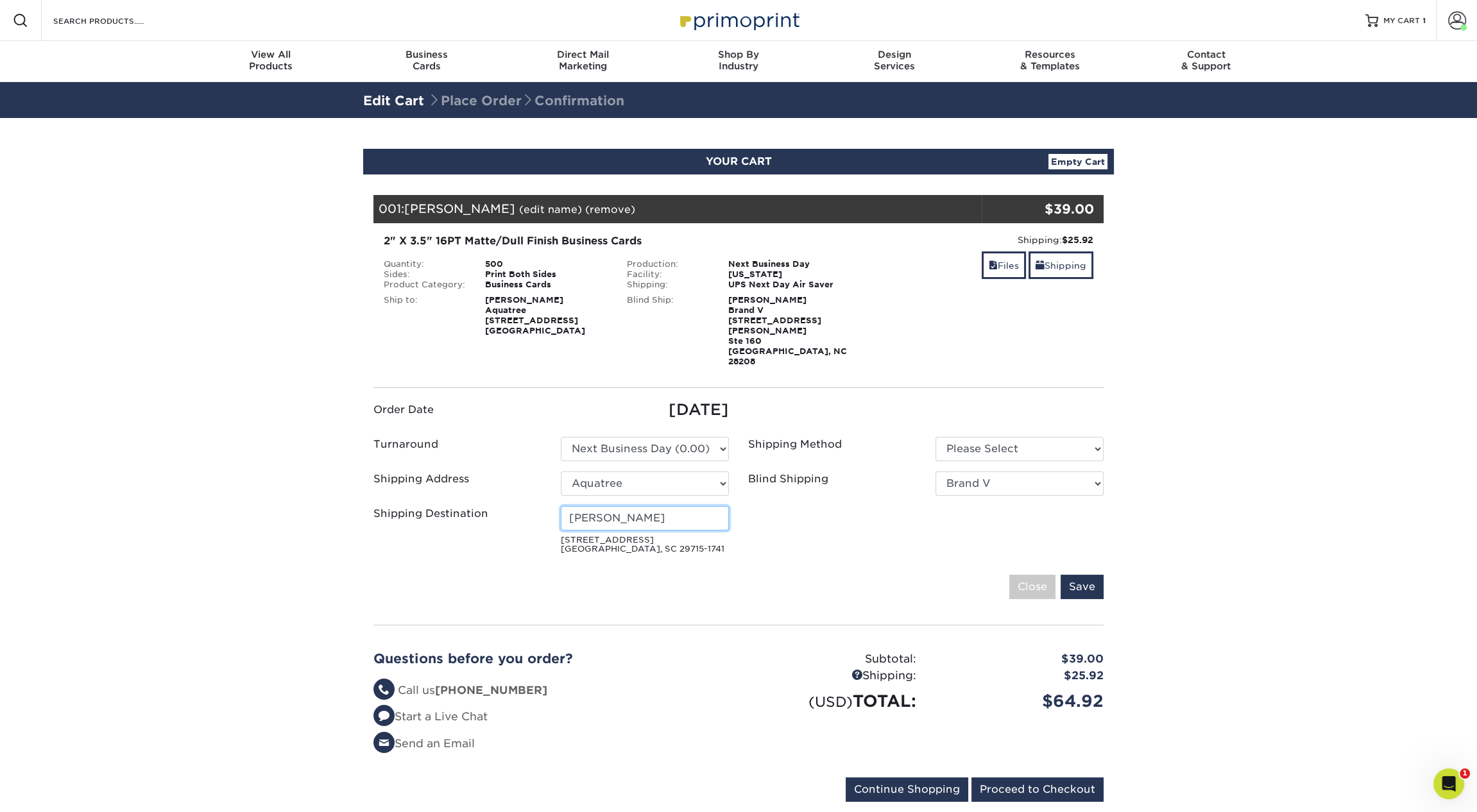
click at [627, 506] on input "[PERSON_NAME]" at bounding box center [644, 518] width 168 height 24
type input "[PERSON_NAME]"
click at [1035, 437] on select "Please Select Ground Shipping (+$8.96) 3 Day Shipping Service (+$15.33)" at bounding box center [1019, 449] width 168 height 24
select select "13"
click at [935, 437] on select "Please Select Ground Shipping (+$8.96) 3 Day Shipping Service (+$15.33)" at bounding box center [1019, 449] width 168 height 24
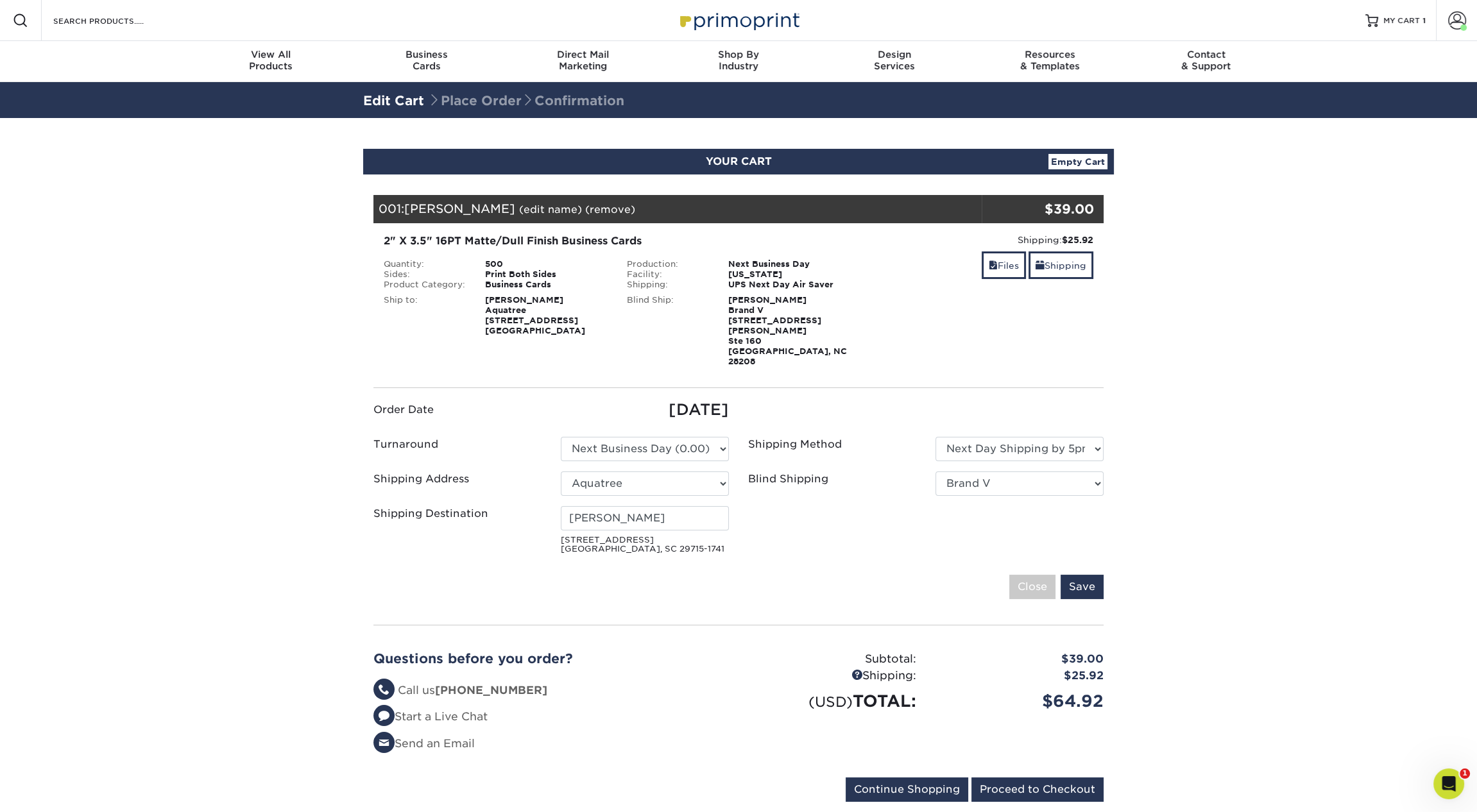
click at [882, 401] on ul "Order Date [DATE] Turnaround Please Select Select One 1" at bounding box center [738, 479] width 749 height 161
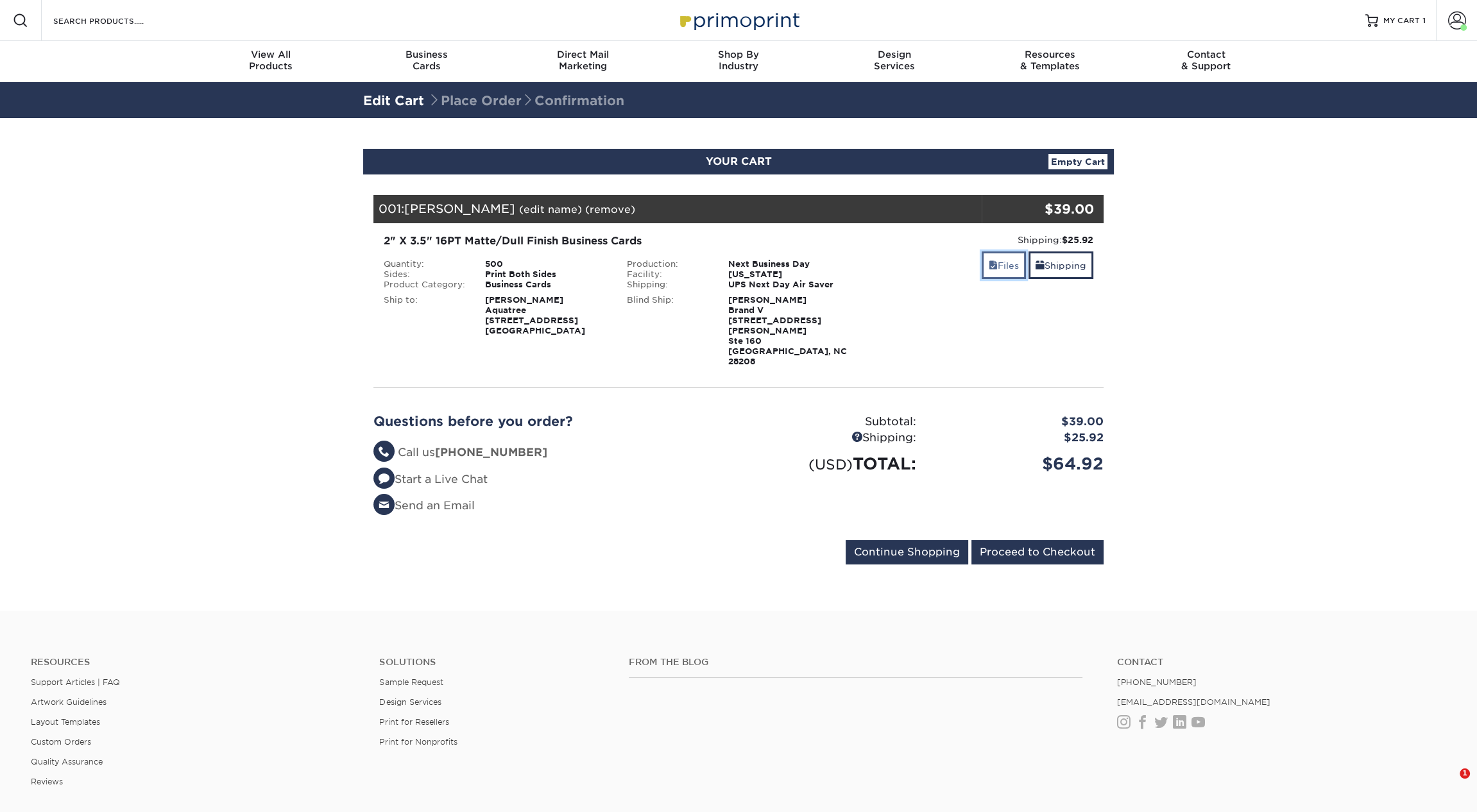
click at [988, 266] on span at bounding box center [992, 265] width 9 height 10
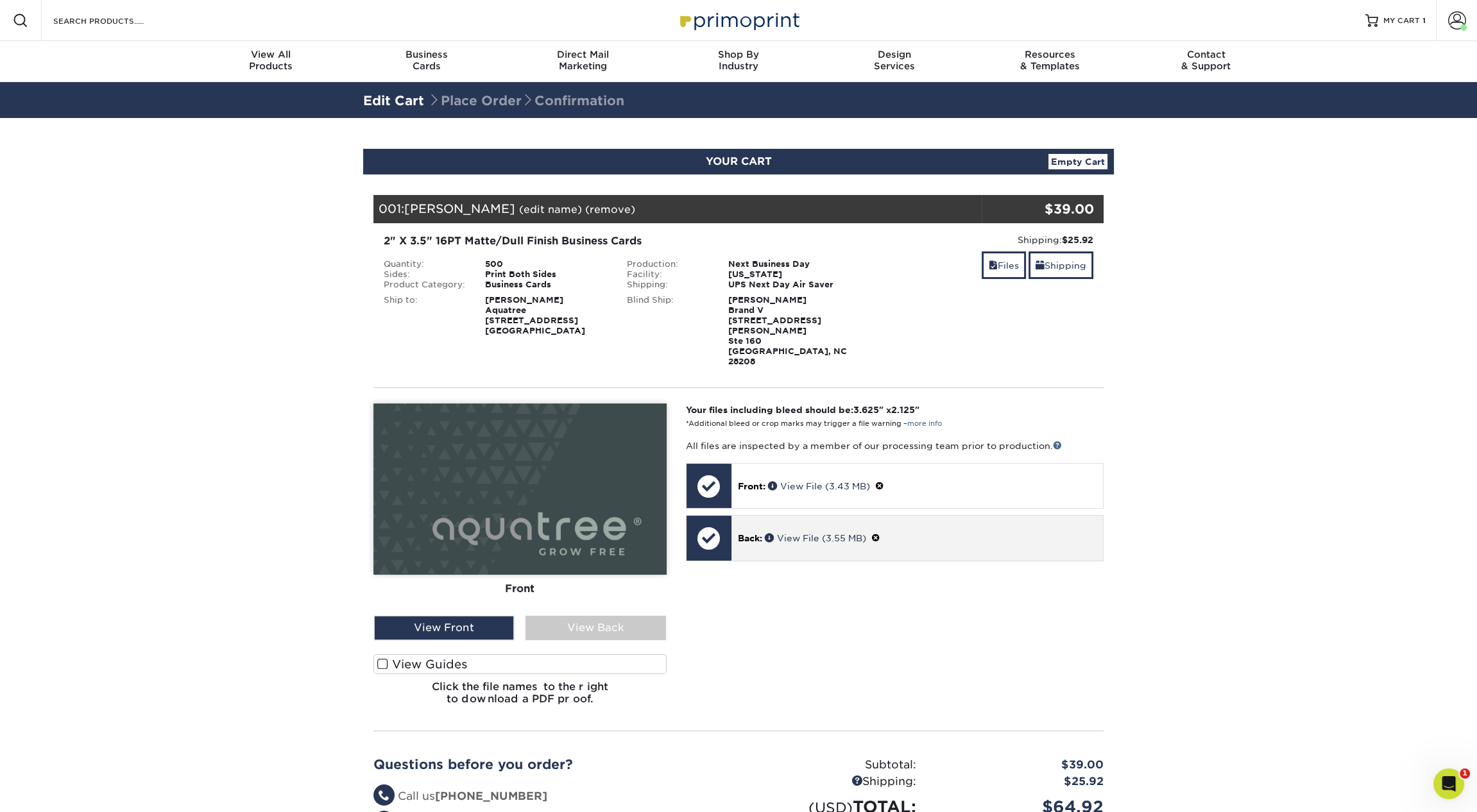
click at [880, 532] on span at bounding box center [875, 537] width 9 height 10
click at [755, 543] on link "Ok" at bounding box center [751, 553] width 27 height 20
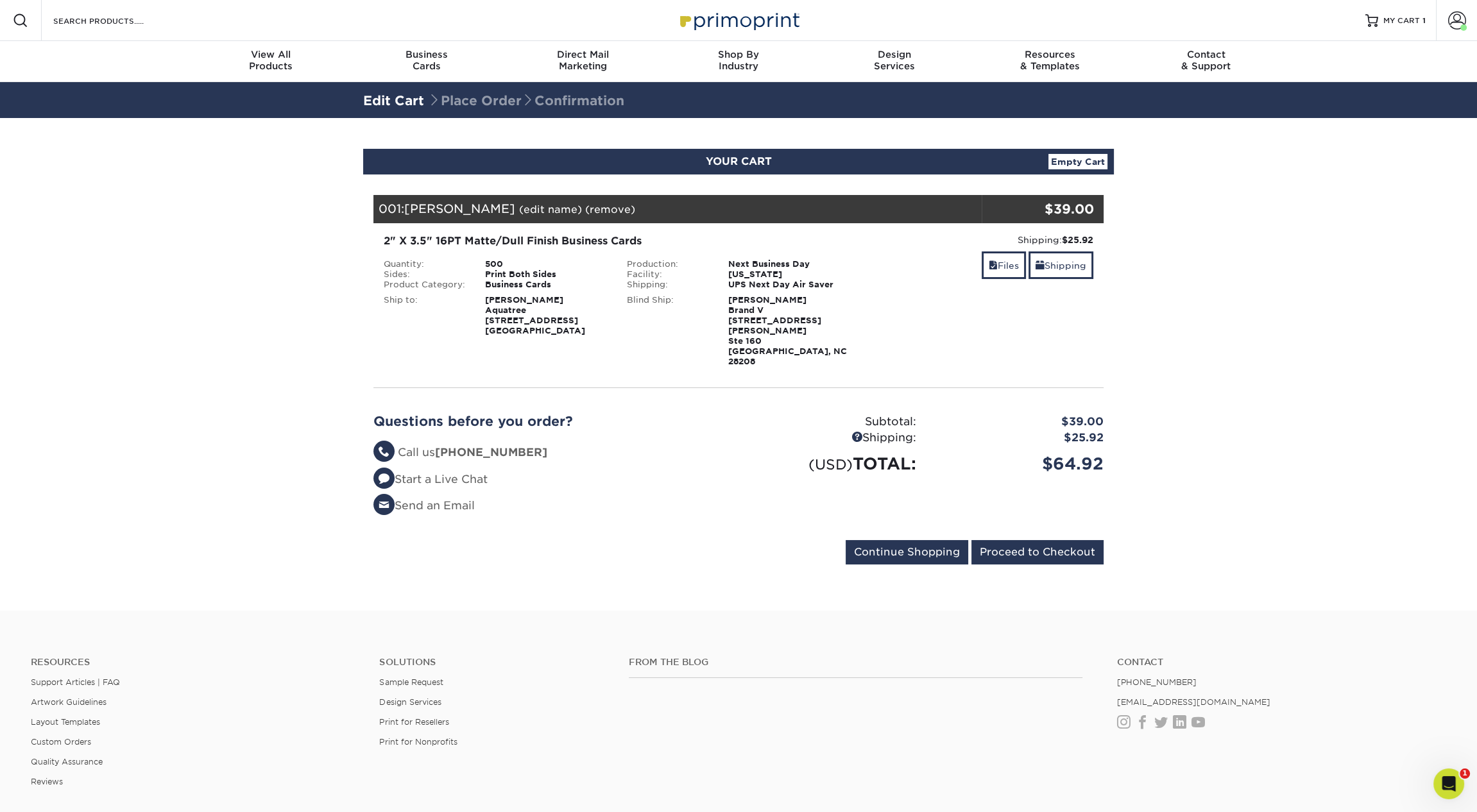
click at [1067, 159] on link "Empty Cart" at bounding box center [1077, 161] width 59 height 15
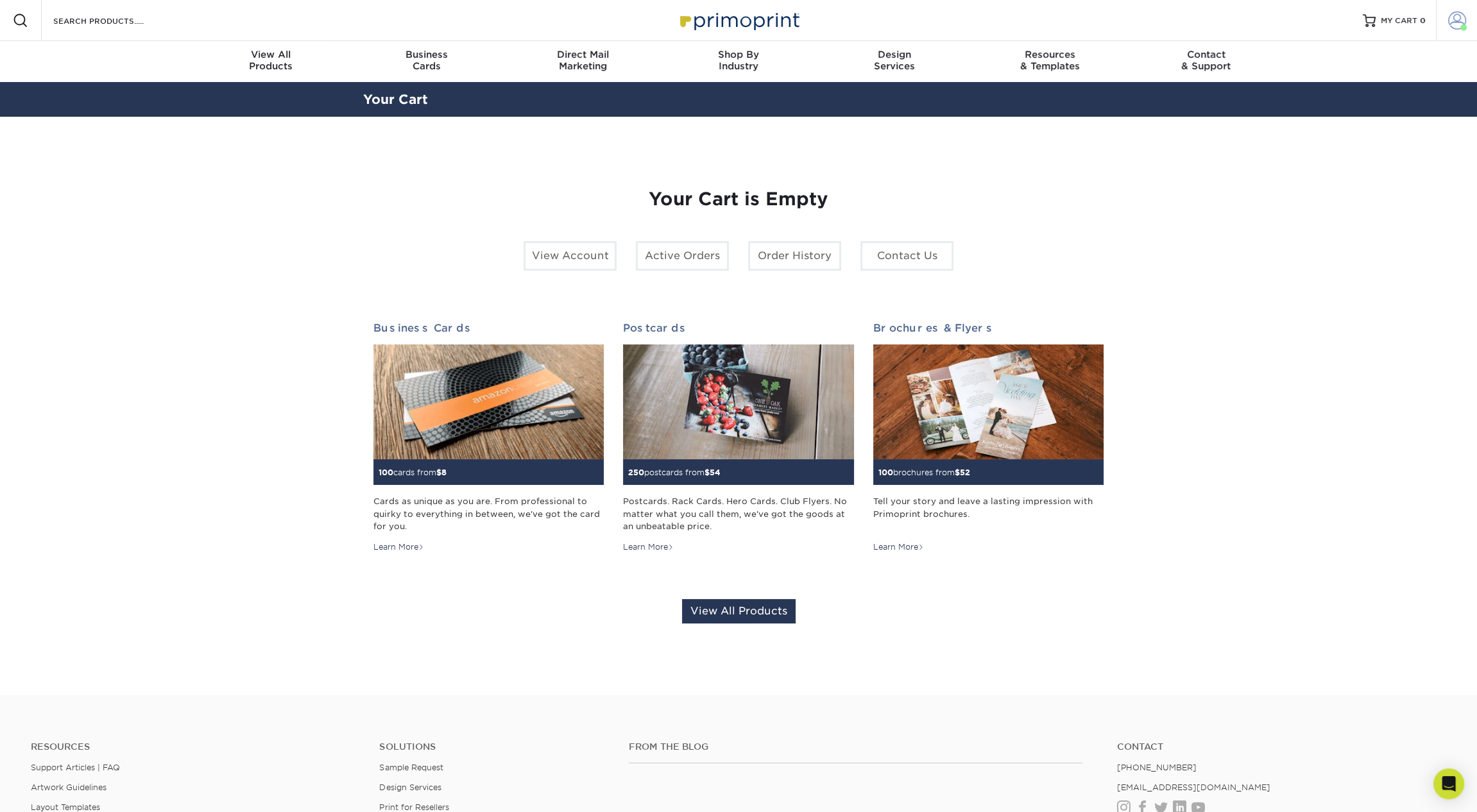
click at [1448, 22] on span at bounding box center [1457, 20] width 18 height 18
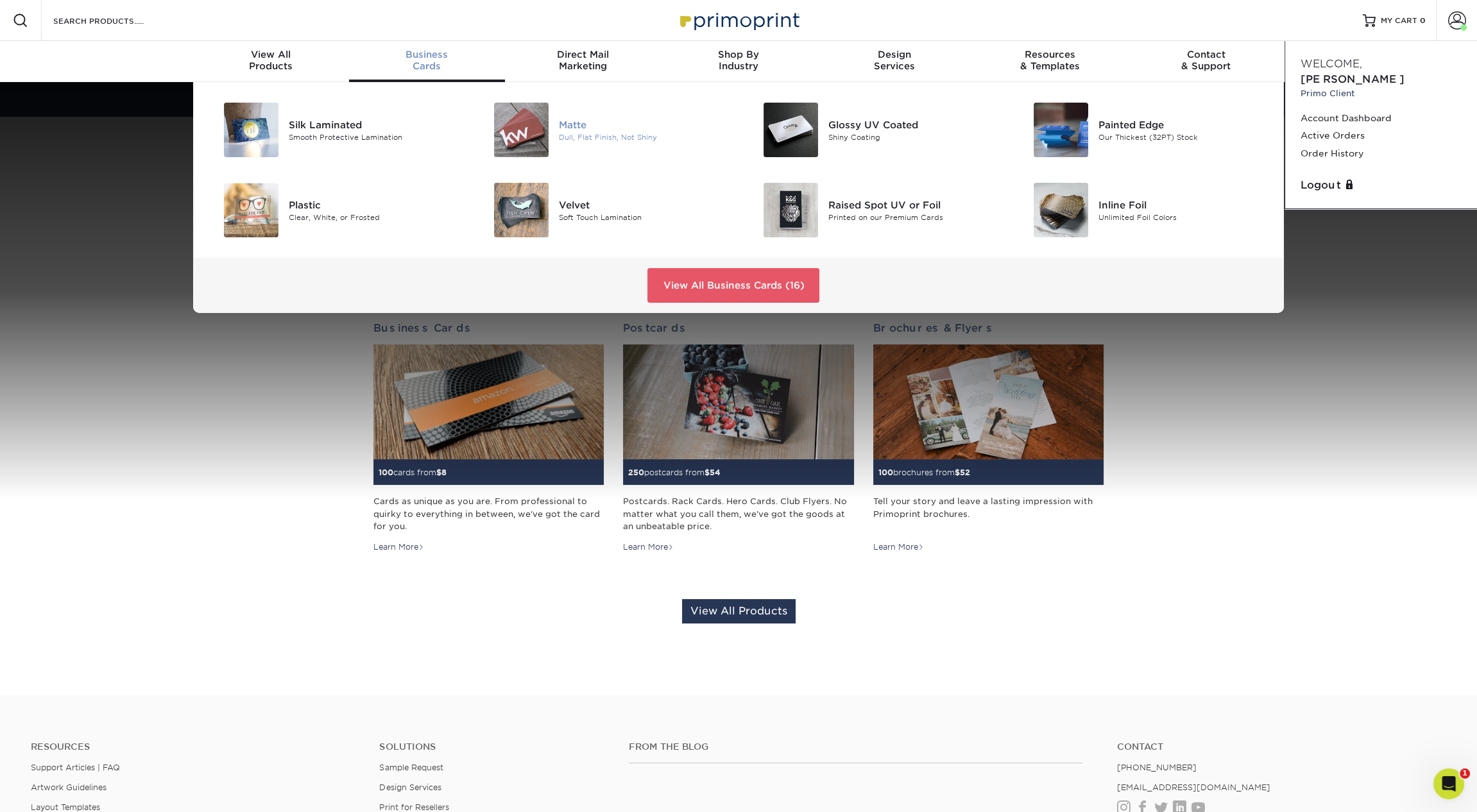
click at [594, 140] on div "Dull, Flat Finish, Not Shiny" at bounding box center [644, 137] width 170 height 11
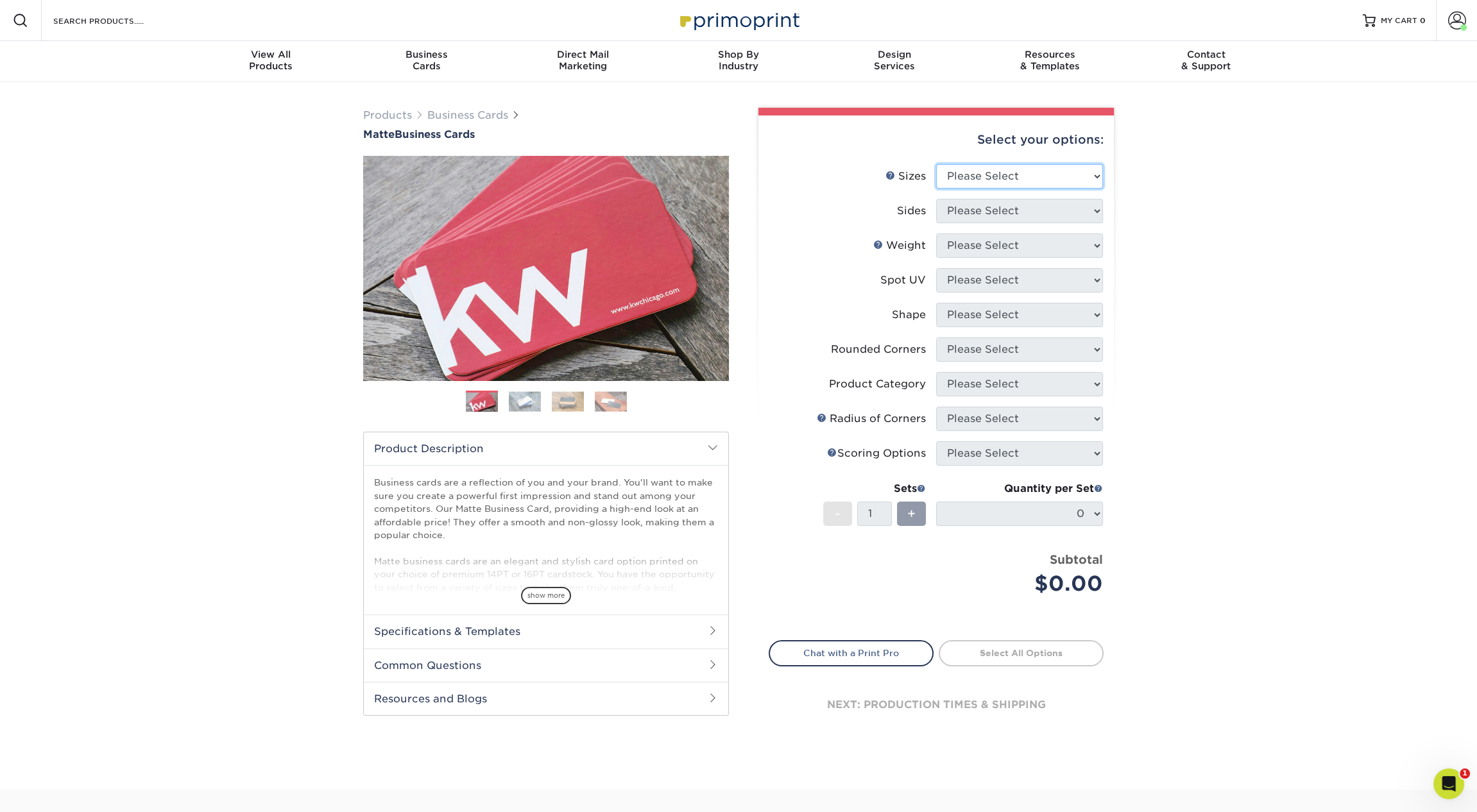
click at [942, 172] on select "Please Select 1.5" x 3.5" - Mini 1.75" x 3.5" - Mini 2" x 2" - Square 2" x 3" -…" at bounding box center [1020, 176] width 167 height 24
select select "2.00x3.50"
click at [936, 164] on select "Please Select 1.5" x 3.5" - Mini 1.75" x 3.5" - Mini 2" x 2" - Square 2" x 3" -…" at bounding box center [1020, 176] width 167 height 24
click at [987, 210] on select "Please Select Print Both Sides Print Front Only" at bounding box center [1020, 210] width 167 height 24
select select "13abbda7-1d64-4f25-8bb2-c179b224825d"
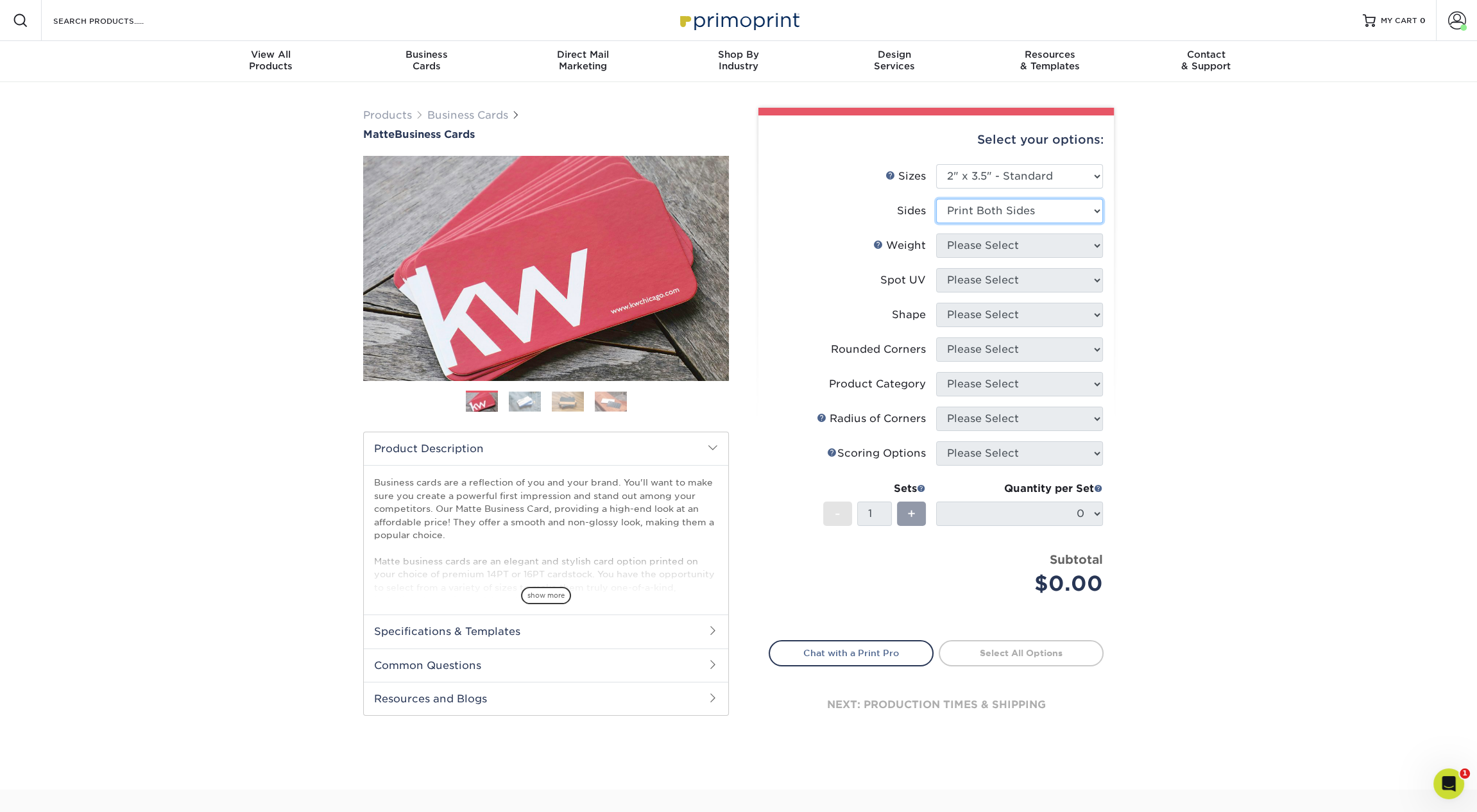
click at [936, 198] on select "Please Select Print Both Sides Print Front Only" at bounding box center [1020, 210] width 167 height 24
click at [991, 253] on select "Please Select 16PT 14PT" at bounding box center [1020, 246] width 167 height 24
select select "16PT"
click at [936, 234] on select "Please Select 16PT 14PT" at bounding box center [1020, 246] width 167 height 24
click at [996, 285] on select "Please Select No Spot UV Front and Back (Both Sides) Front Only Back Only" at bounding box center [1020, 280] width 167 height 24
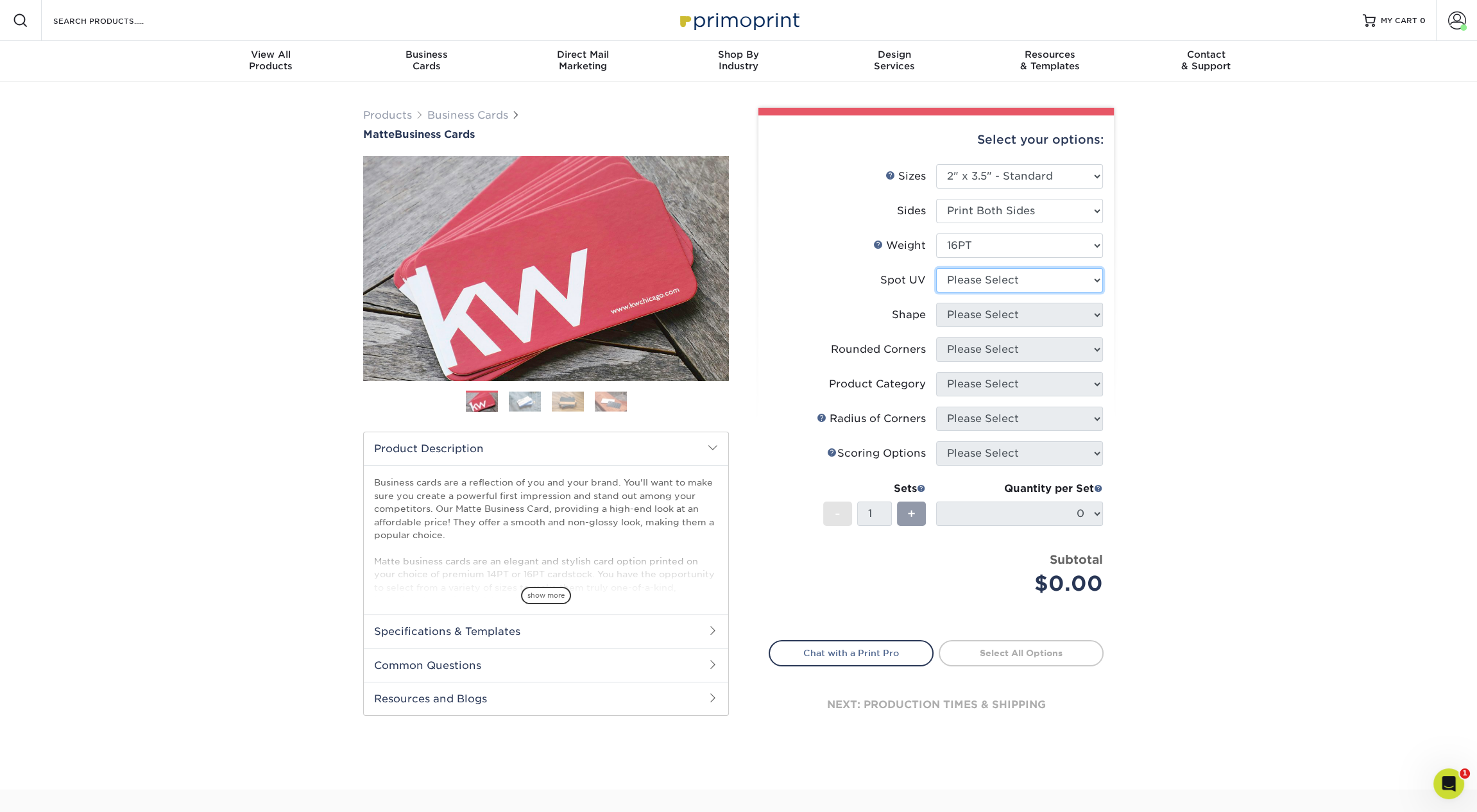
select select "3"
click at [936, 268] on select "Please Select No Spot UV Front and Back (Both Sides) Front Only Back Only" at bounding box center [1020, 280] width 167 height 24
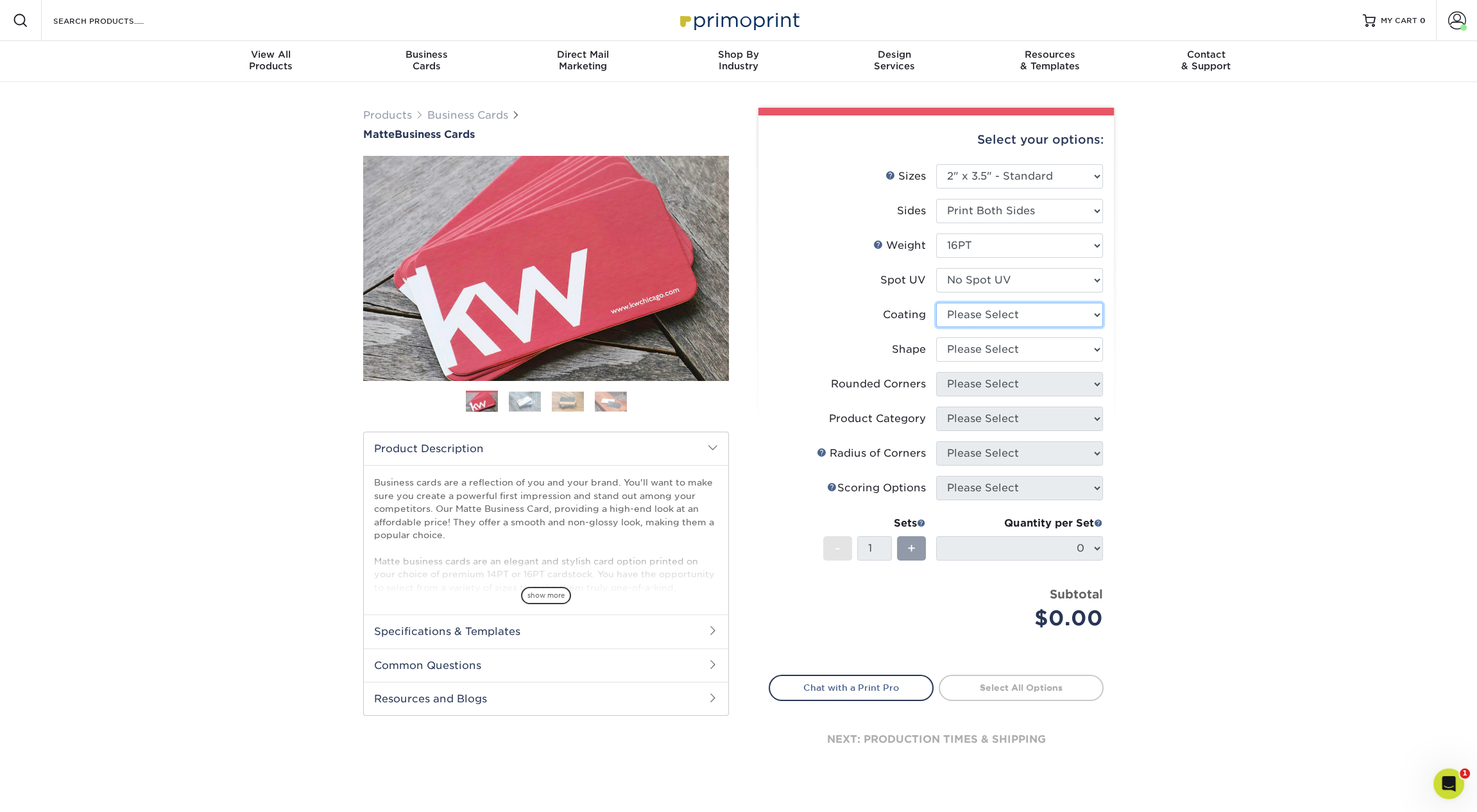
click at [991, 310] on select at bounding box center [1020, 315] width 167 height 24
click at [936, 303] on select at bounding box center [1020, 315] width 167 height 24
click at [994, 329] on li "Coating" at bounding box center [935, 320] width 333 height 35
click at [986, 318] on select at bounding box center [1020, 315] width 167 height 24
select select "121bb7b5-3b4d-429f-bd8d-bbf80e953313"
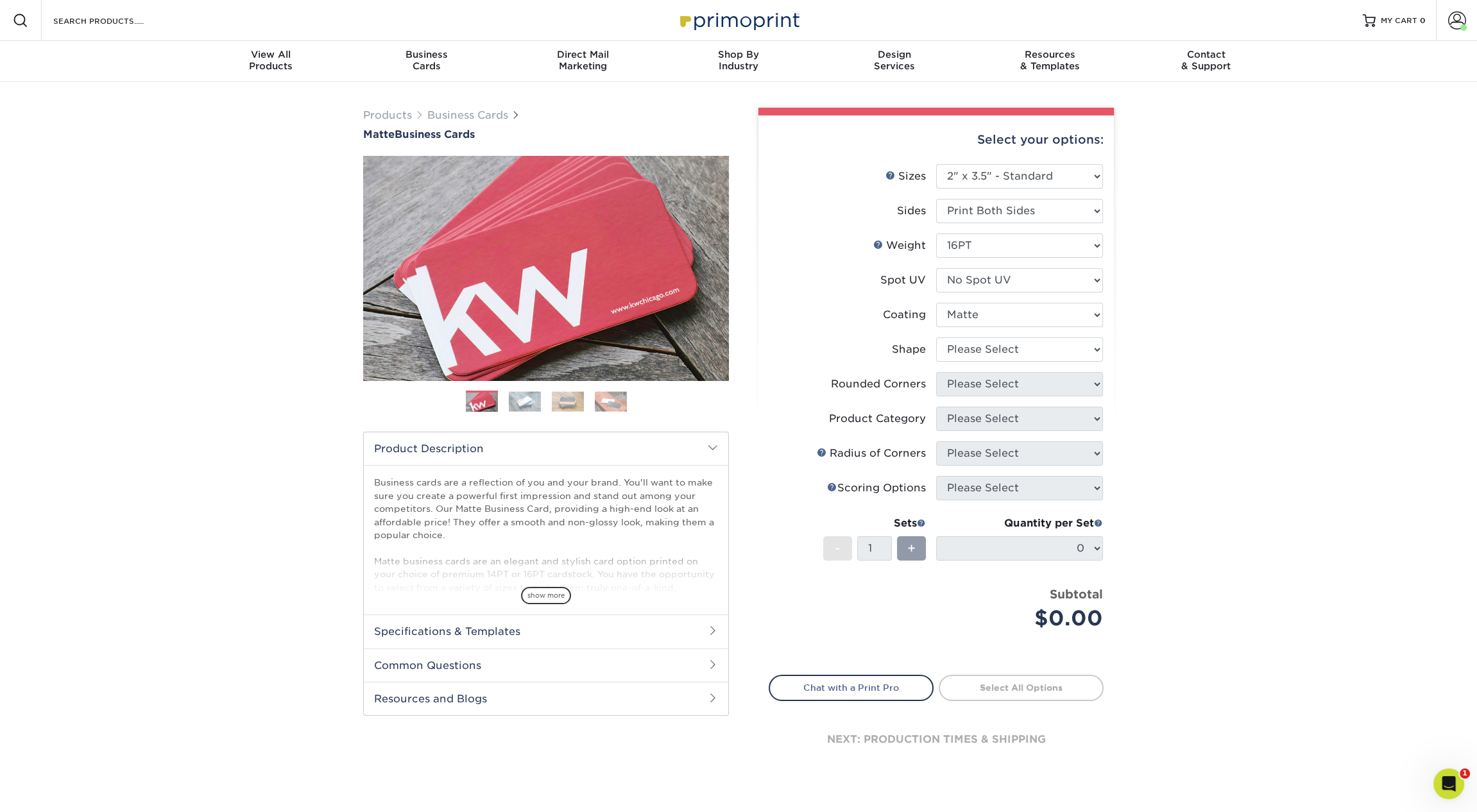
click at [936, 303] on select at bounding box center [1020, 315] width 167 height 24
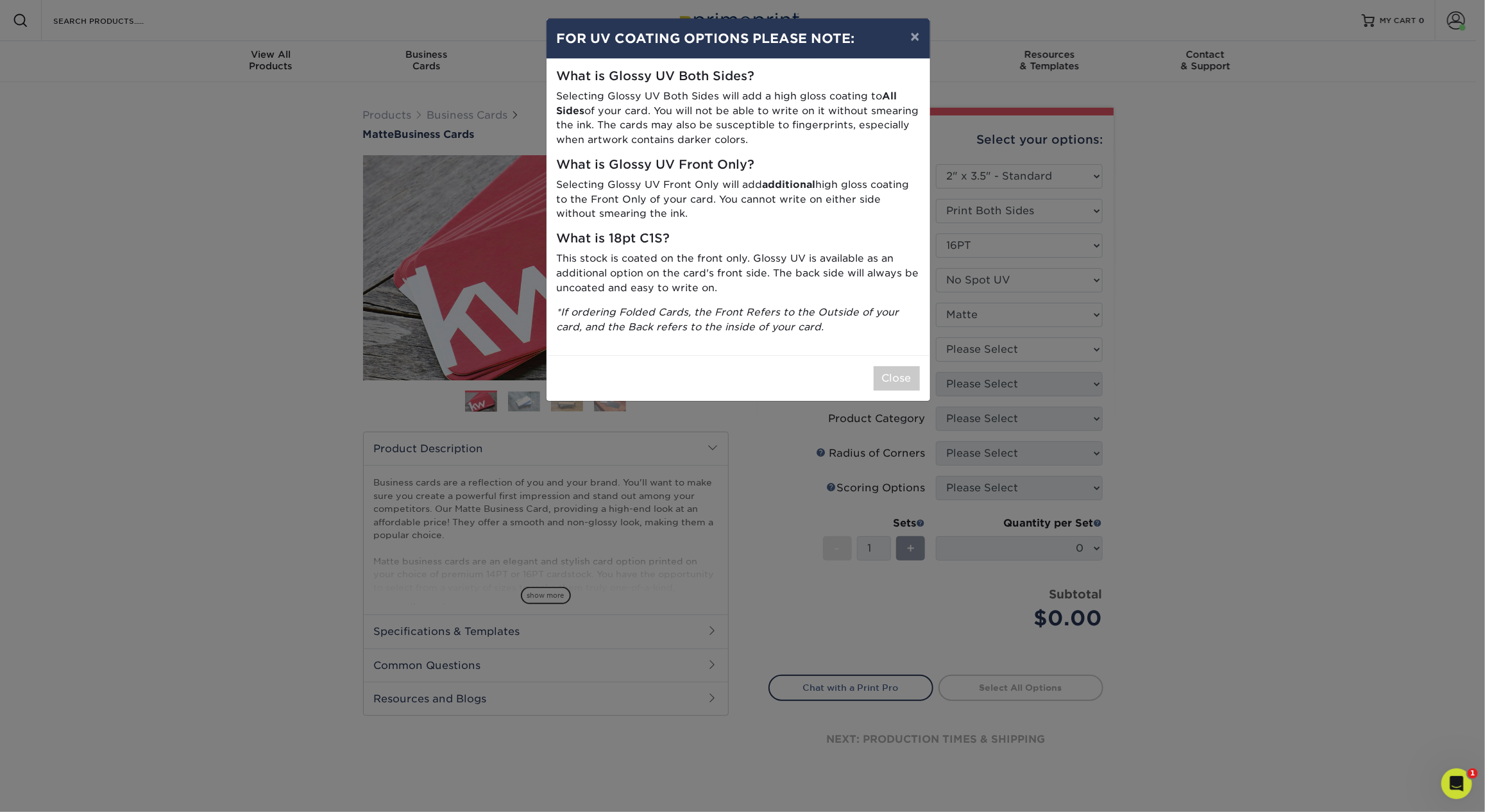
click at [987, 354] on div "× FOR UV COATING OPTIONS PLEASE NOTE: What is Glossy UV Both Sides? Selecting G…" at bounding box center [742, 406] width 1485 height 812
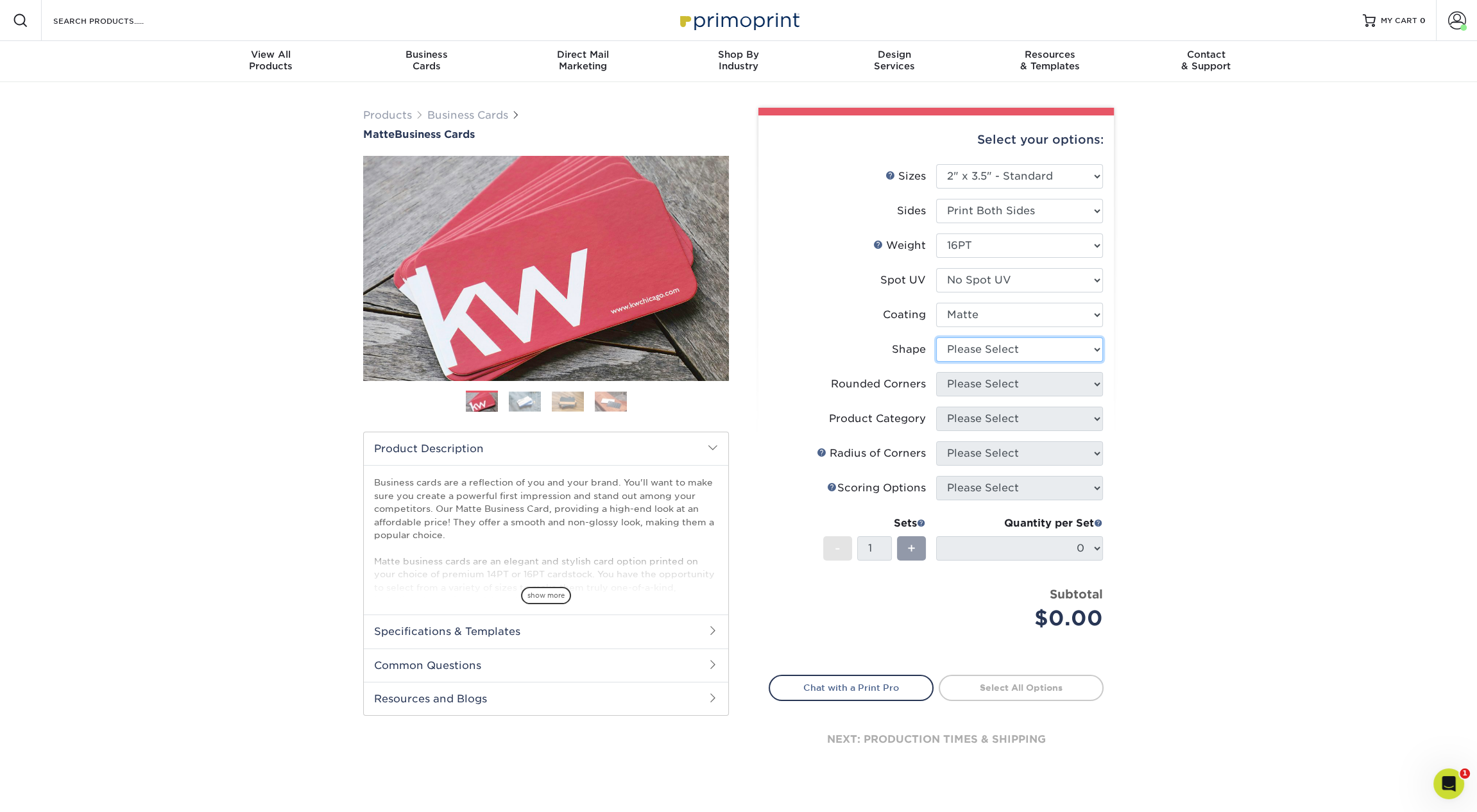
click at [977, 346] on select "Please Select Standard Oval" at bounding box center [1020, 349] width 167 height 24
select select "standard"
click at [936, 337] on select "Please Select Standard Oval" at bounding box center [1020, 349] width 167 height 24
click at [972, 384] on select "Please Select Yes - Round 2 Corners Yes - Round 4 Corners No" at bounding box center [1020, 384] width 167 height 24
select select "0"
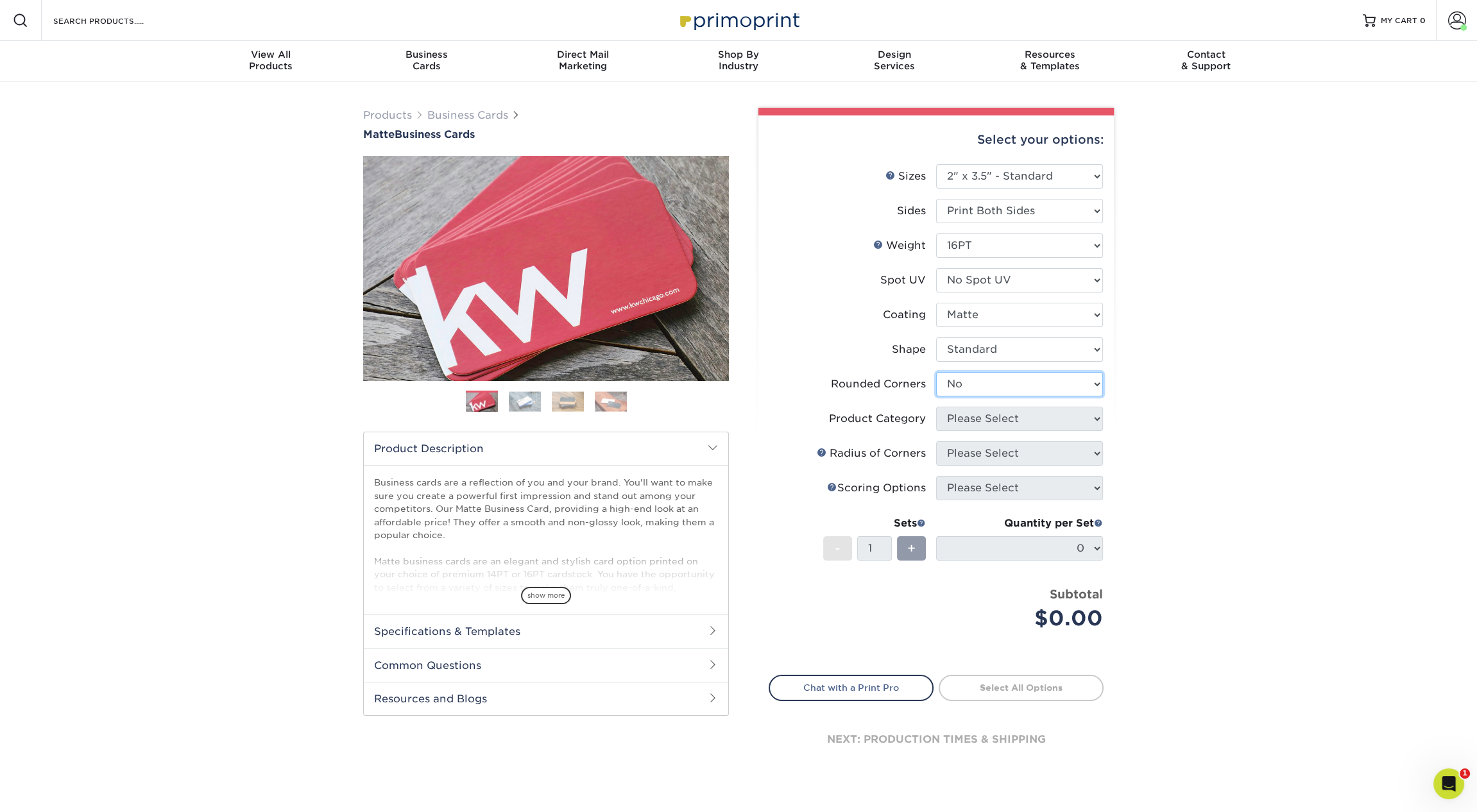
click at [936, 372] on select "Please Select Yes - Round 2 Corners Yes - Round 4 Corners No" at bounding box center [1020, 384] width 167 height 24
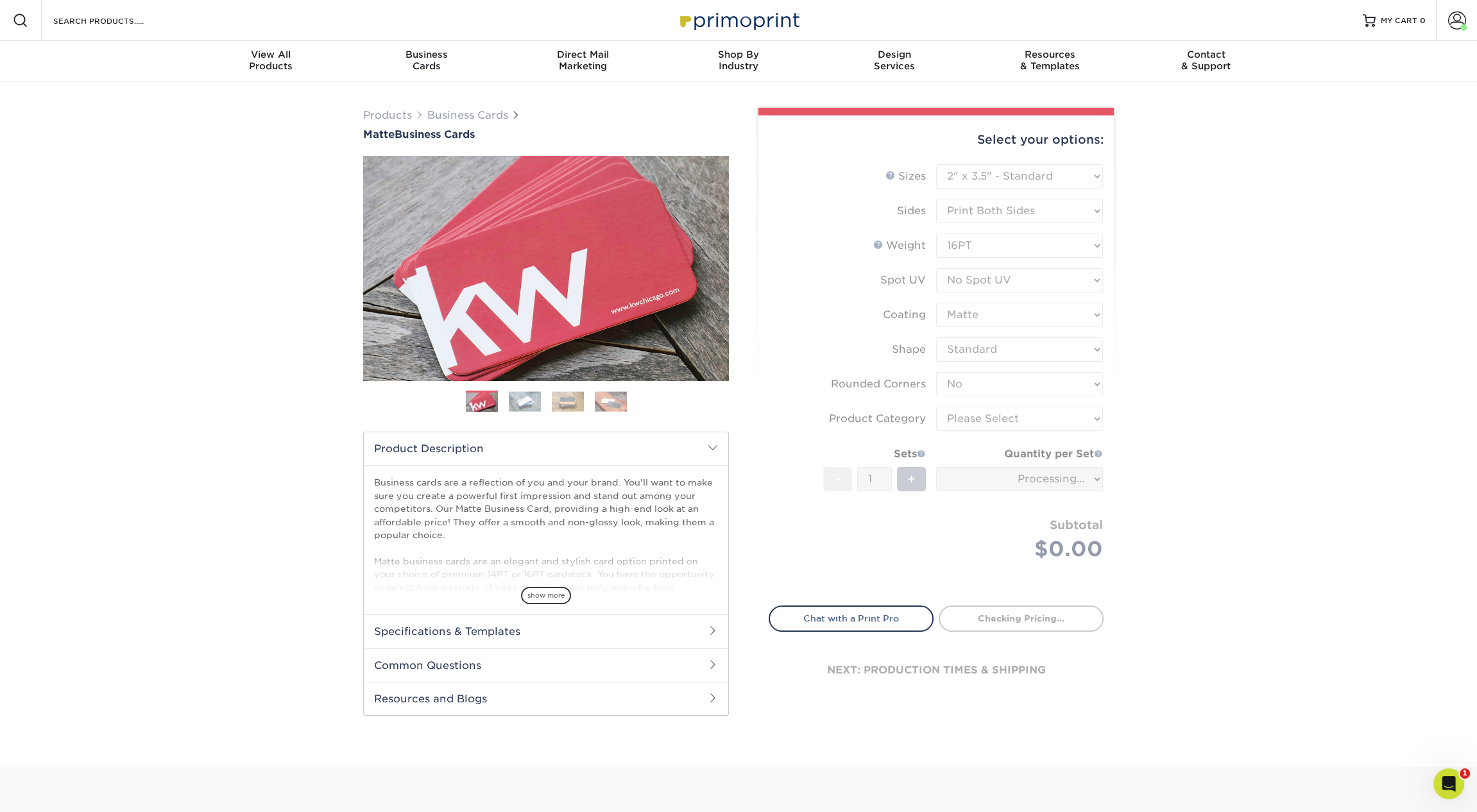
click at [978, 418] on form "Sizes Help Sizes Please Select 1.5" x 3.5" - Mini 1.75" x 3.5" - Mini 2" x 2" -…" at bounding box center [935, 377] width 335 height 426
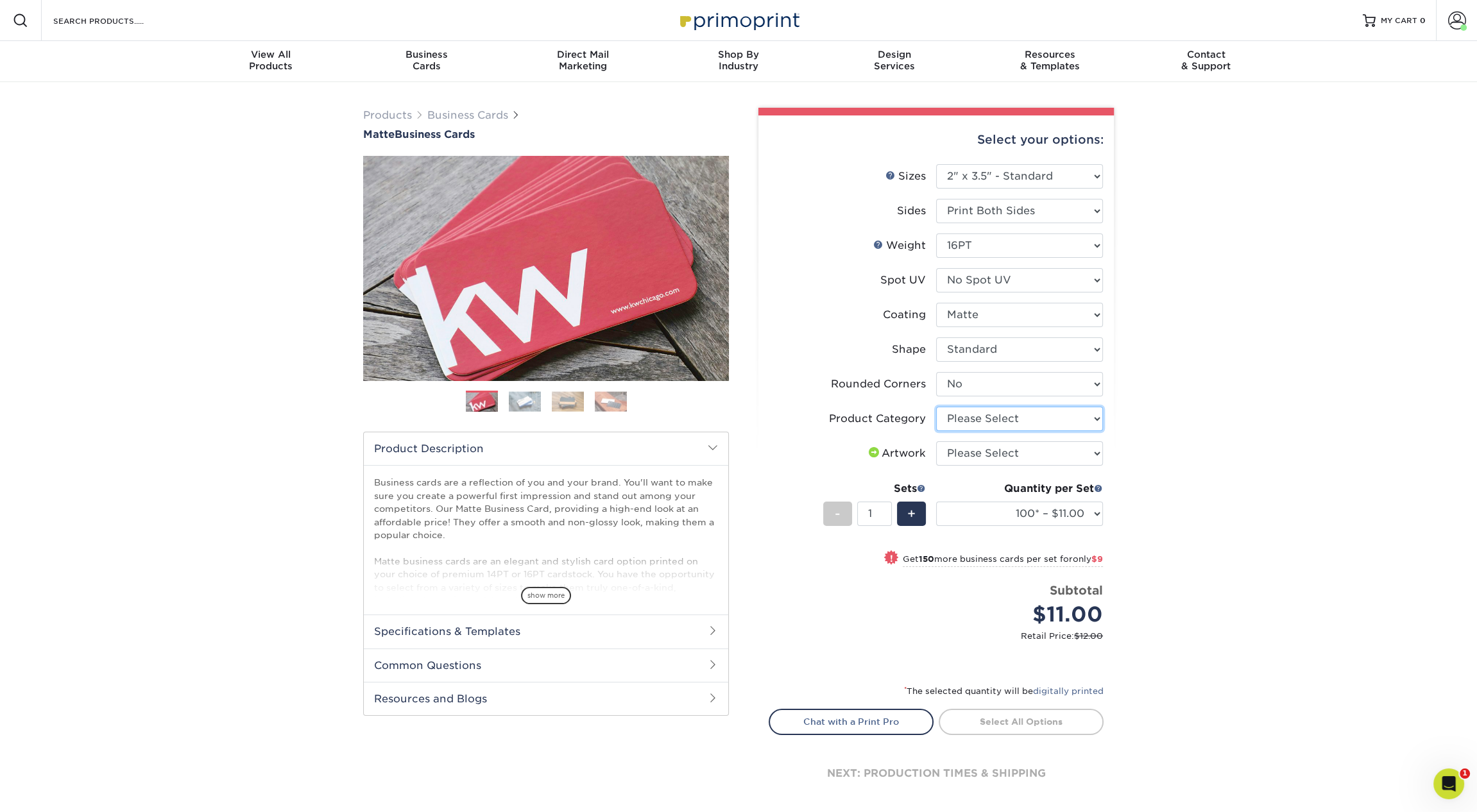
click at [984, 424] on select "Please Select Business Cards" at bounding box center [1020, 418] width 167 height 24
select select "3b5148f1-0588-4f88-a218-97bcfdce65c1"
click at [936, 406] on select "Please Select Business Cards" at bounding box center [1020, 418] width 167 height 24
click at [990, 451] on select "Please Select I will upload files I need a design - $100" at bounding box center [1020, 453] width 167 height 24
select select "upload"
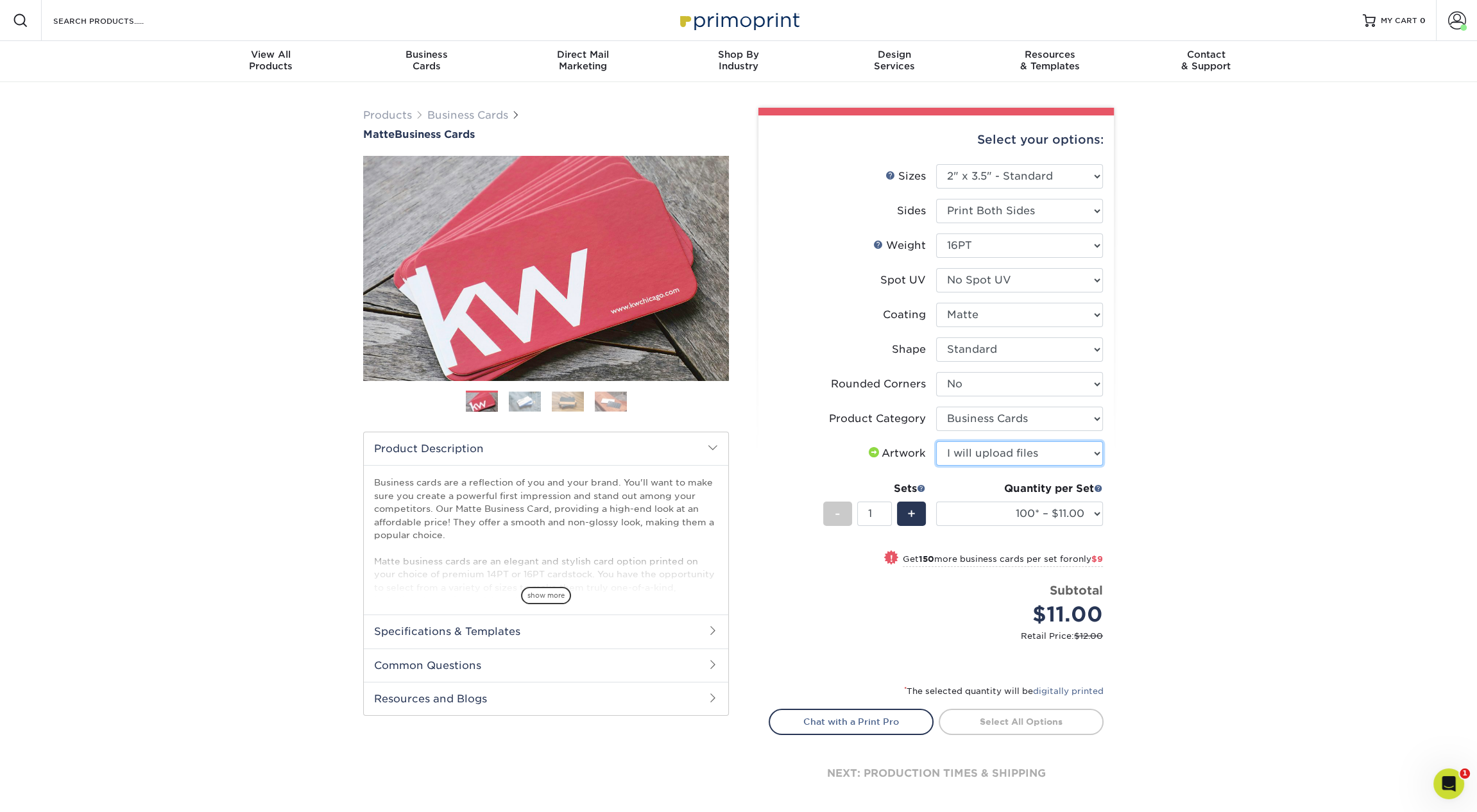
click at [936, 441] on select "Please Select I will upload files I need a design - $100" at bounding box center [1020, 453] width 167 height 24
click at [1041, 510] on select "100* – $11.00 250* – $20.00 500 – $39.00 1000 – $49.00 2500 – $87.00 5000 – $16…" at bounding box center [1020, 513] width 167 height 24
select select "250* – $20.00"
click at [936, 501] on select "100* – $11.00 250* – $20.00 500 – $39.00 1000 – $49.00 2500 – $87.00 5000 – $16…" at bounding box center [1020, 513] width 167 height 24
click at [1213, 460] on div "Products Business Cards Matte Business Cards Previous Next 100 $ 8" at bounding box center [738, 470] width 1477 height 776
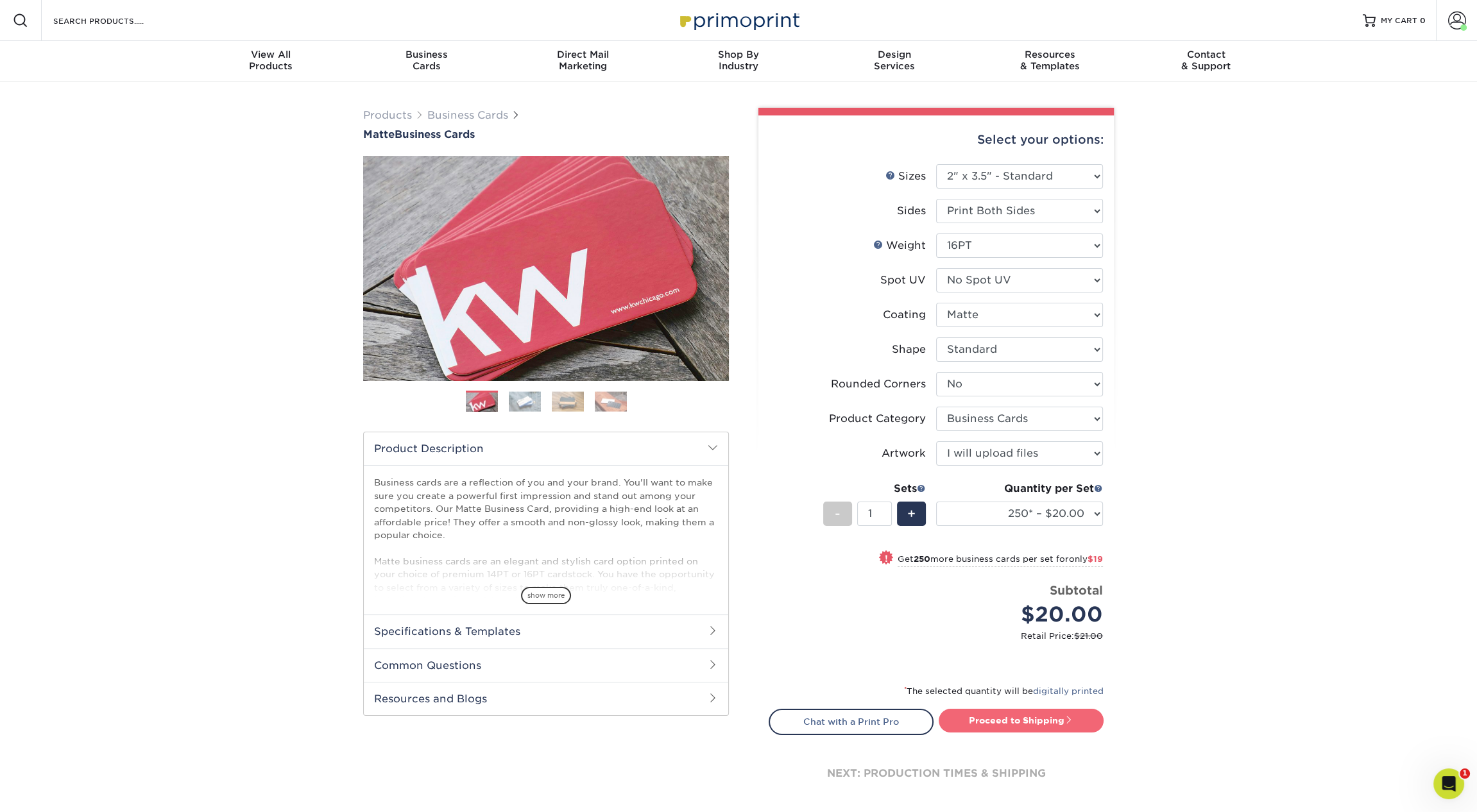
click at [1038, 716] on link "Proceed to Shipping" at bounding box center [1021, 720] width 165 height 23
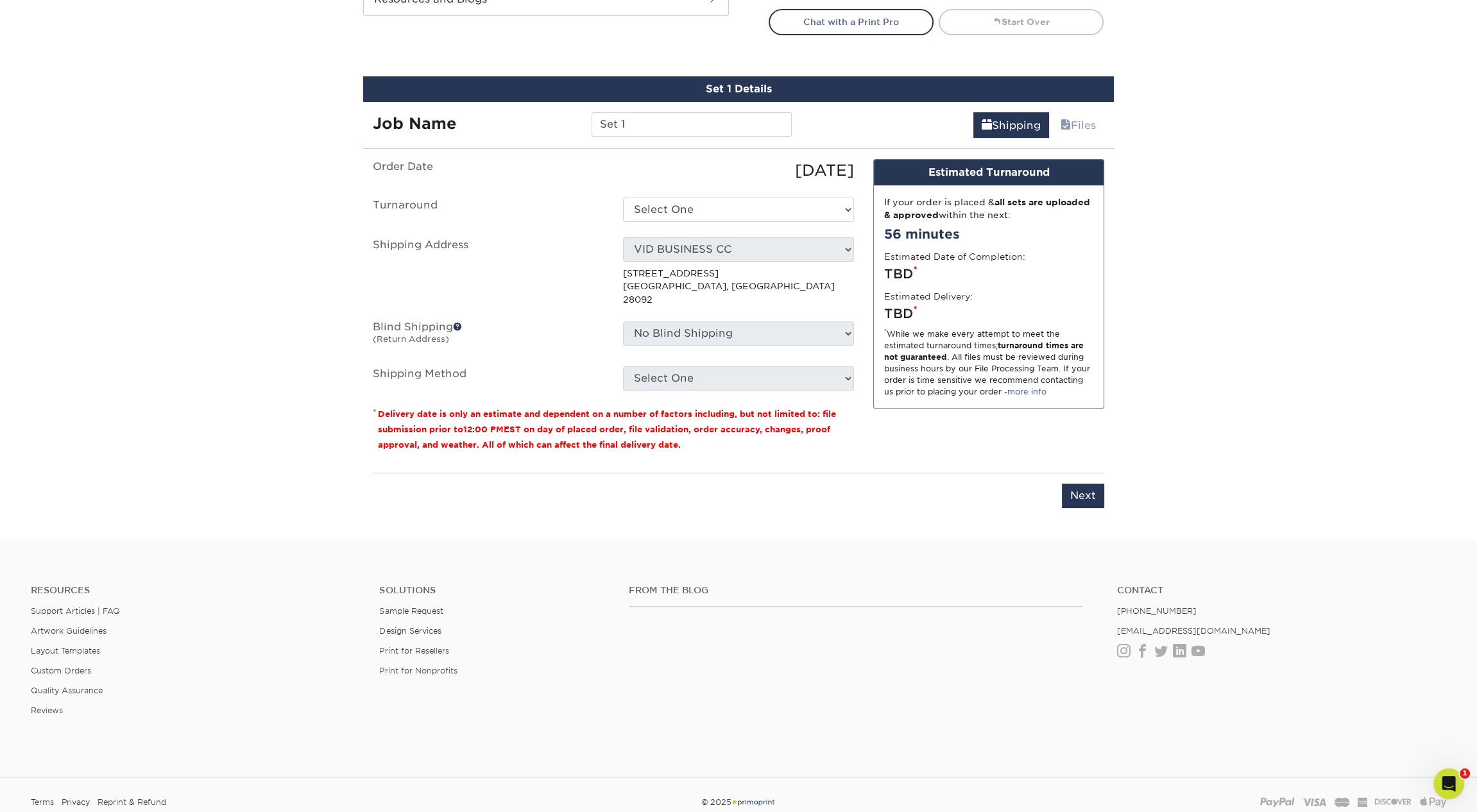
scroll to position [742, 0]
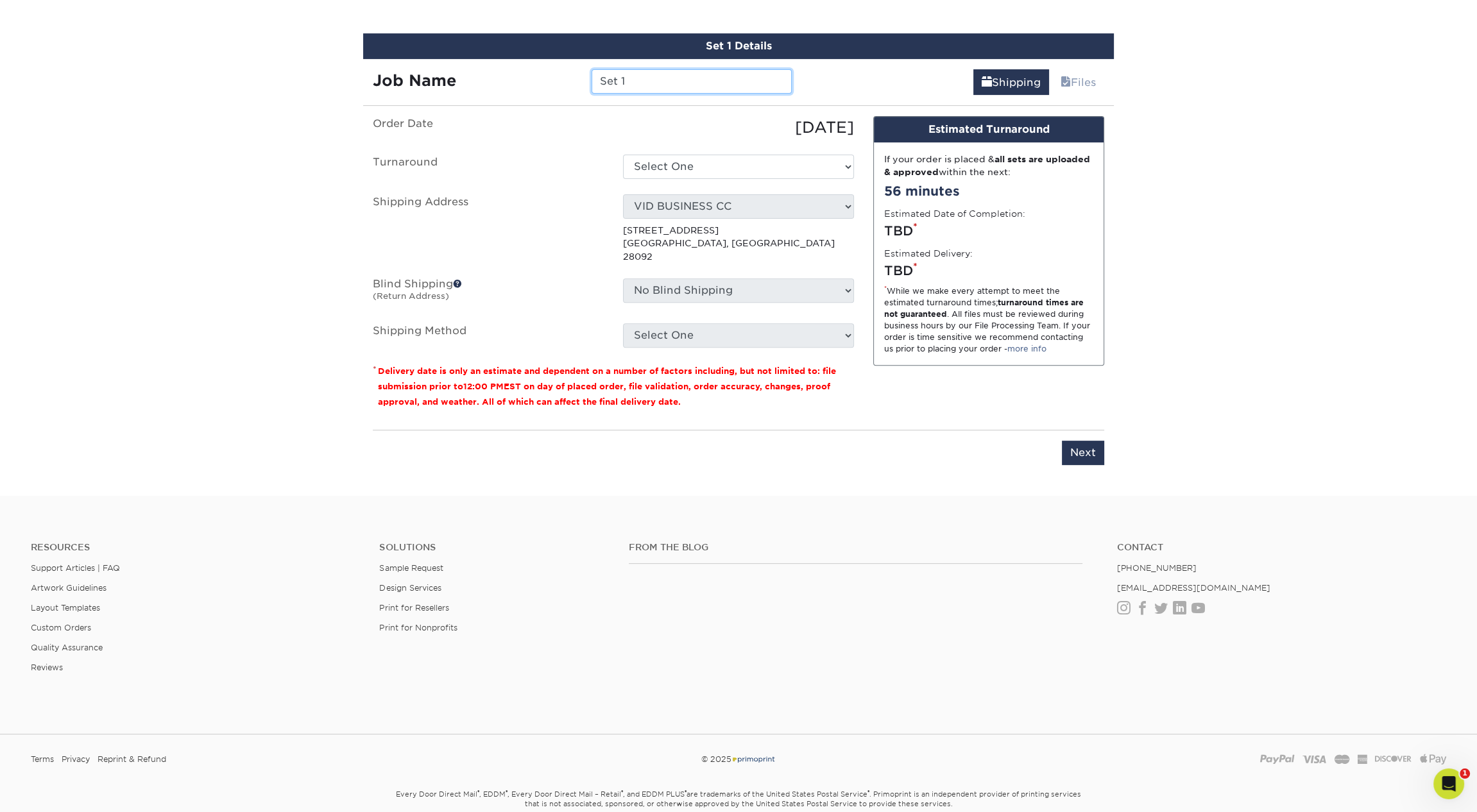
click at [639, 75] on input "Set 1" at bounding box center [691, 81] width 199 height 24
paste input "You should be able to right-click each image and select “Save Image As” to down…"
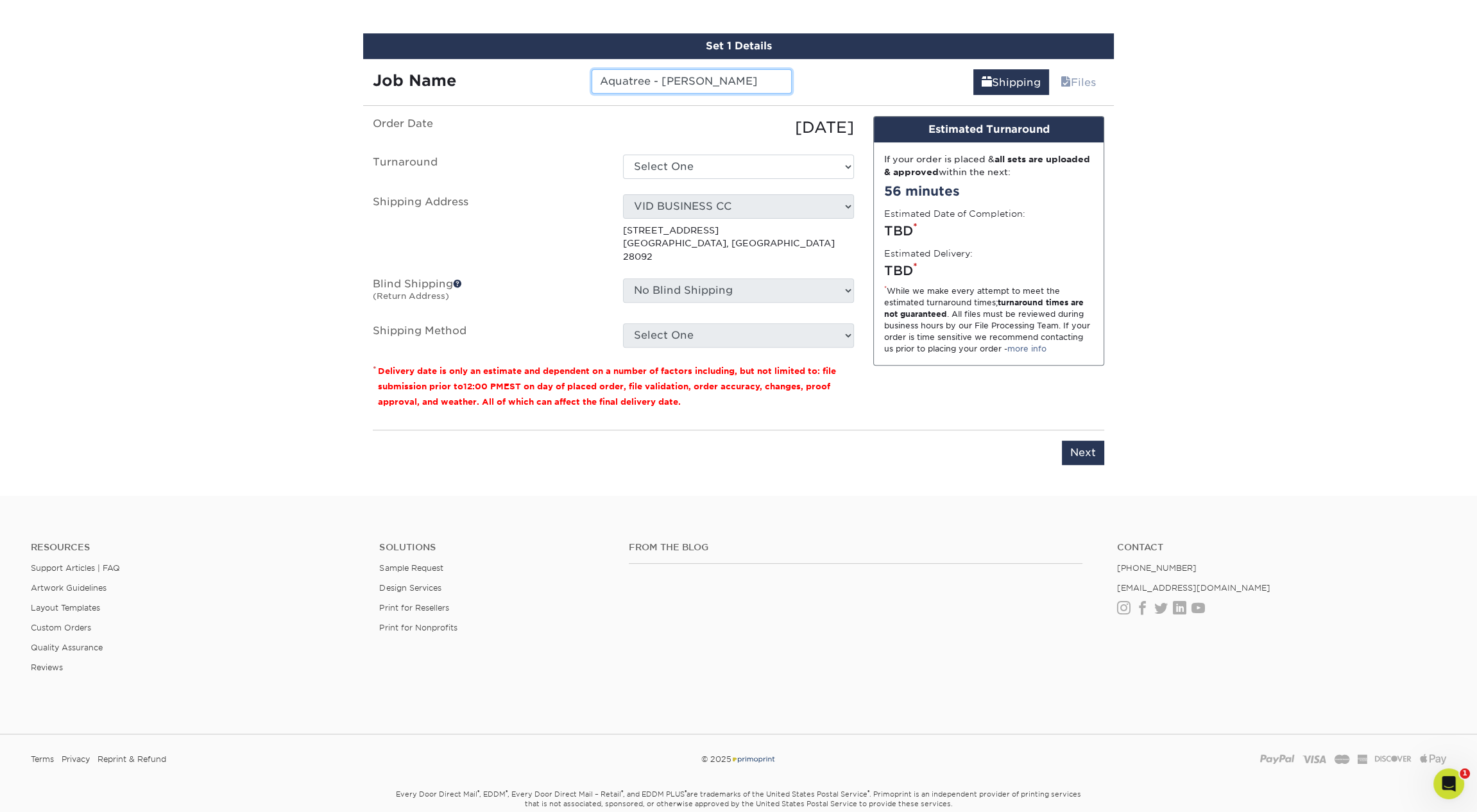
click at [652, 71] on input "Aquatree - [PERSON_NAME]" at bounding box center [691, 81] width 199 height 24
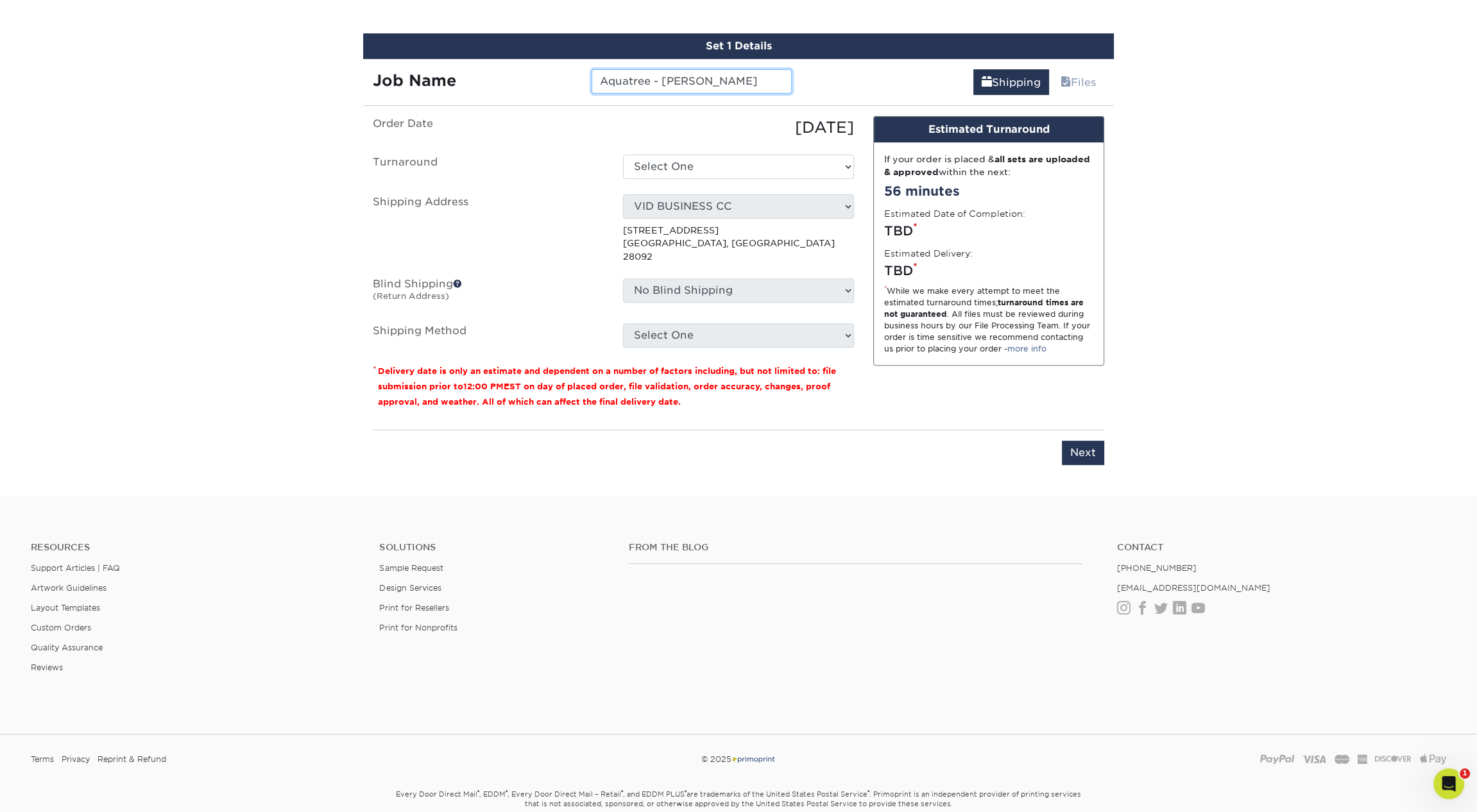
click at [652, 71] on input "Aquatree - [PERSON_NAME]" at bounding box center [691, 81] width 199 height 24
type input "Aquatree - [PERSON_NAME]"
click at [705, 157] on select "Select One 2-4 Business Days 2 Day Next Business Day" at bounding box center [738, 166] width 231 height 24
select select "9fe09f74-13a8-4433-b0c6-7e0e9829344b"
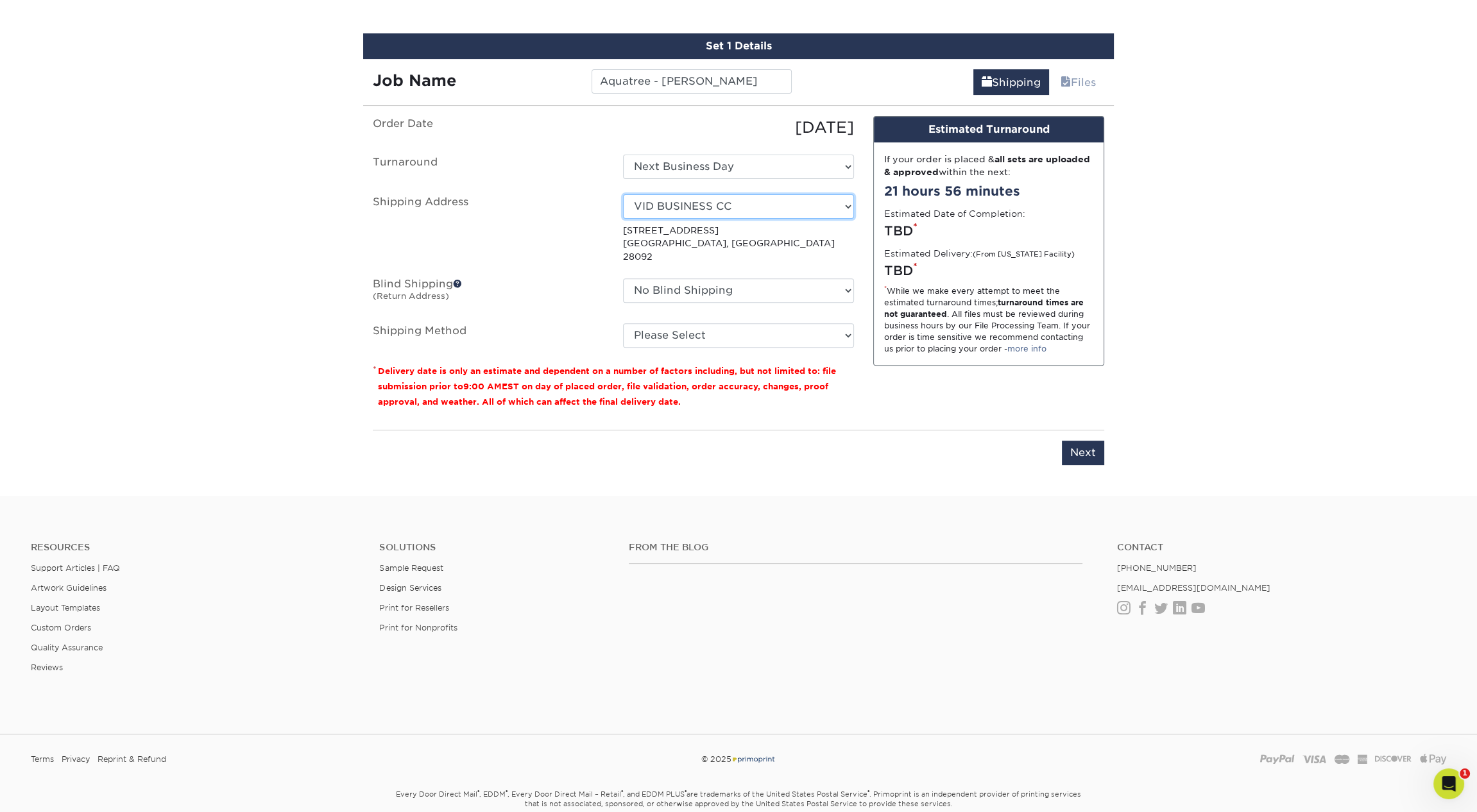
click at [700, 208] on select "Select One 1 2527 Cleaning 2527 CLEANING (HAMILTON CIRC) 360 Graphics 5812 Acco…" at bounding box center [738, 206] width 231 height 24
click at [669, 213] on select "Select One 1 2527 Cleaning 2527 CLEANING (HAMILTON CIRC) 360 Graphics 5812 Acco…" at bounding box center [738, 206] width 231 height 24
select select "277873"
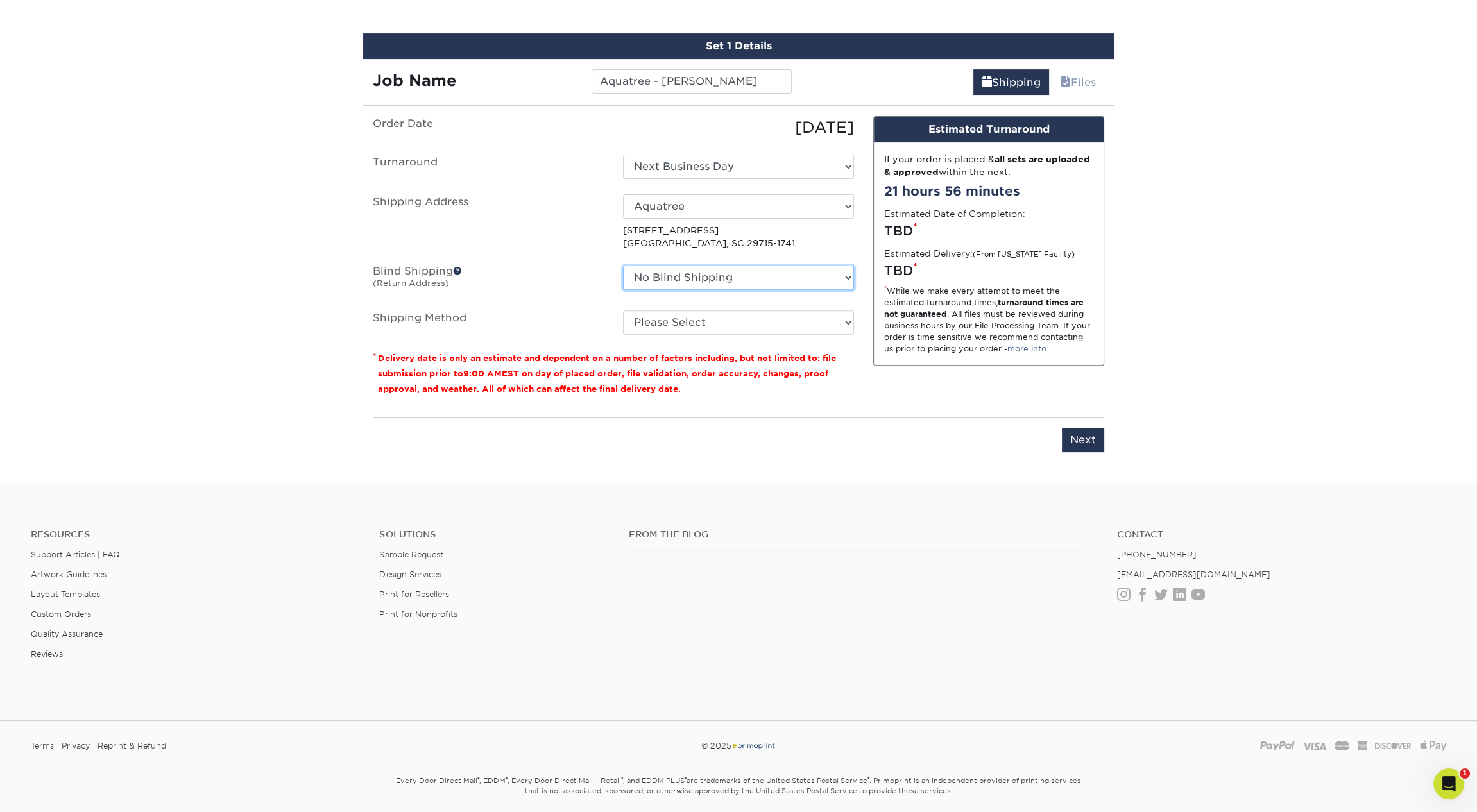
click at [670, 278] on select "No Blind Shipping 1 2527 Cleaning 2527 CLEANING (HAMILTON CIRC) 360 Graphics 58…" at bounding box center [738, 277] width 231 height 24
select select "211910"
click at [623, 265] on select "No Blind Shipping 1 2527 Cleaning 2527 CLEANING (HAMILTON CIRC) 360 Graphics 58…" at bounding box center [738, 277] width 231 height 24
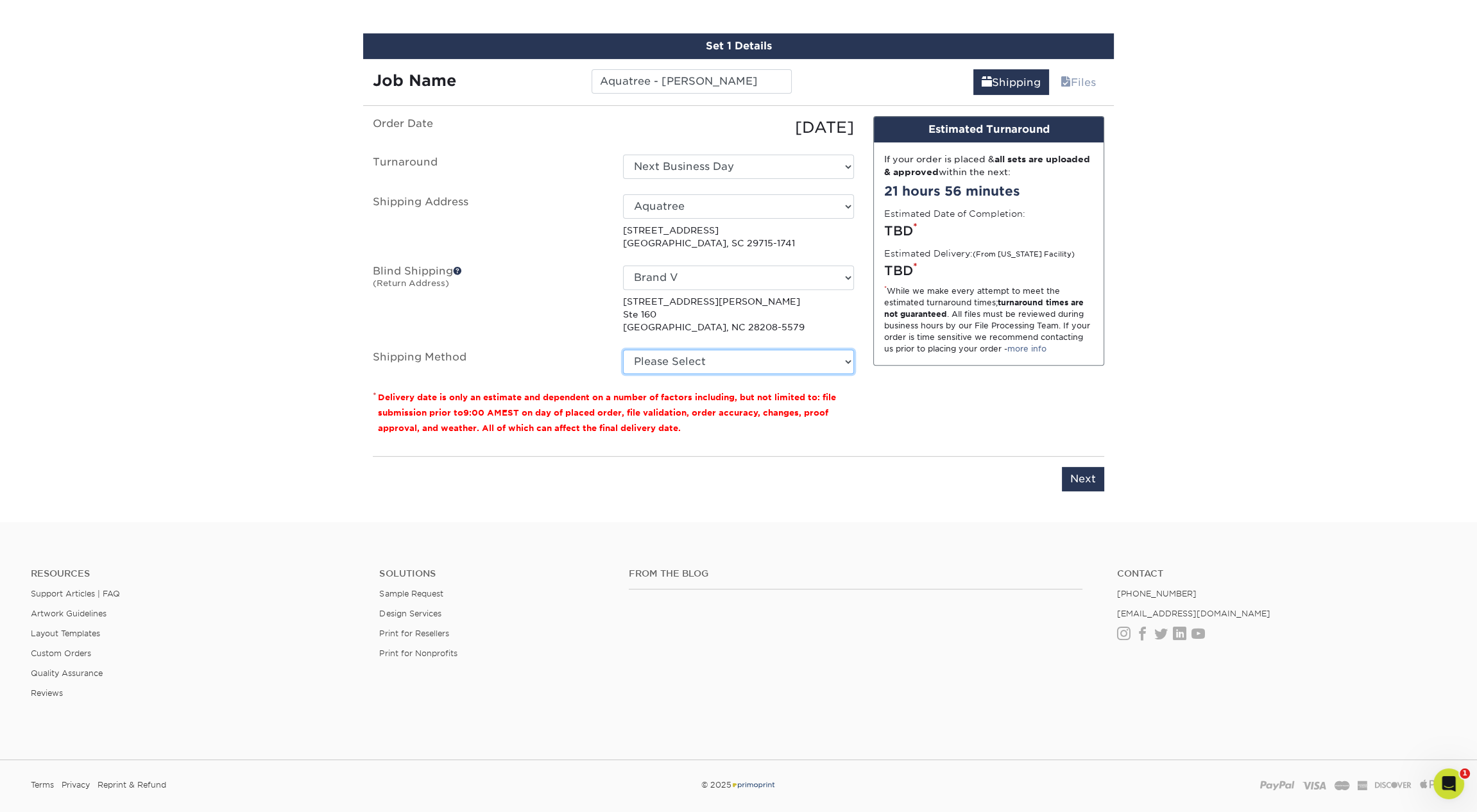
click at [686, 361] on select "Please Select Ground Shipping (+$7.84) 3 Day Shipping Service (+$15.34) 2 Day A…" at bounding box center [738, 361] width 231 height 24
click at [623, 349] on select "Please Select Ground Shipping (+$7.84) 3 Day Shipping Service (+$15.34) 2 Day A…" at bounding box center [738, 361] width 231 height 24
click at [773, 320] on p "1213 W Morehead St Ste 160 Charlotte, NC 28208-5579" at bounding box center [738, 314] width 231 height 39
click at [755, 363] on select "Please Select Ground Shipping (+$7.84) 3 Day Shipping Service (+$15.34) 2 Day A…" at bounding box center [738, 361] width 231 height 24
select select "01"
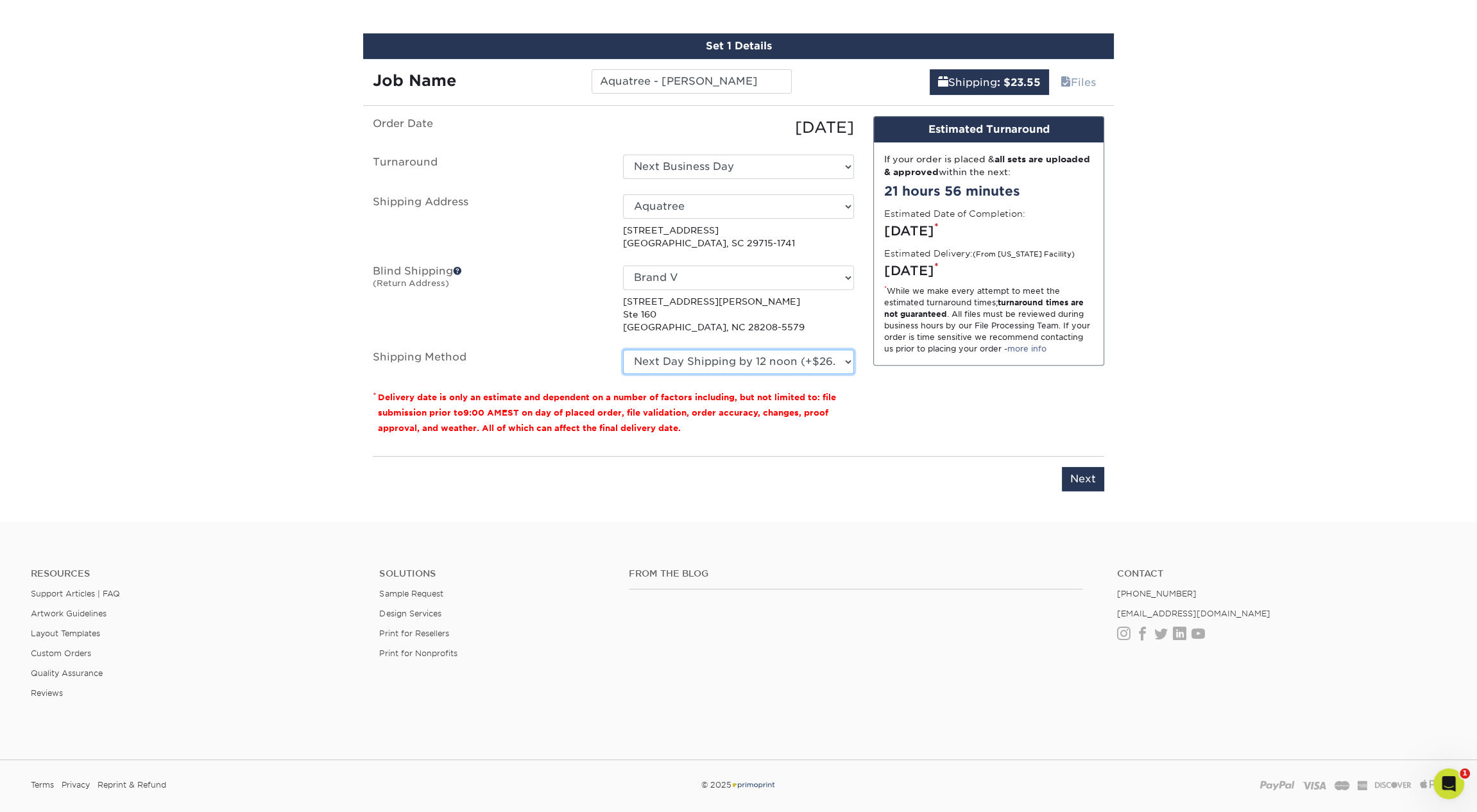
click at [623, 349] on select "Please Select Ground Shipping (+$7.84) 3 Day Shipping Service (+$15.34) 2 Day A…" at bounding box center [738, 361] width 231 height 24
click at [841, 402] on p "* Delivery date is only an estimate and dependent on a number of factors includ…" at bounding box center [613, 412] width 481 height 46
click at [792, 368] on select "Please Select Ground Shipping (+$7.84) 3 Day Shipping Service (+$15.34) 2 Day A…" at bounding box center [738, 361] width 231 height 24
click at [623, 349] on select "Please Select Ground Shipping (+$7.84) 3 Day Shipping Service (+$15.34) 2 Day A…" at bounding box center [738, 361] width 231 height 24
click at [908, 434] on div "Design Estimated Turnaround If your order is placed & all sets are uploaded & a…" at bounding box center [988, 280] width 250 height 329
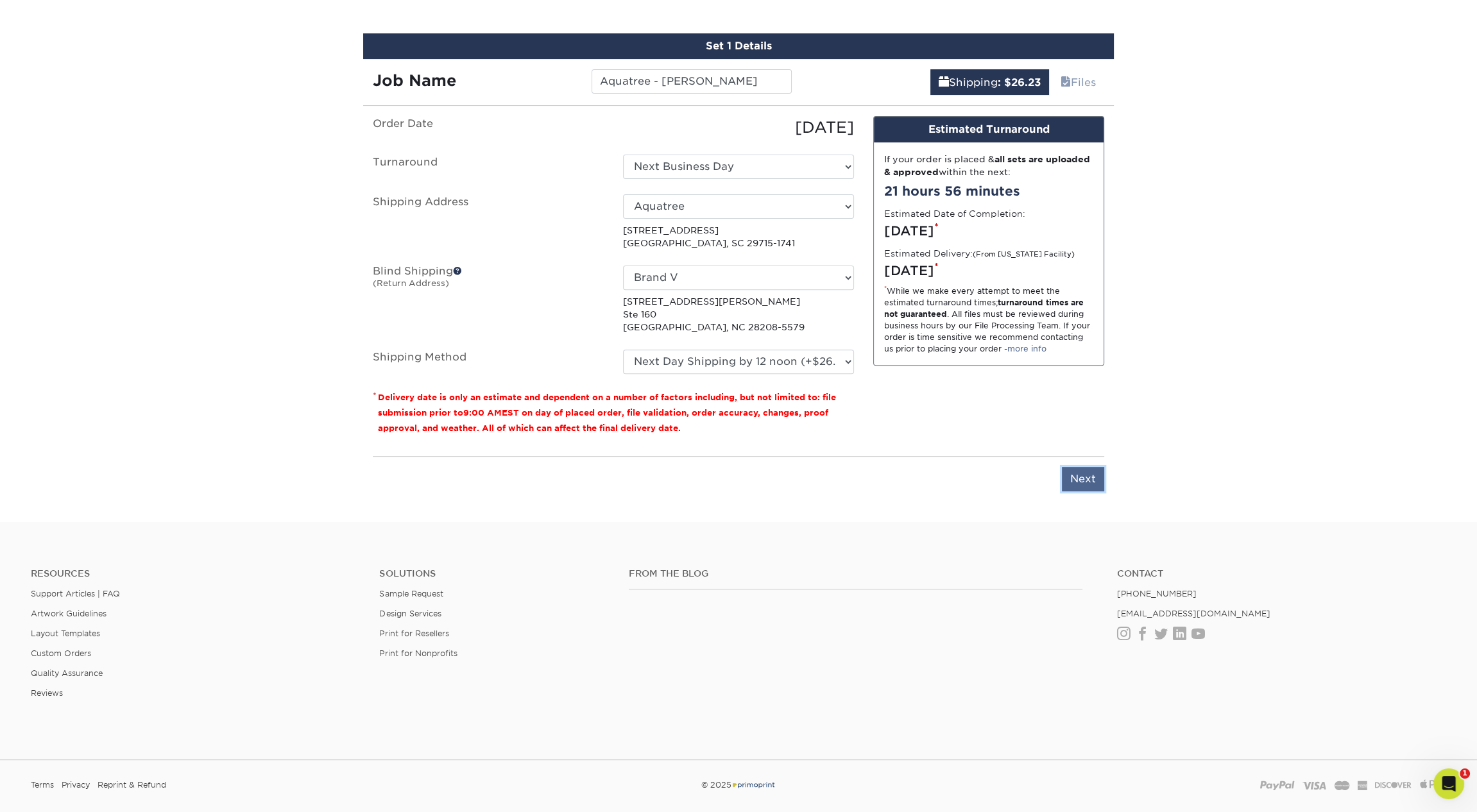
click at [1098, 475] on input "Next" at bounding box center [1082, 479] width 43 height 24
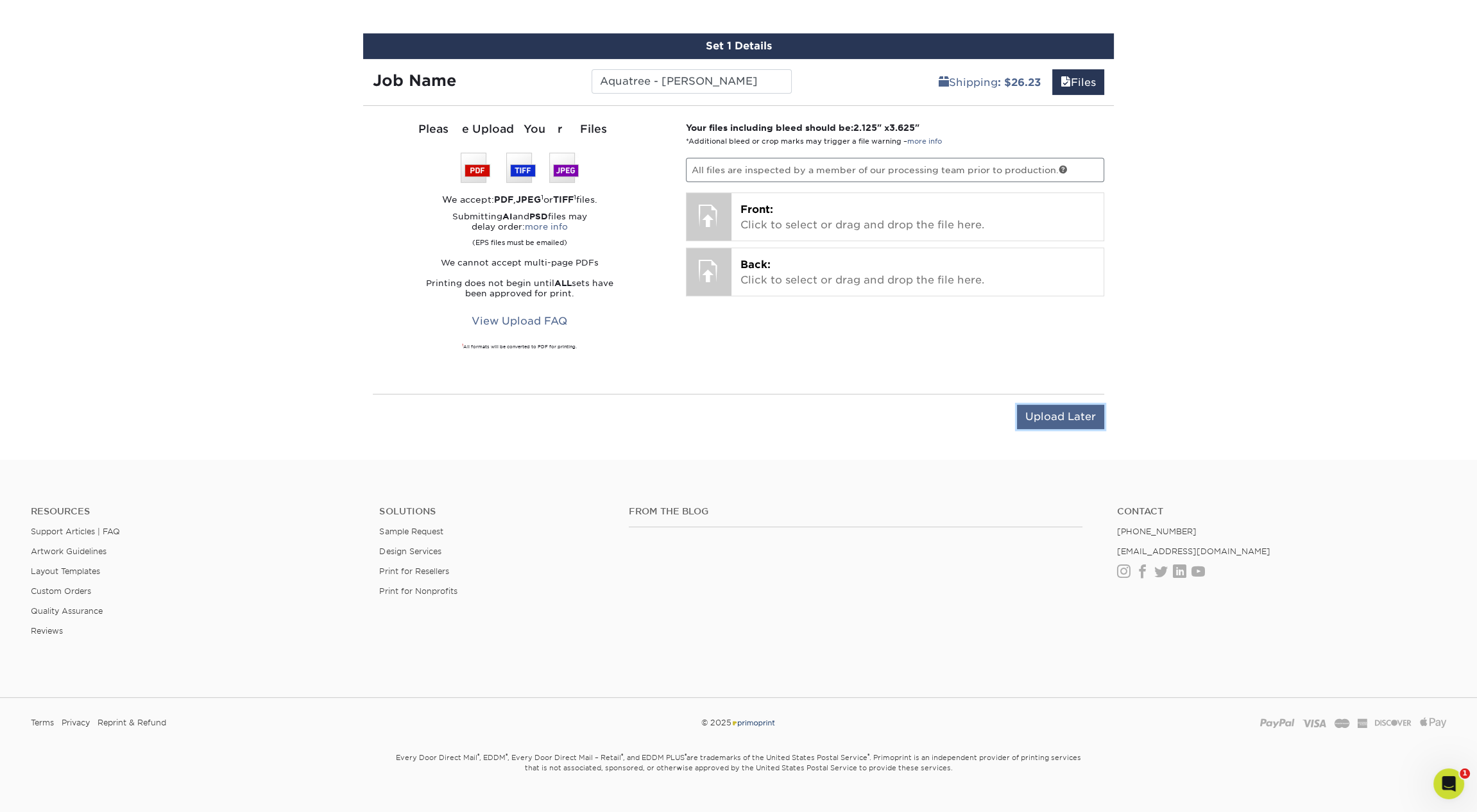
click at [1059, 414] on input "Upload Later" at bounding box center [1060, 417] width 88 height 24
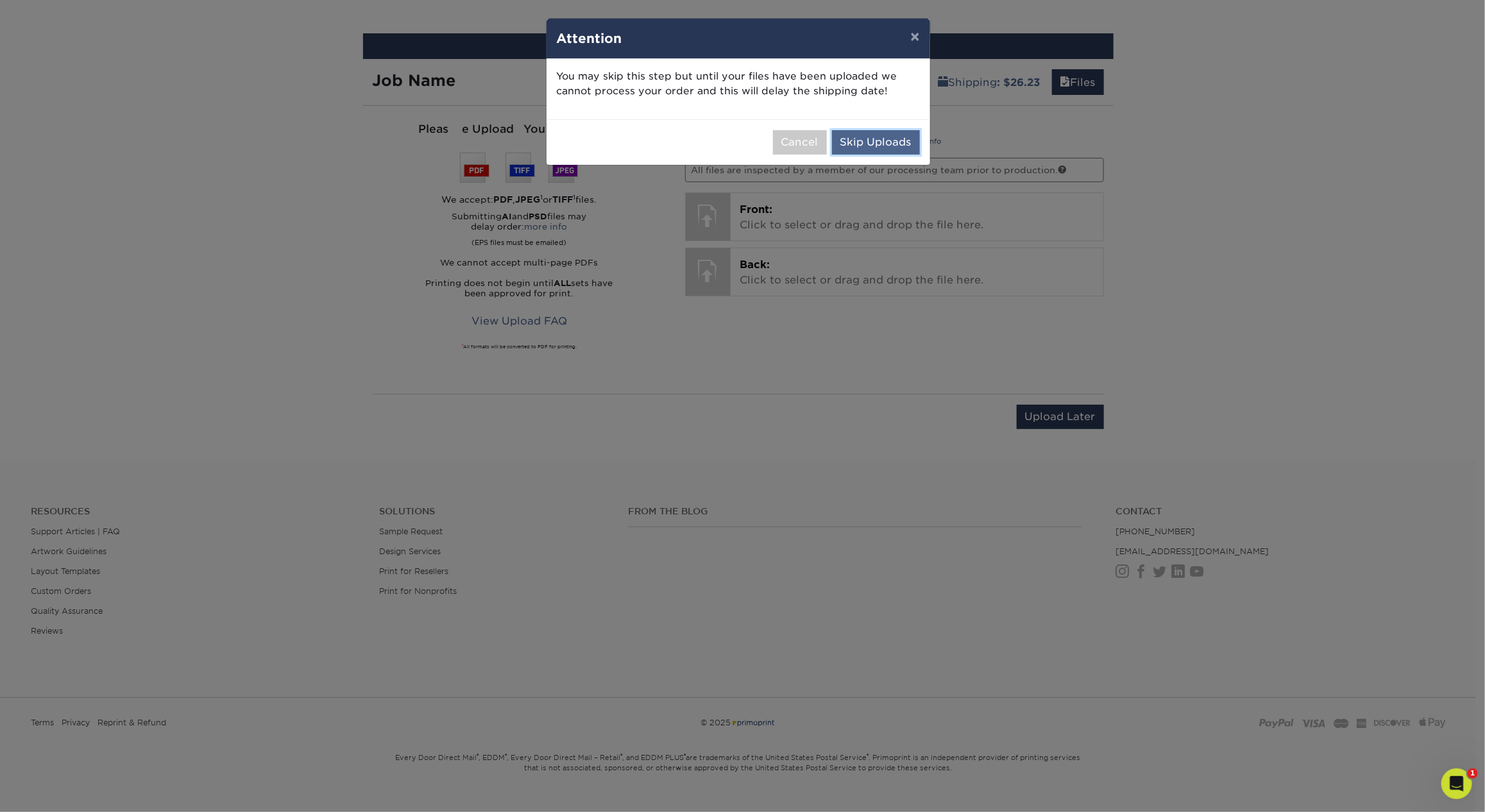
click at [871, 146] on button "Skip Uploads" at bounding box center [875, 142] width 88 height 24
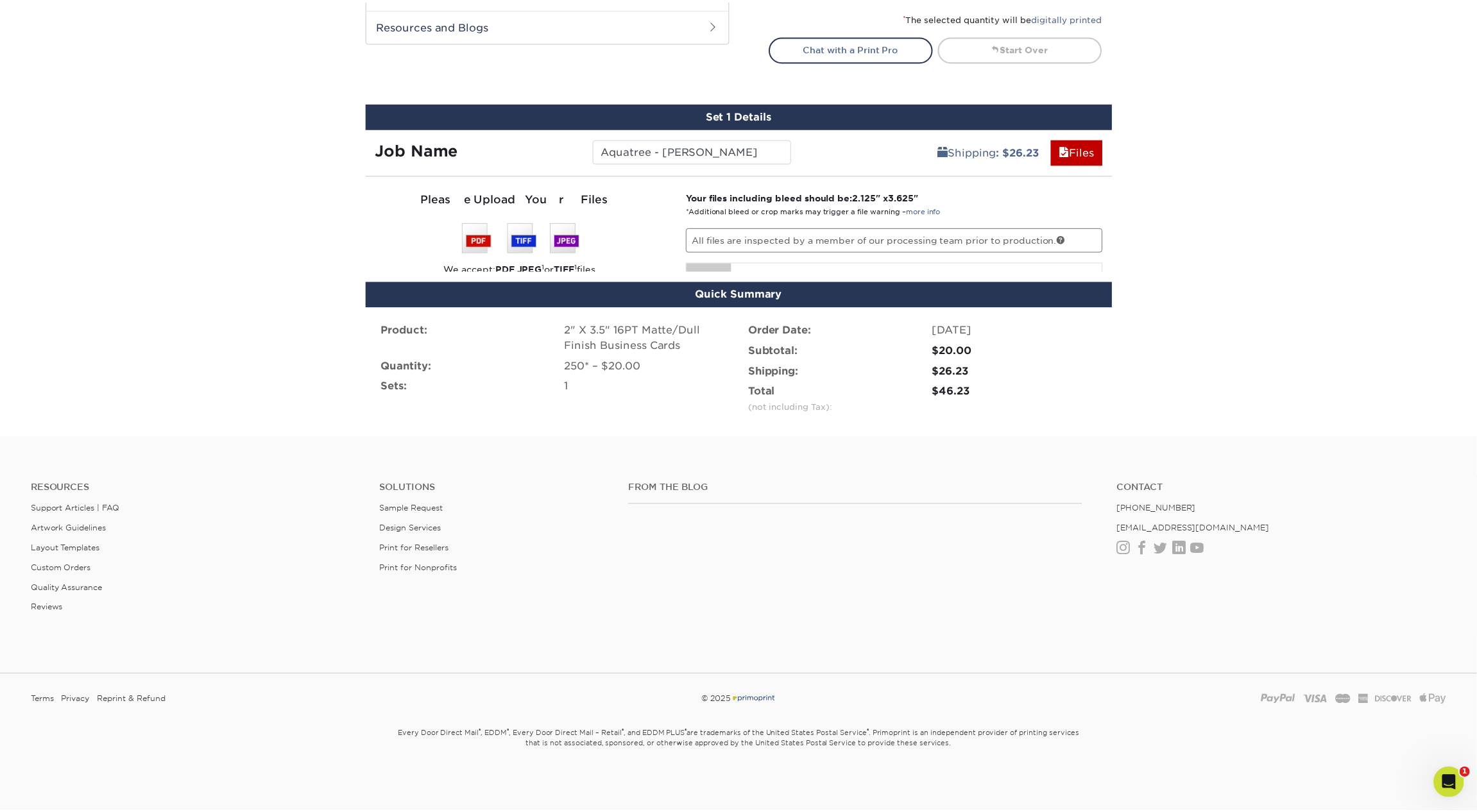
scroll to position [645, 0]
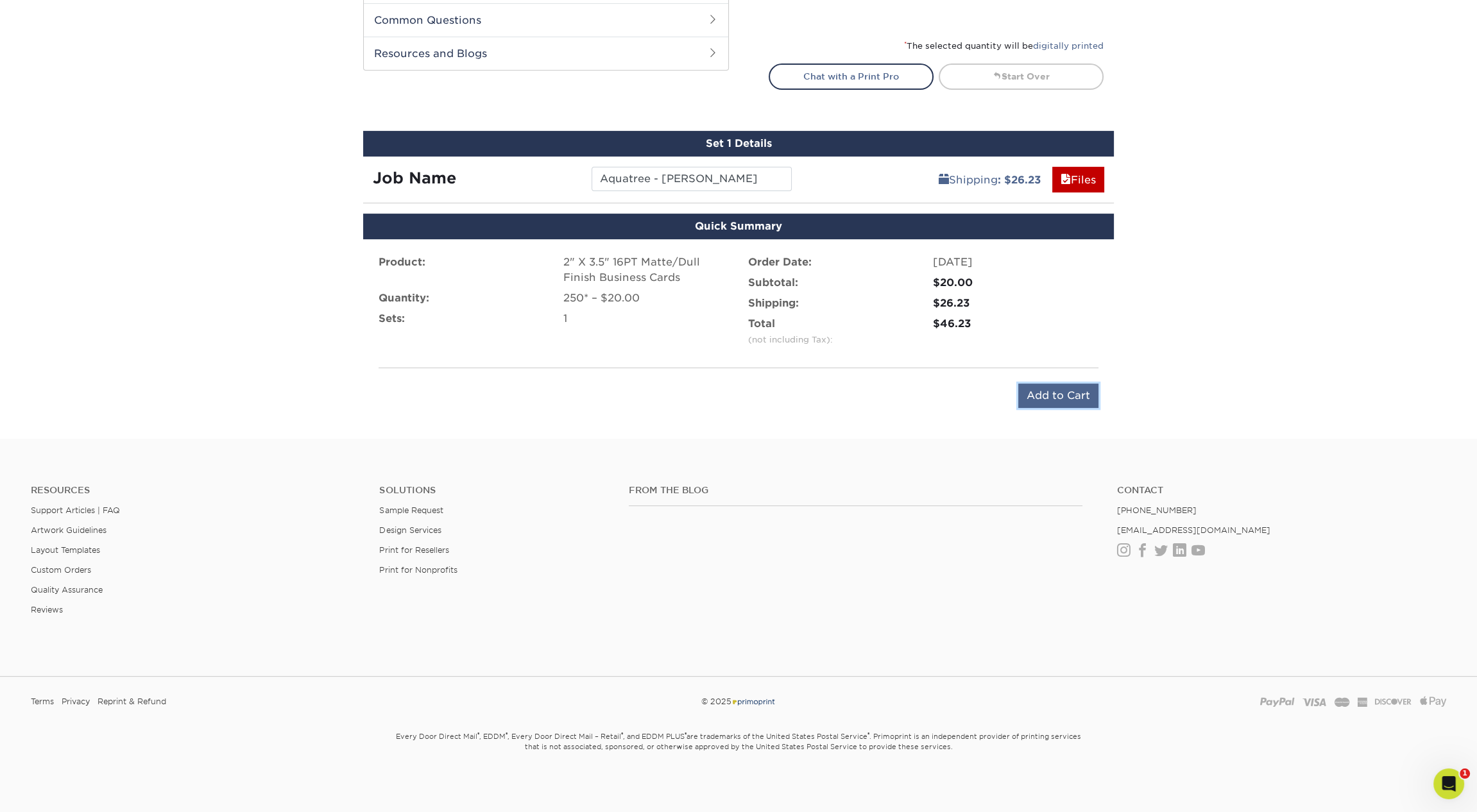
click at [1064, 398] on input "Add to Cart" at bounding box center [1058, 395] width 80 height 24
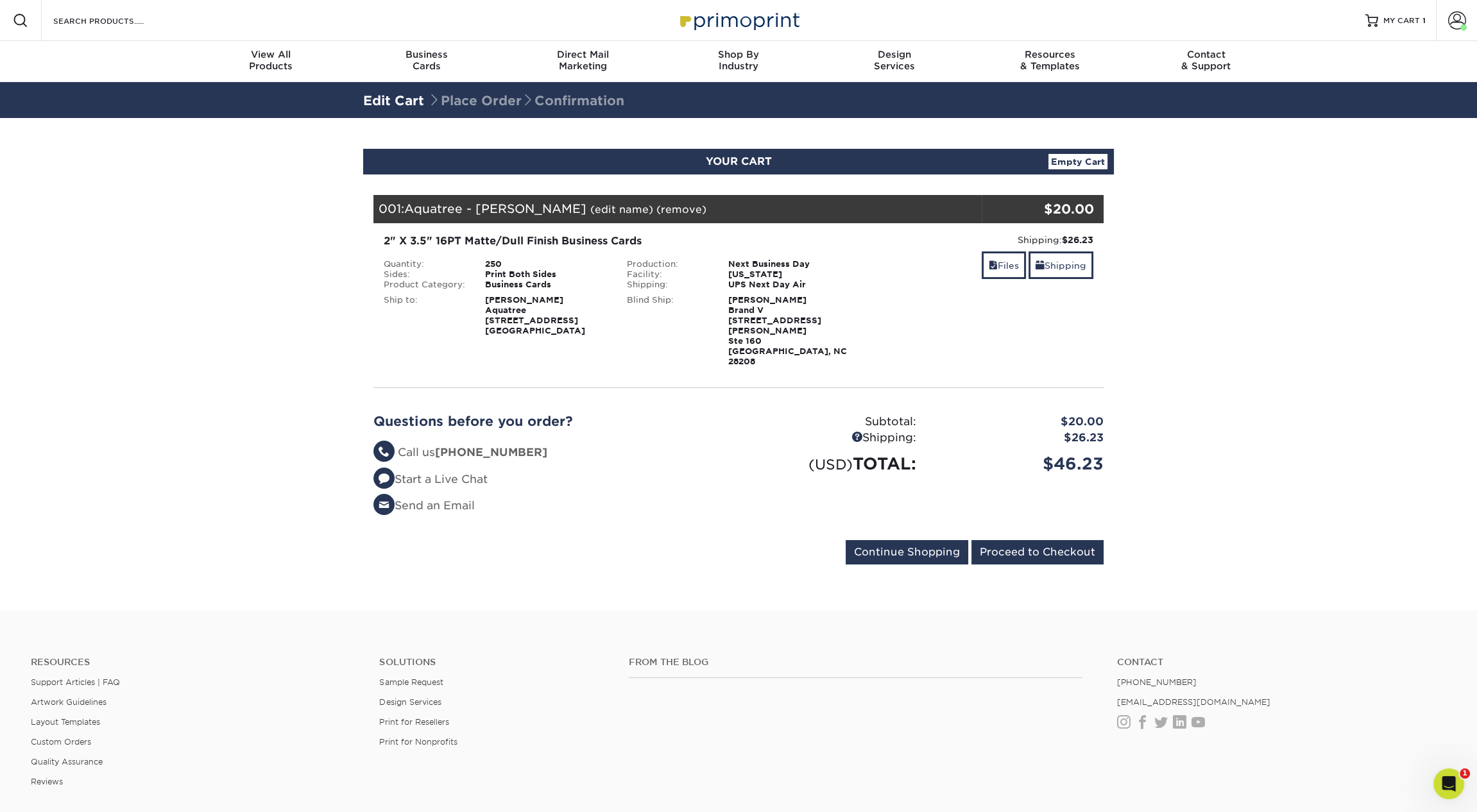
click at [902, 124] on section "YOUR CART Empty Cart Your Cart is Empty View Account Active Orders Order Histor…" at bounding box center [738, 364] width 1477 height 492
drag, startPoint x: 575, startPoint y: 336, endPoint x: 481, endPoint y: 313, distance: 96.8
click at [481, 313] on div "Ship to: [PERSON_NAME][GEOGRAPHIC_DATA][STREET_ADDRESS]" at bounding box center [495, 328] width 243 height 77
copy strong "Aquatree [STREET_ADDRESS]"
click at [386, 335] on div "Ship to: [PERSON_NAME][GEOGRAPHIC_DATA][STREET_ADDRESS]" at bounding box center [495, 328] width 243 height 77
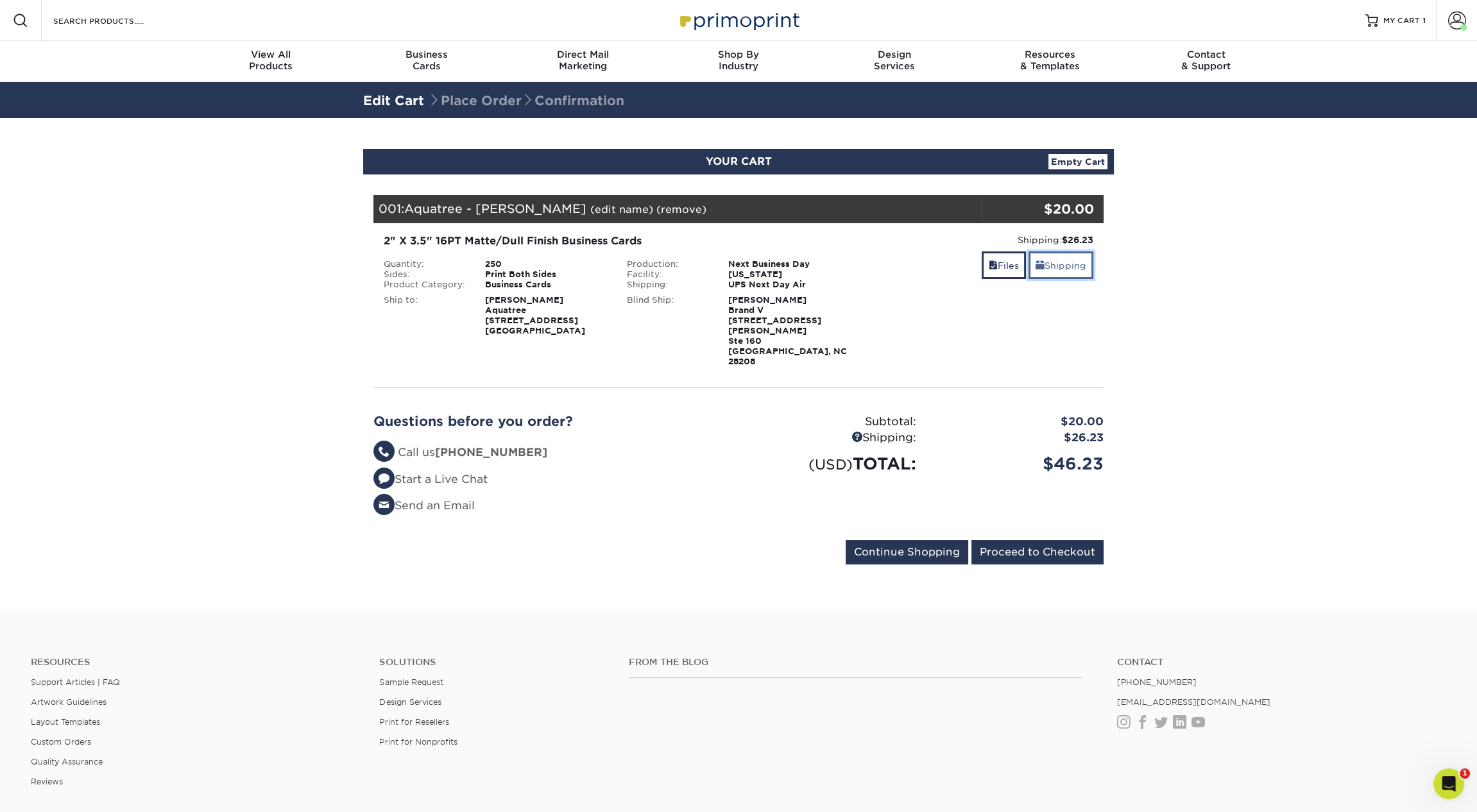
click at [1051, 271] on link "Shipping" at bounding box center [1061, 265] width 65 height 27
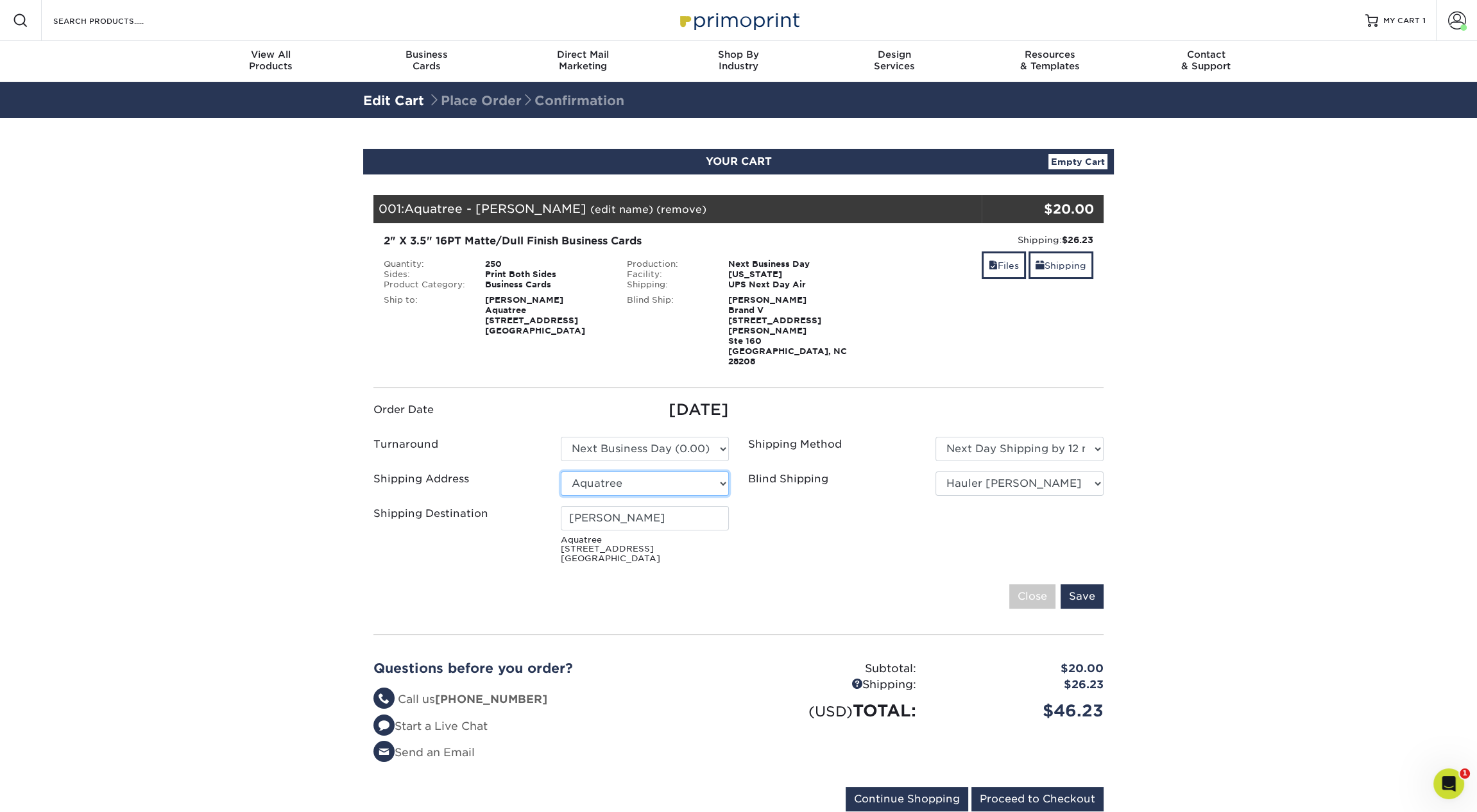
click at [624, 471] on select "Select One 1 2527 Cleaning 2527 CLEANING ([PERSON_NAME] CIRC) 360 Graphics 5812…" at bounding box center [644, 484] width 168 height 24
select select "newaddress"
click at [561, 471] on select "Select One 1 2527 Cleaning 2527 CLEANING ([PERSON_NAME] CIRC) 360 Graphics 5812…" at bounding box center [644, 484] width 168 height 24
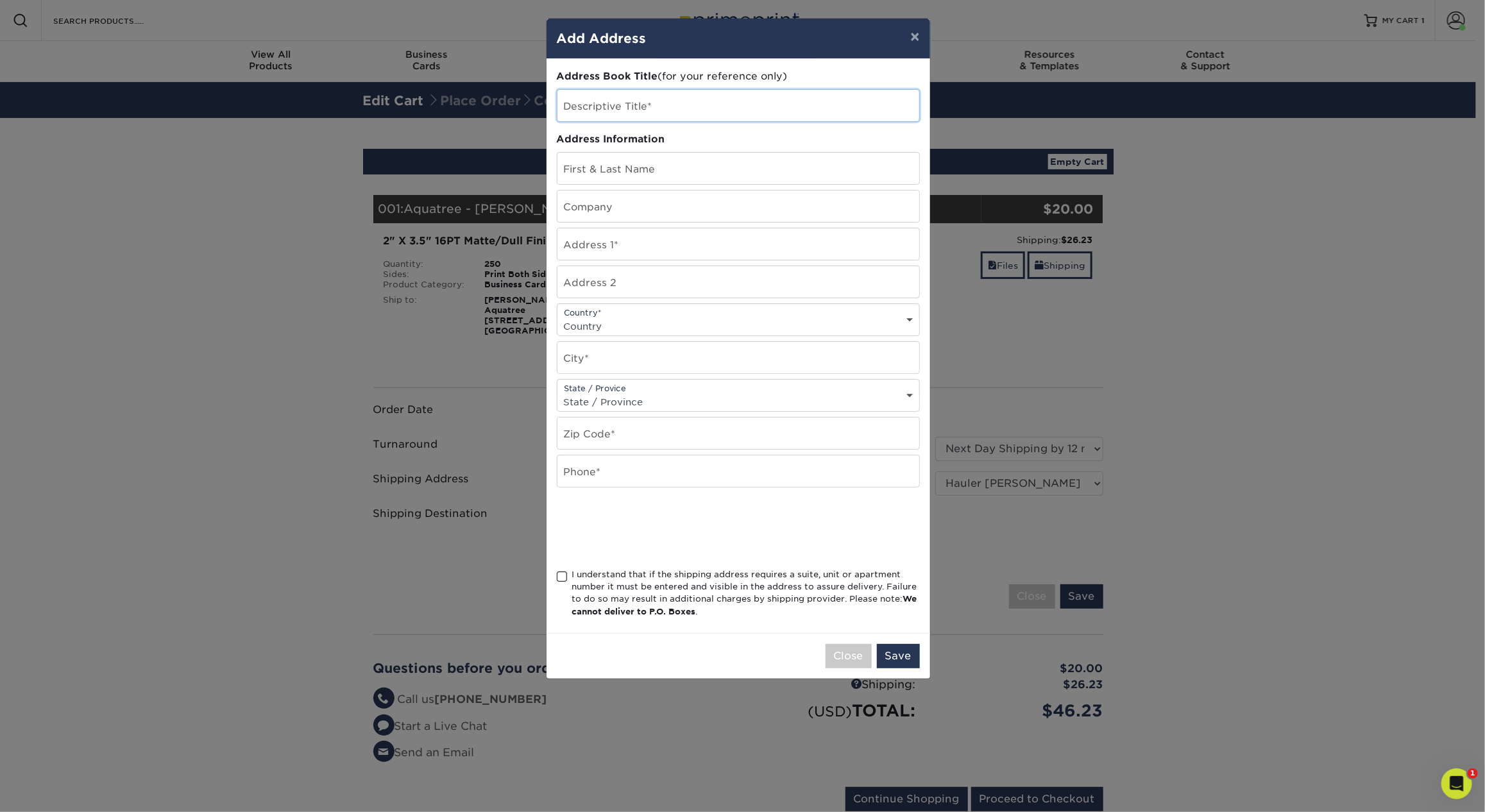
click at [649, 97] on input "text" at bounding box center [738, 105] width 362 height 31
type input "[PERSON_NAME]"
type input "Aquatree"
click at [626, 325] on select "Country [GEOGRAPHIC_DATA] [GEOGRAPHIC_DATA] ----------------------------- [GEOG…" at bounding box center [738, 325] width 362 height 18
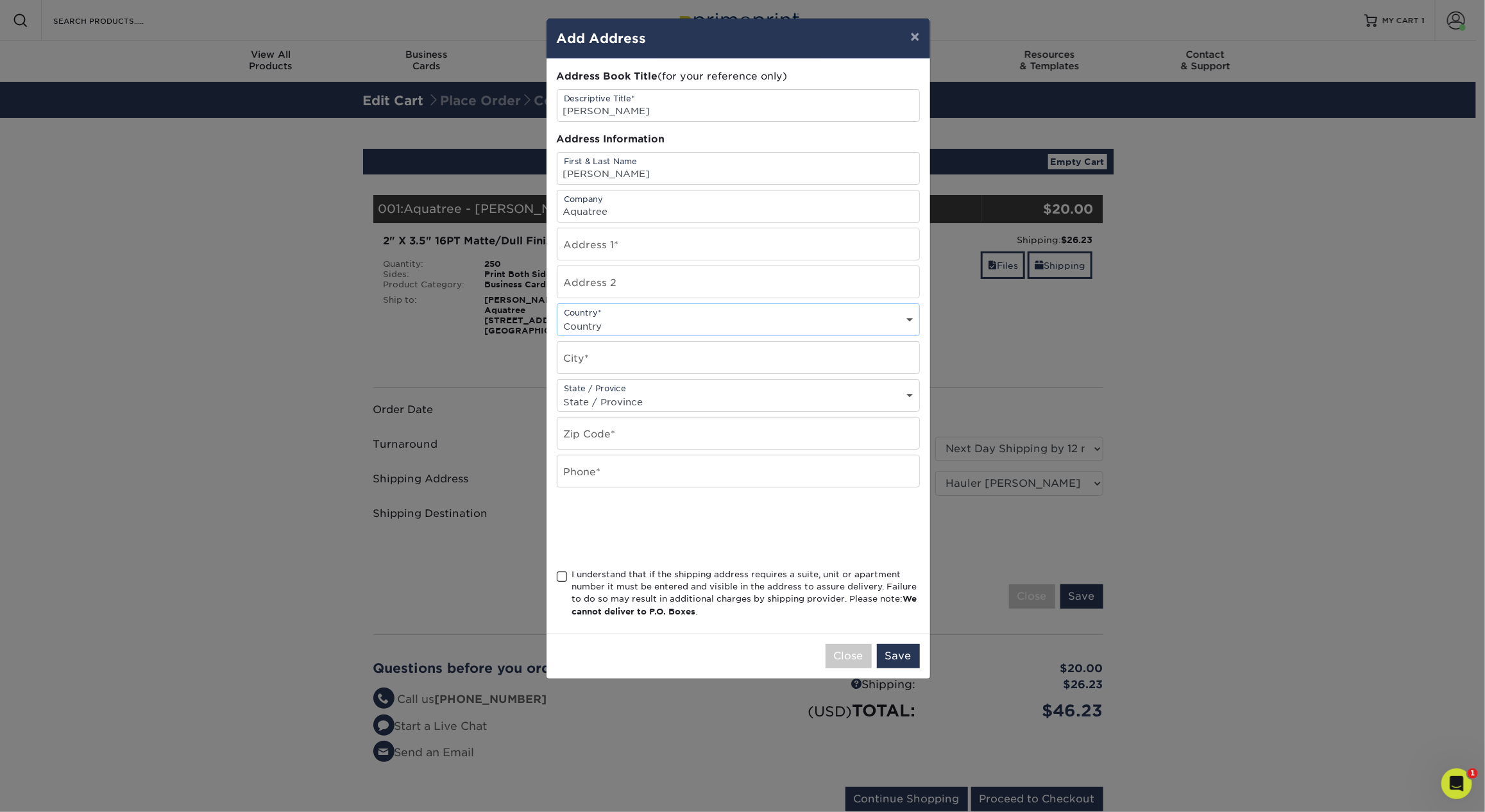
select select "US"
click at [558, 316] on select "Country [GEOGRAPHIC_DATA] [GEOGRAPHIC_DATA] ----------------------------- [GEOG…" at bounding box center [738, 325] width 362 height 18
click at [613, 354] on input "text" at bounding box center [738, 357] width 362 height 31
click at [619, 236] on input "text" at bounding box center [738, 243] width 362 height 31
type input "[STREET_ADDRESS]"
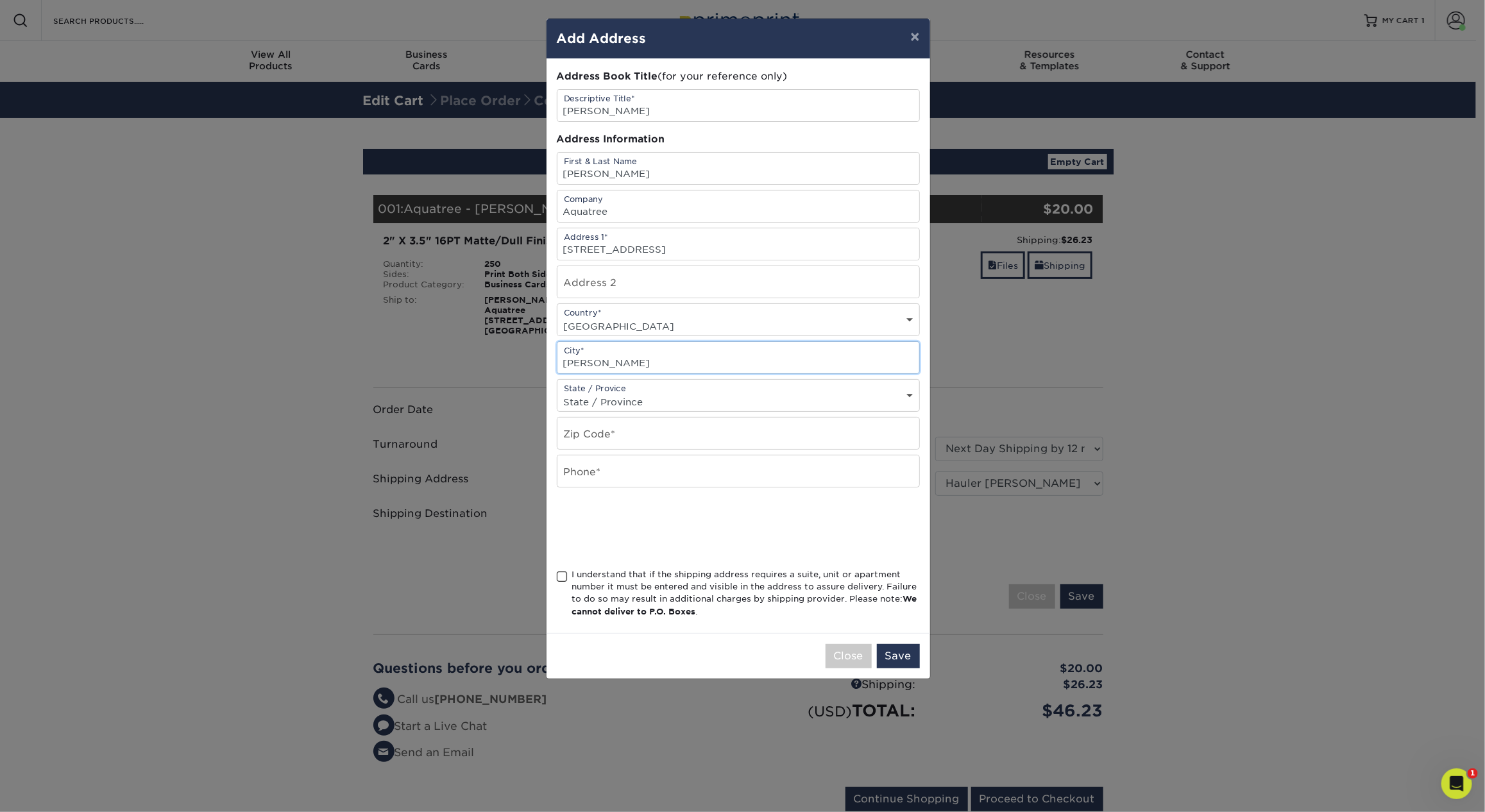
type input "[PERSON_NAME]"
select select "NC"
type input "27513"
click at [644, 470] on input "text" at bounding box center [738, 471] width 362 height 31
type input "9803331047"
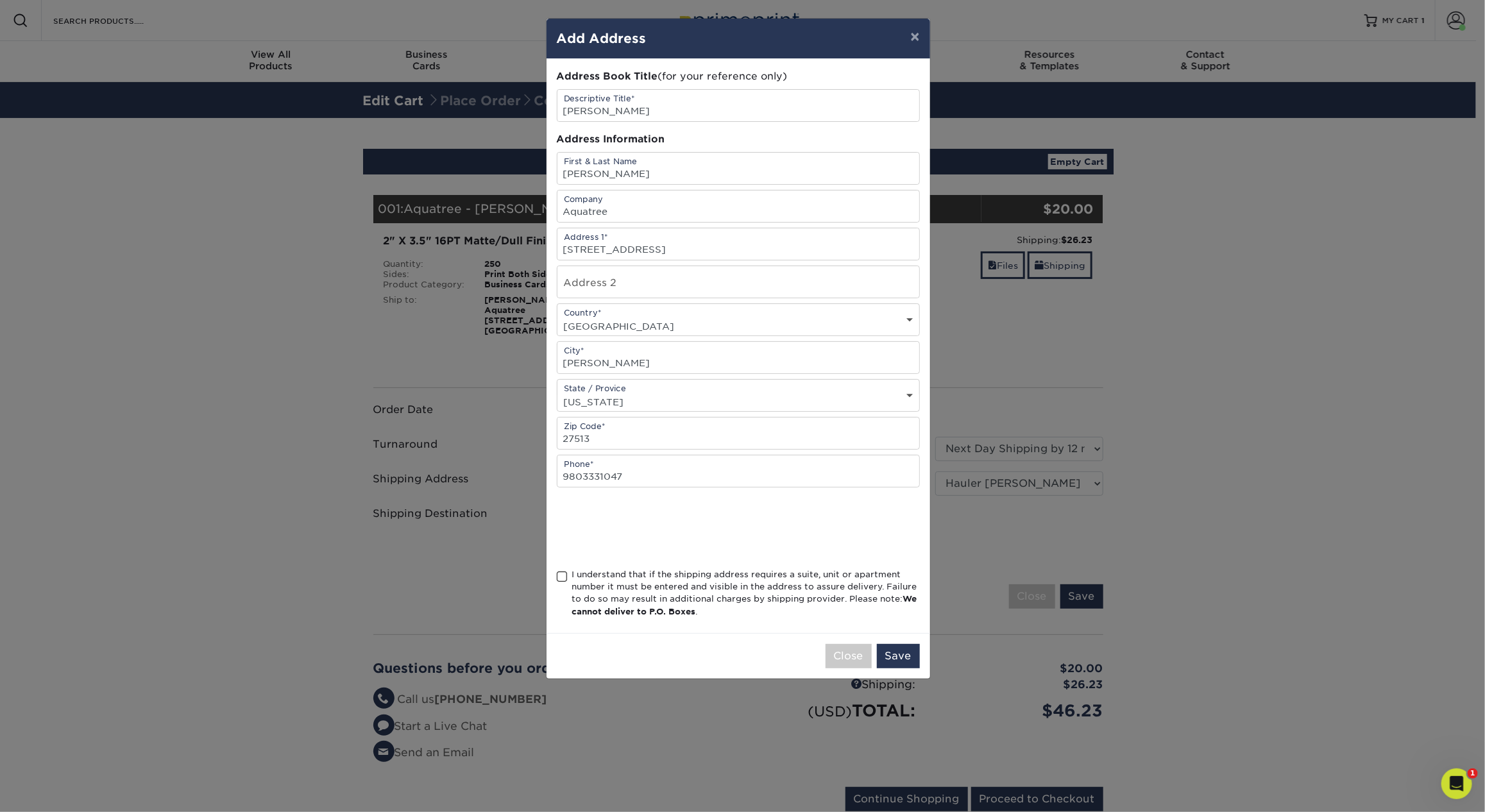
click at [564, 573] on span at bounding box center [562, 576] width 11 height 12
click at [0, 0] on input "I understand that if the shipping address requires a suite, unit or apartment n…" at bounding box center [0, 0] width 0 height 0
click at [672, 247] on input "[STREET_ADDRESS]" at bounding box center [738, 243] width 362 height 31
type input "[STREET_ADDRESS]"
click at [895, 659] on button "Save" at bounding box center [898, 655] width 43 height 24
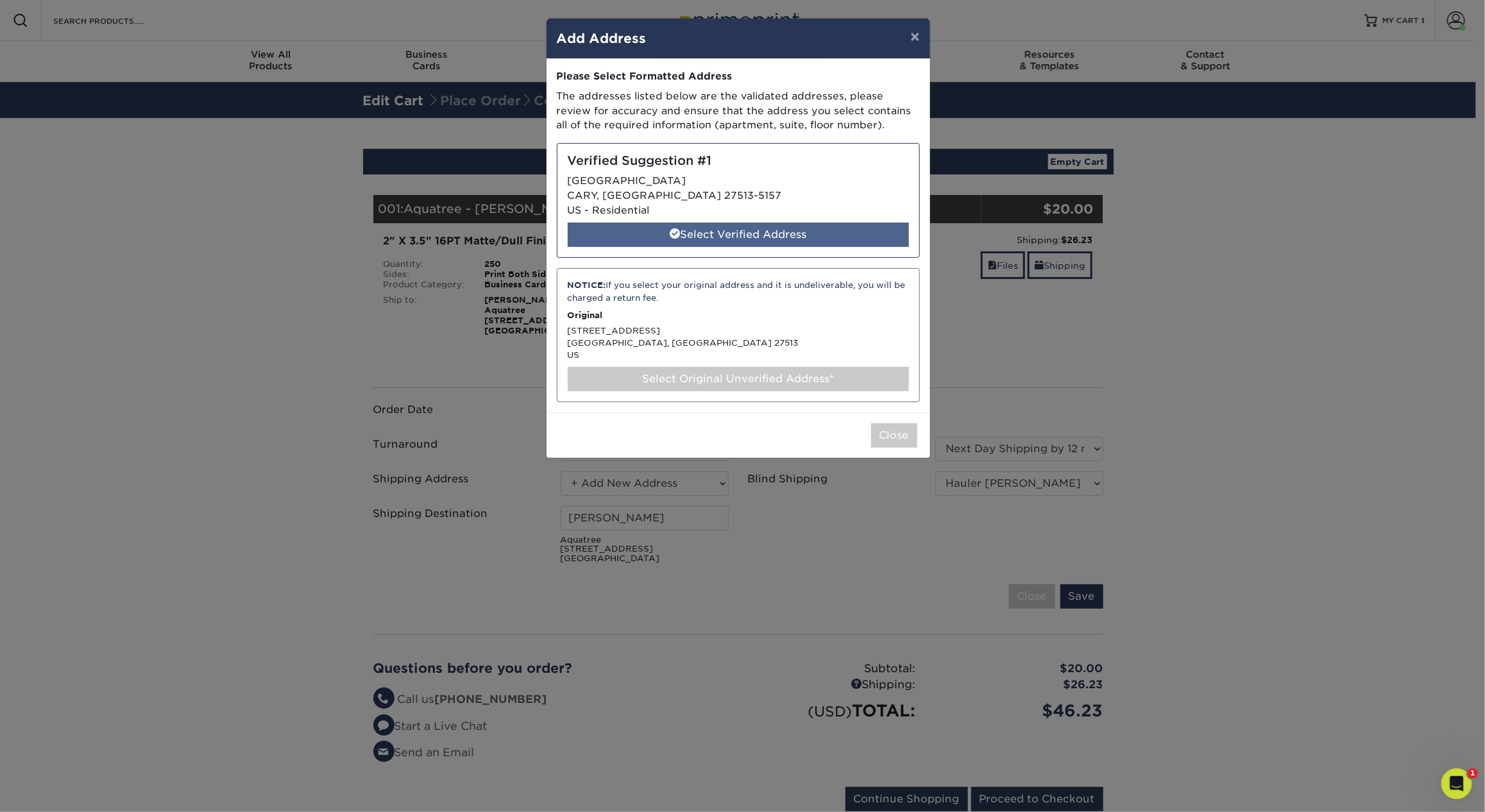
click at [722, 231] on div "Select Verified Address" at bounding box center [738, 235] width 342 height 24
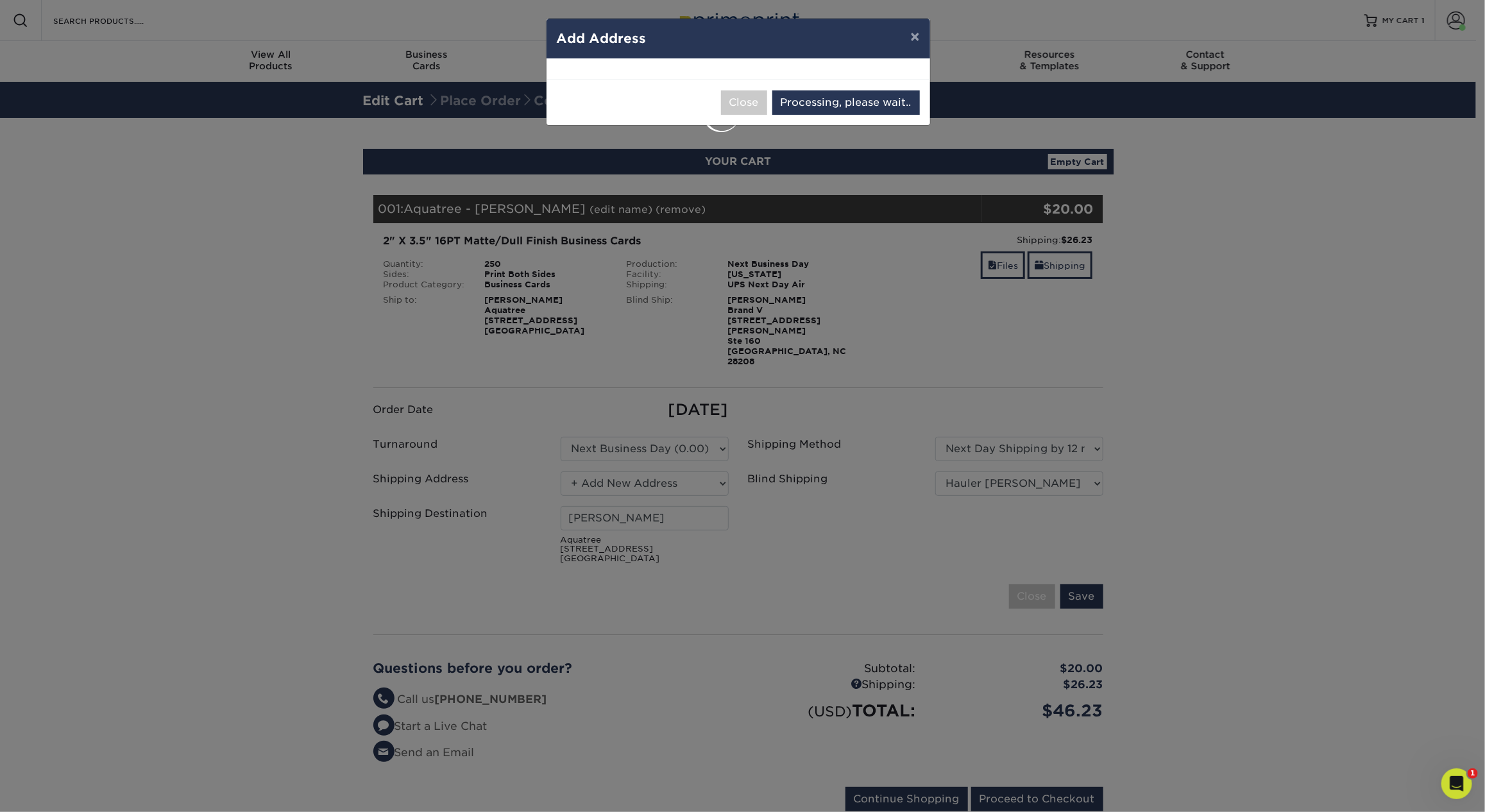
select select "285427"
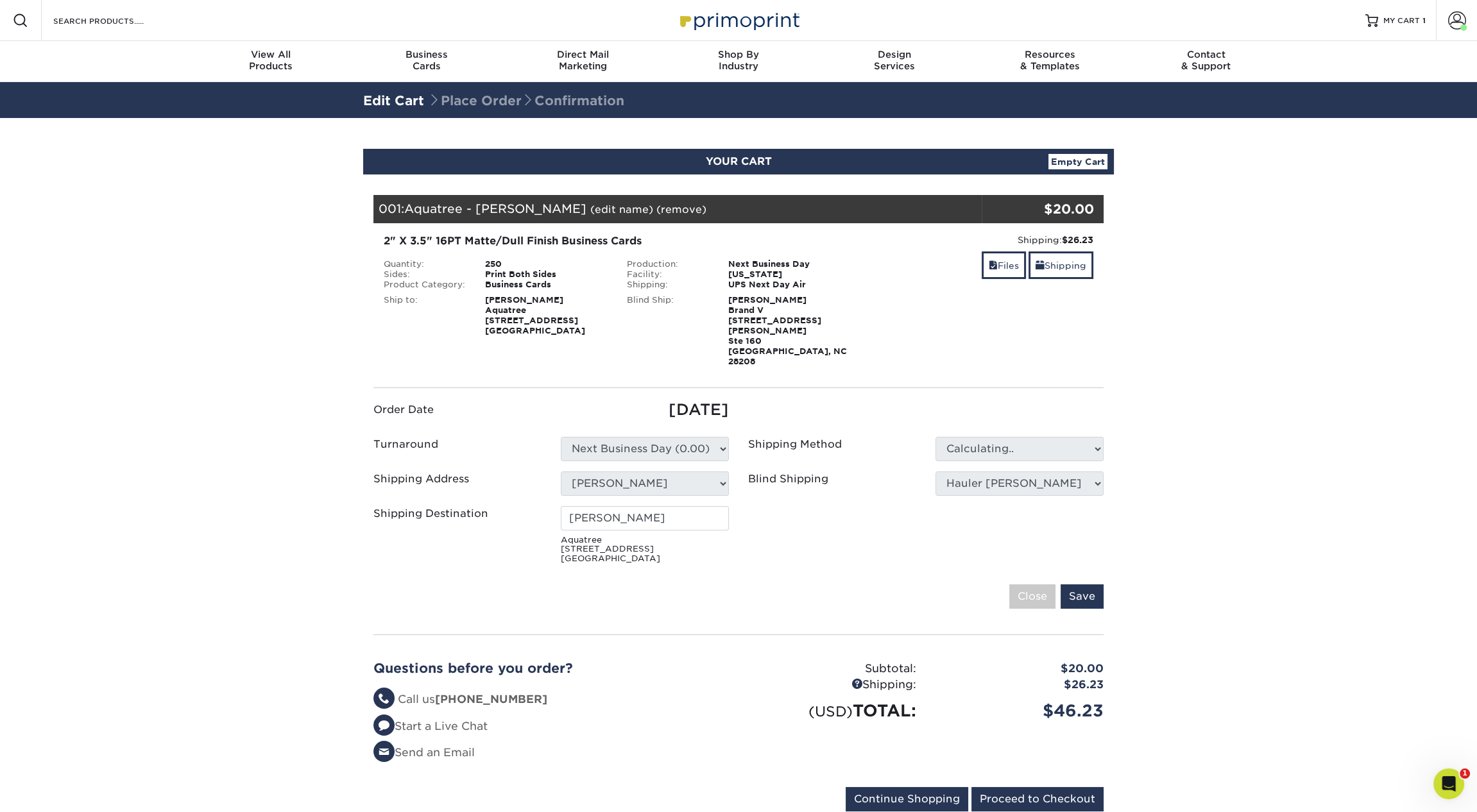
click at [1242, 330] on section "YOUR CART Empty Cart Your Cart is Empty View Account Active Orders Order Histor…" at bounding box center [738, 488] width 1477 height 739
type input "[PERSON_NAME]"
